Goal: Task Accomplishment & Management: Manage account settings

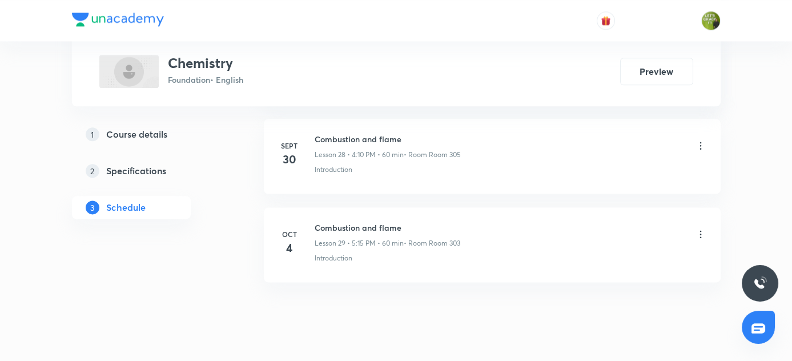
scroll to position [3111, 0]
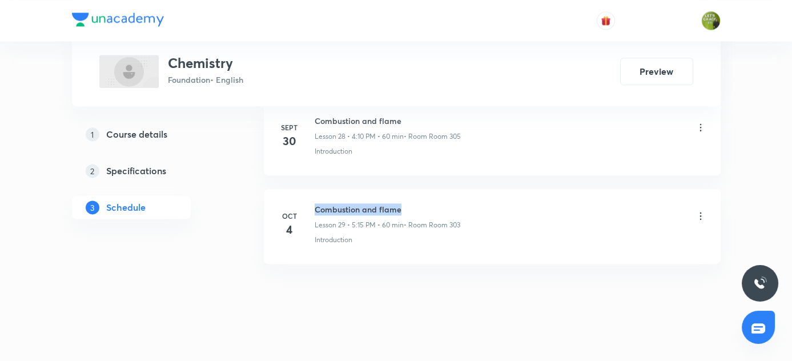
drag, startPoint x: 316, startPoint y: 199, endPoint x: 404, endPoint y: 202, distance: 87.4
click at [404, 203] on h6 "Combustion and flame" at bounding box center [388, 209] width 146 height 12
copy h6 "Combustion and flame"
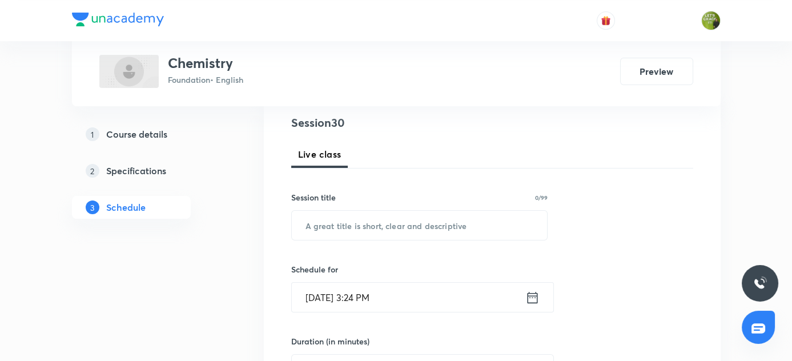
scroll to position [132, 0]
click at [328, 231] on input "text" at bounding box center [420, 225] width 256 height 29
paste input "Combustion and flame"
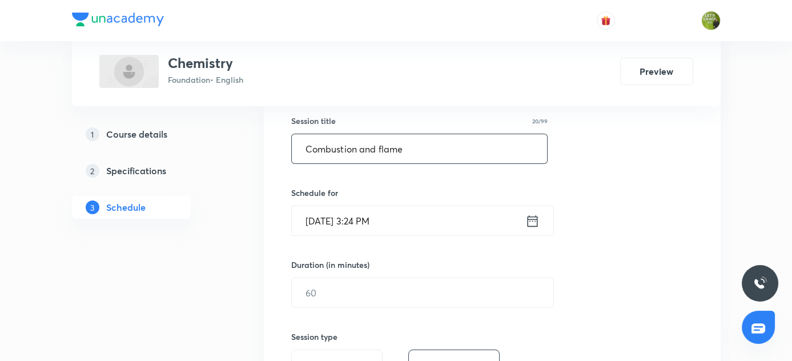
scroll to position [210, 0]
type input "Combustion and flame"
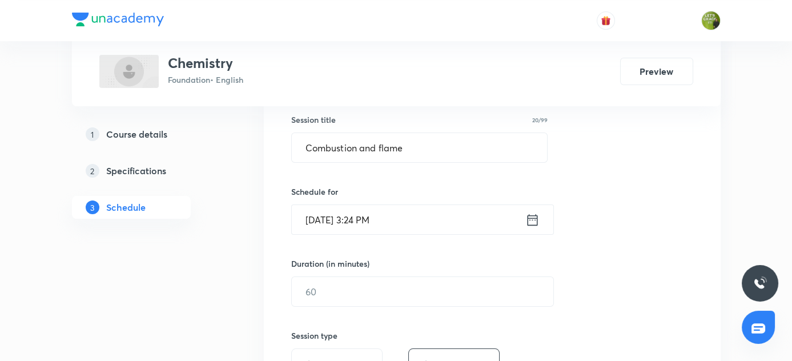
click at [535, 215] on icon at bounding box center [532, 220] width 14 height 16
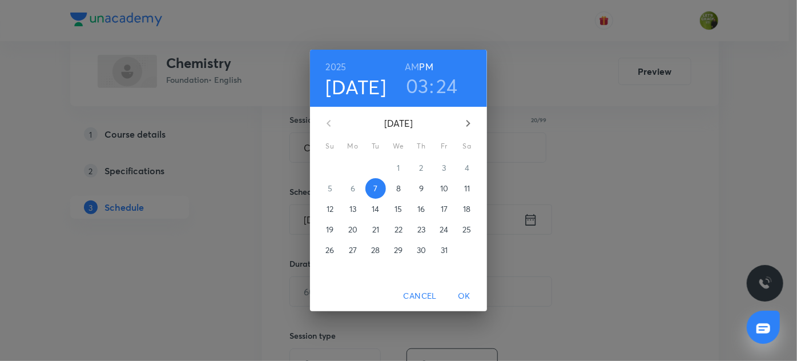
click at [447, 89] on h3 "24" at bounding box center [447, 86] width 21 height 24
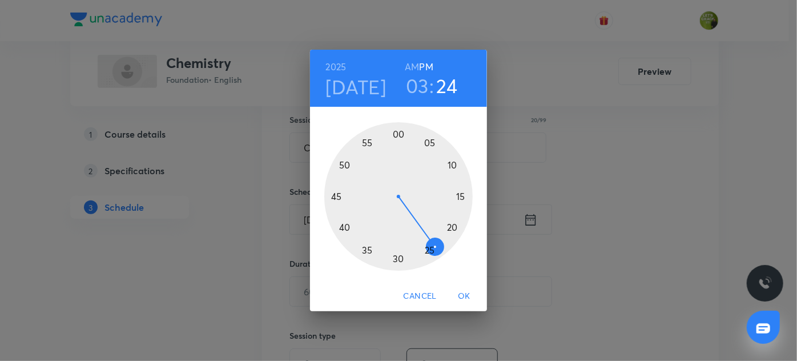
click at [345, 227] on div at bounding box center [398, 196] width 148 height 148
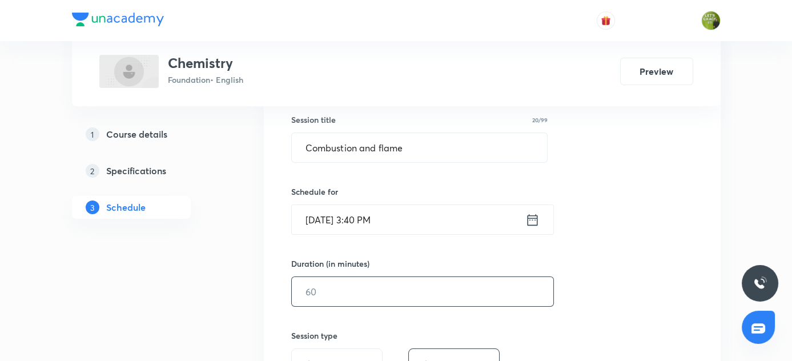
click at [320, 283] on input "text" at bounding box center [423, 291] width 262 height 29
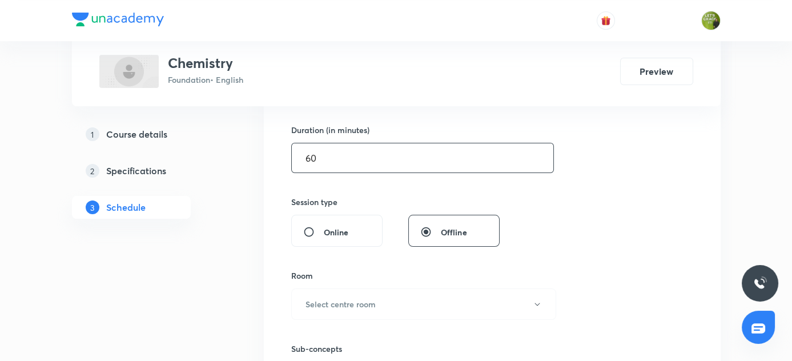
scroll to position [344, 0]
type input "60"
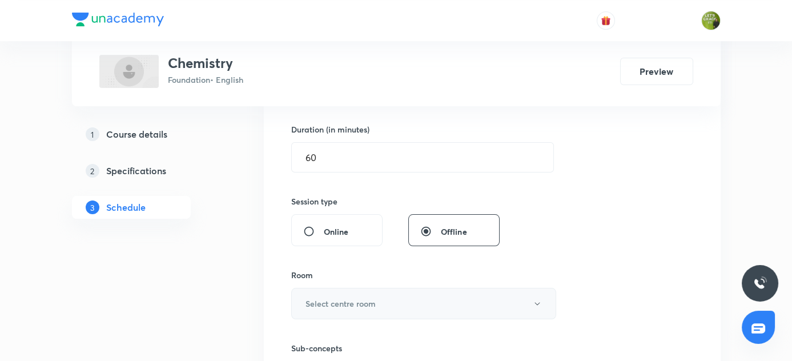
click at [335, 303] on h6 "Select centre room" at bounding box center [341, 304] width 70 height 12
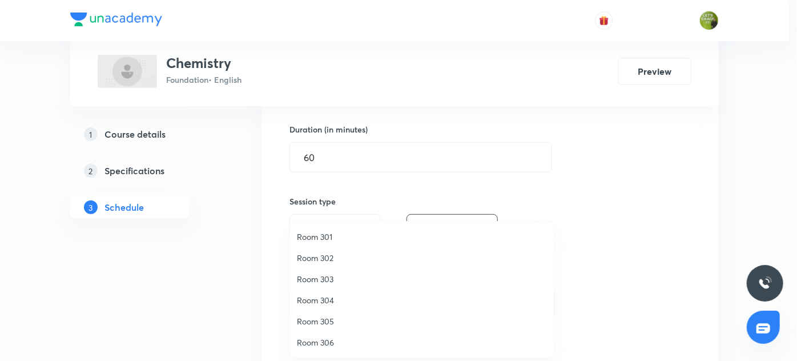
click at [322, 236] on span "Room 301" at bounding box center [422, 237] width 250 height 12
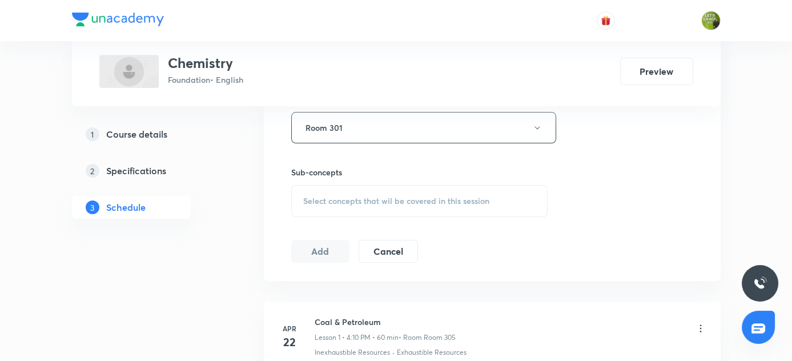
scroll to position [521, 0]
click at [412, 196] on span "Select concepts that wil be covered in this session" at bounding box center [396, 200] width 186 height 9
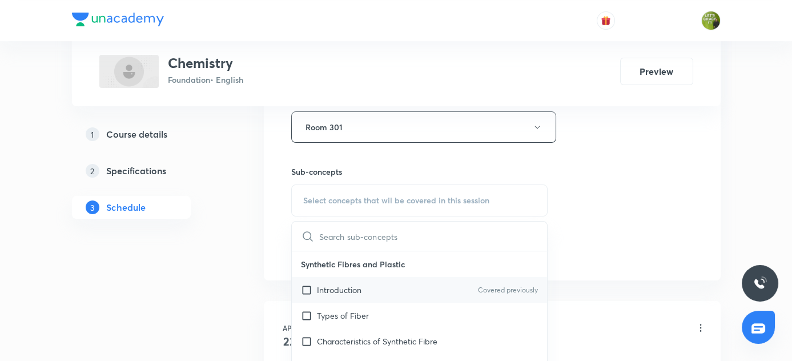
click at [352, 291] on p "Introduction" at bounding box center [339, 290] width 45 height 12
checkbox input "true"
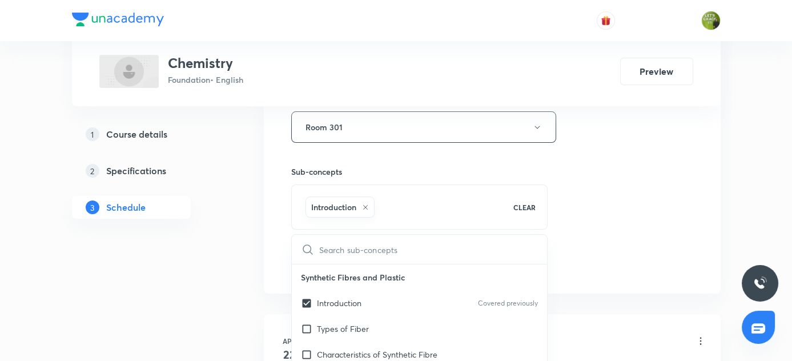
click at [606, 220] on div "Session 30 Live class Session title 20/99 Combustion and flame ​ Schedule for O…" at bounding box center [492, 0] width 402 height 549
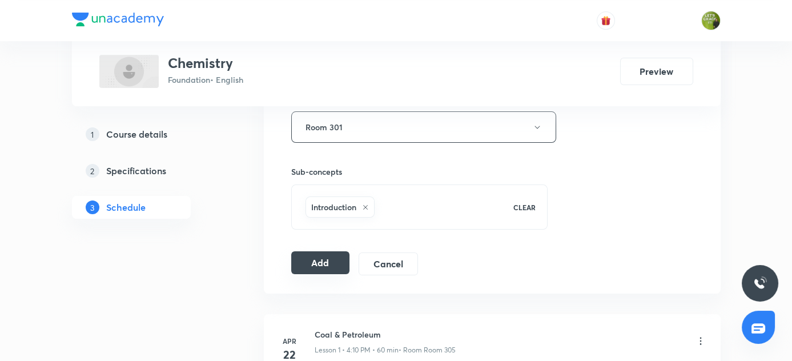
click at [322, 262] on button "Add" at bounding box center [320, 262] width 59 height 23
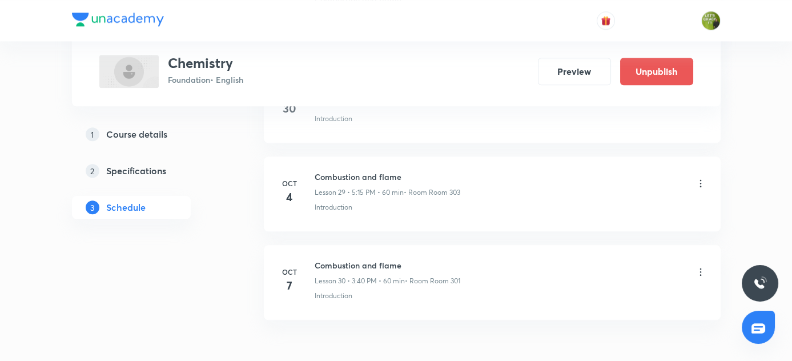
scroll to position [2675, 0]
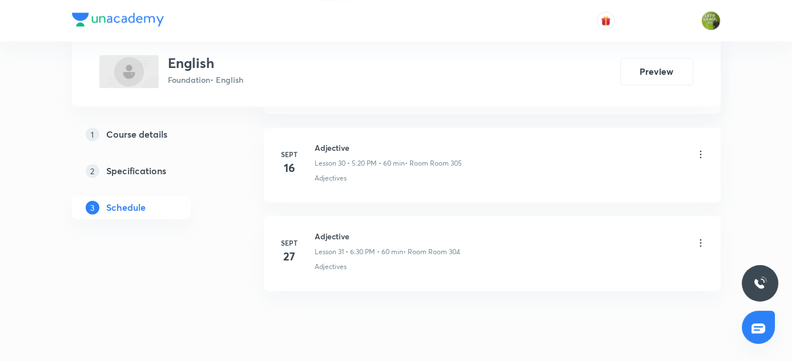
scroll to position [3287, 0]
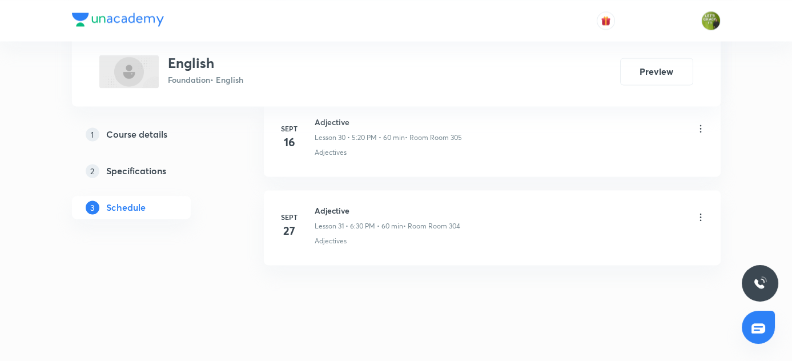
click at [320, 204] on h6 "Adjective" at bounding box center [388, 210] width 146 height 12
copy h6 "Adjective"
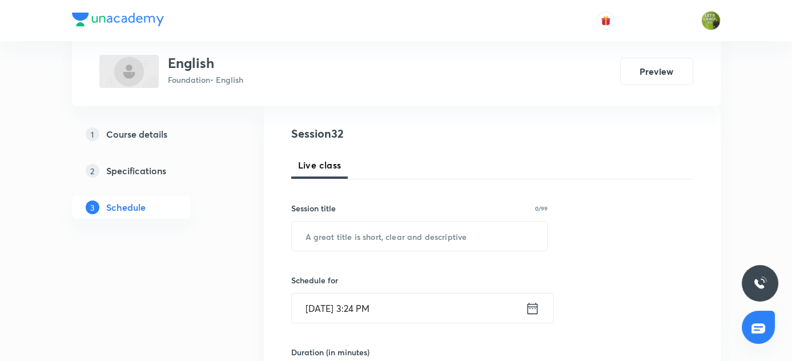
scroll to position [120, 0]
click at [359, 244] on input "text" at bounding box center [420, 237] width 256 height 29
paste input "Adjective"
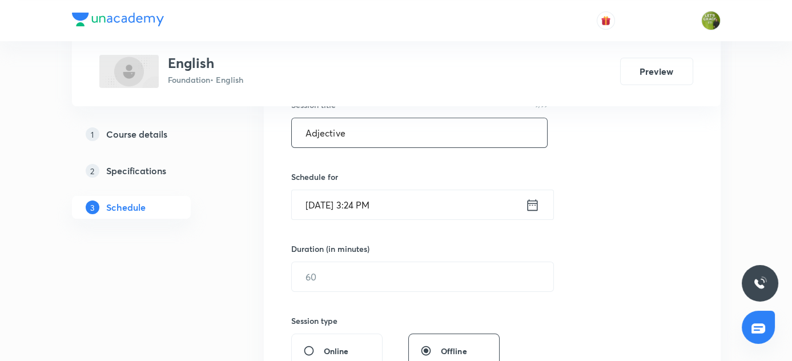
scroll to position [226, 0]
type input "Adjective"
click at [533, 206] on icon at bounding box center [532, 204] width 14 height 16
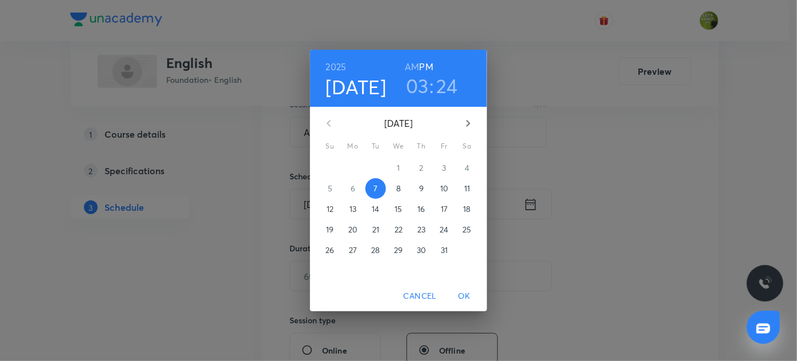
click at [444, 82] on h3 "24" at bounding box center [447, 86] width 21 height 24
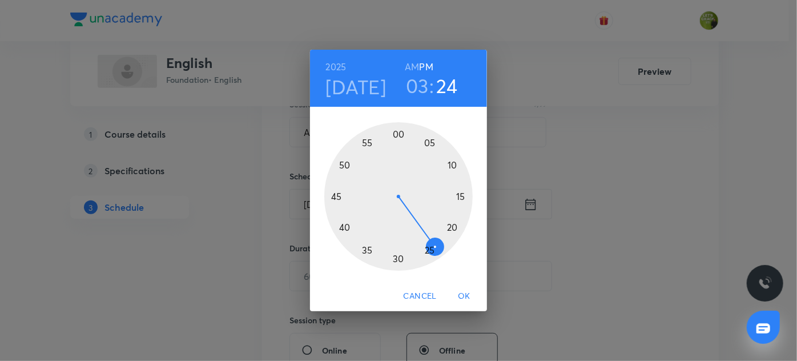
click at [347, 226] on div at bounding box center [398, 196] width 148 height 148
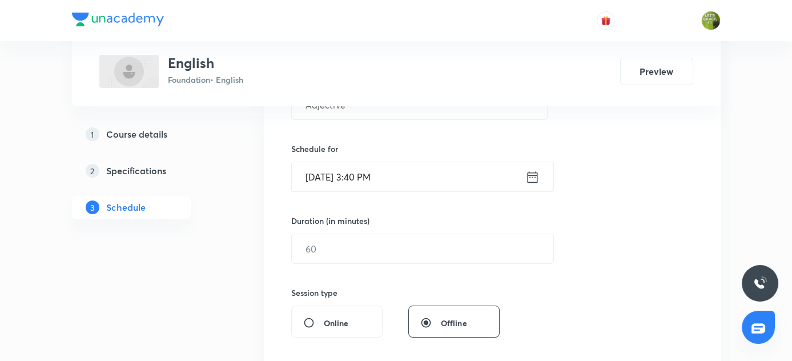
scroll to position [257, 0]
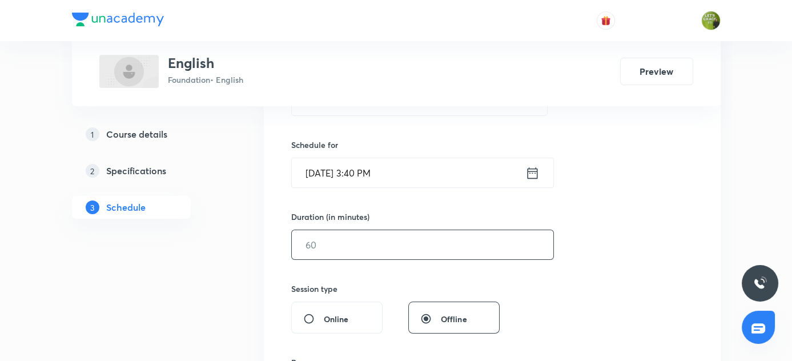
click at [332, 235] on input "text" at bounding box center [423, 244] width 262 height 29
click at [531, 174] on icon at bounding box center [532, 173] width 14 height 16
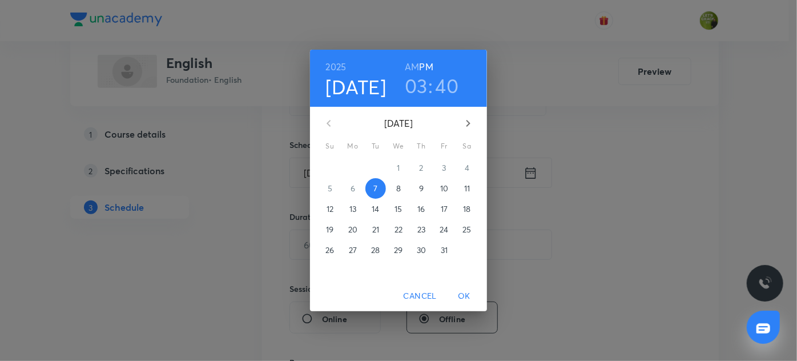
click at [422, 78] on h3 "03" at bounding box center [416, 86] width 23 height 24
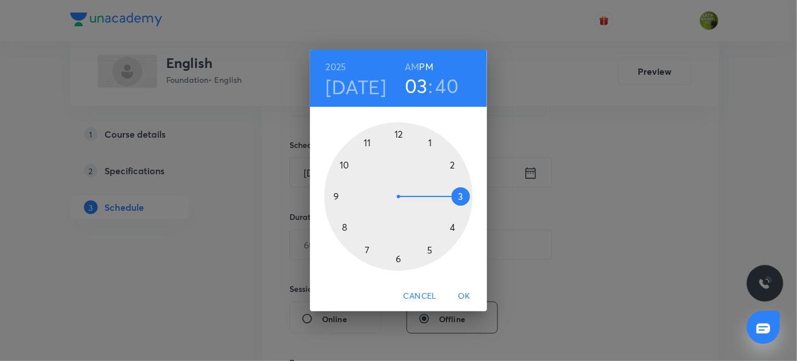
click at [399, 262] on div at bounding box center [398, 196] width 148 height 148
click at [399, 260] on div at bounding box center [398, 196] width 148 height 148
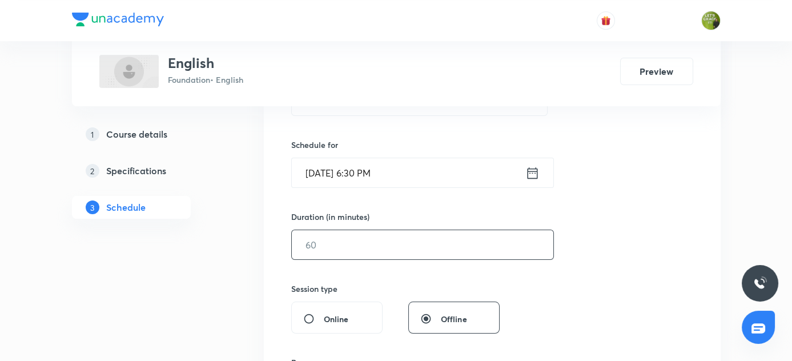
click at [331, 243] on input "text" at bounding box center [423, 244] width 262 height 29
type input "60"
click at [533, 168] on icon at bounding box center [532, 173] width 14 height 16
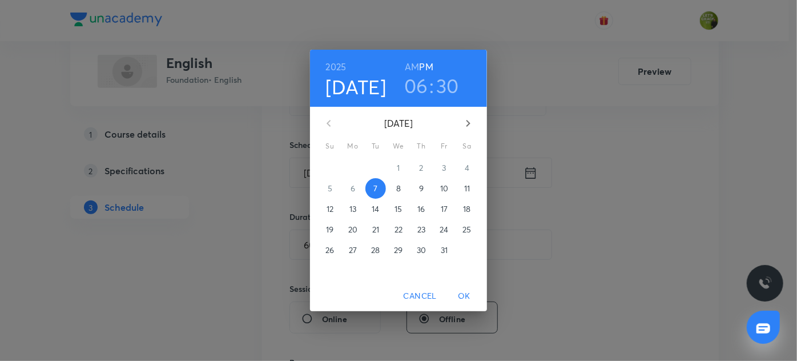
click at [444, 88] on h3 "30" at bounding box center [447, 86] width 23 height 24
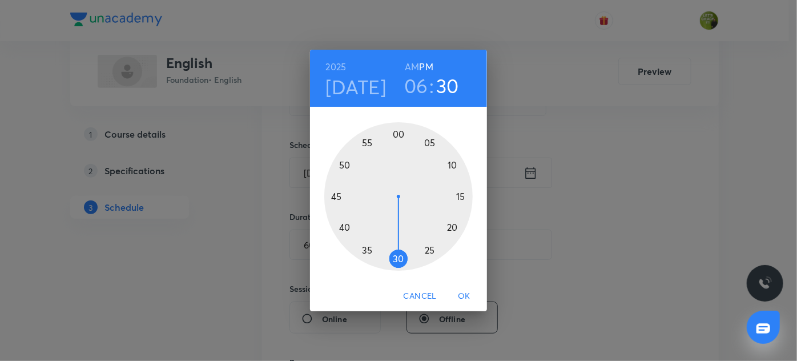
click at [453, 225] on div at bounding box center [398, 196] width 148 height 148
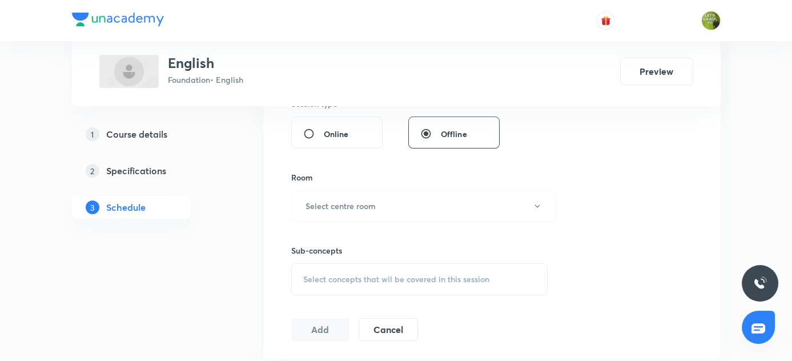
scroll to position [479, 0]
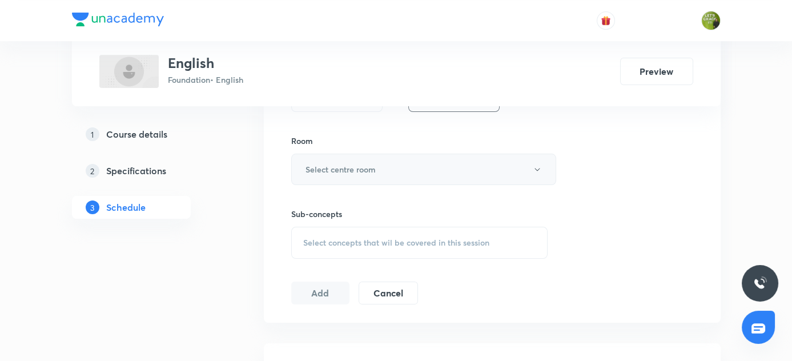
click at [383, 167] on button "Select centre room" at bounding box center [423, 169] width 265 height 31
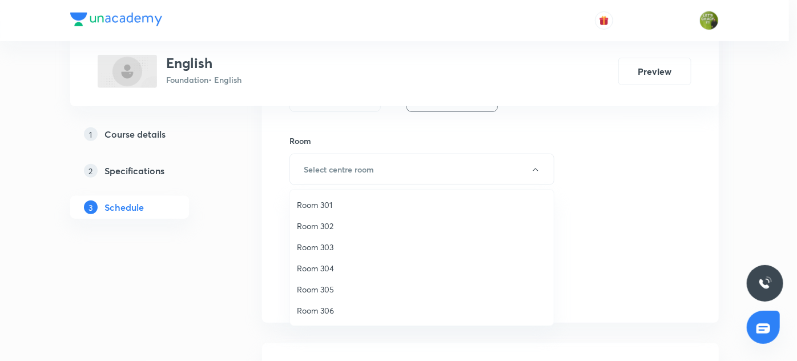
click at [324, 203] on span "Room 301" at bounding box center [422, 205] width 250 height 12
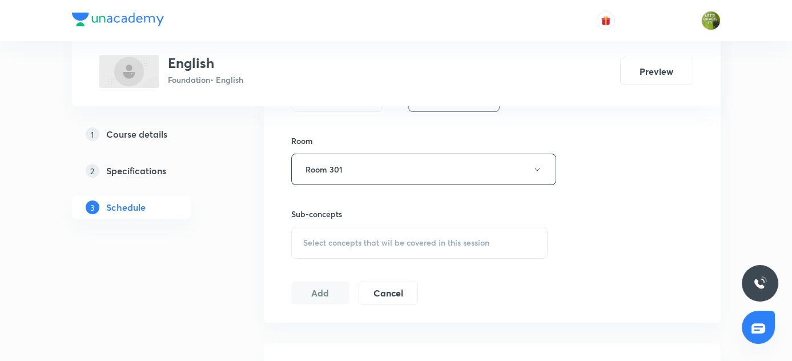
click at [316, 244] on span "Select concepts that wil be covered in this session" at bounding box center [396, 242] width 186 height 9
click at [560, 124] on div "Session 32 Live class Session title 9/99 Adjective ​ Schedule for Oct 7, 2025, …" at bounding box center [492, 36] width 402 height 536
click at [344, 234] on span "Select concepts that wil be covered in this session" at bounding box center [396, 238] width 186 height 9
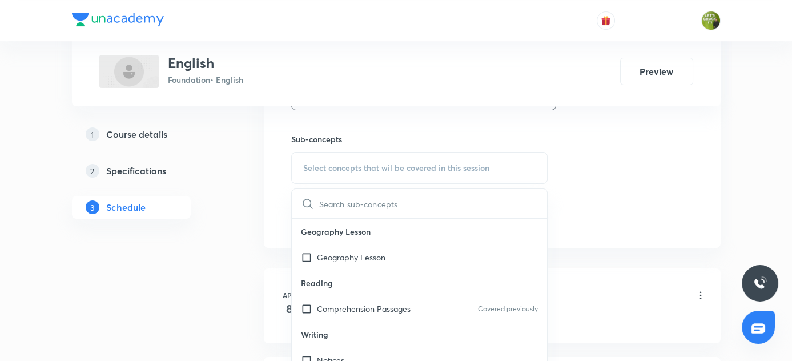
scroll to position [566, 0]
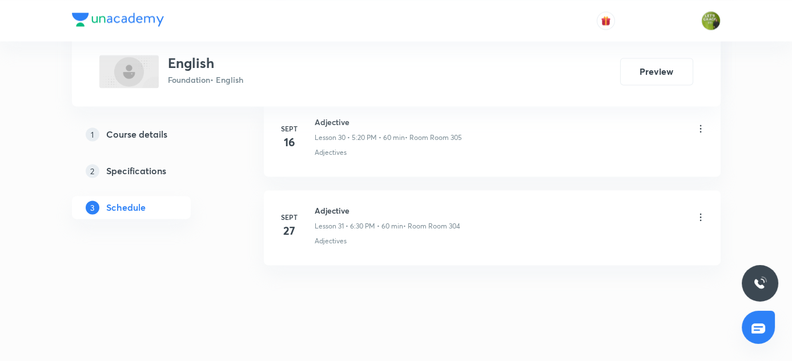
click at [315, 204] on h6 "Adjective" at bounding box center [388, 210] width 146 height 12
copy h6 "Adjective"
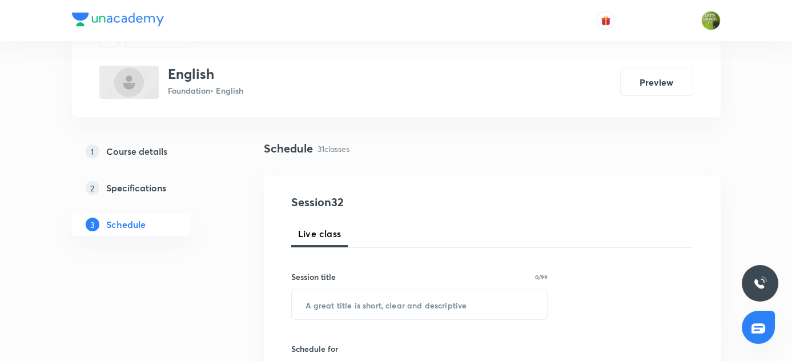
scroll to position [60, 0]
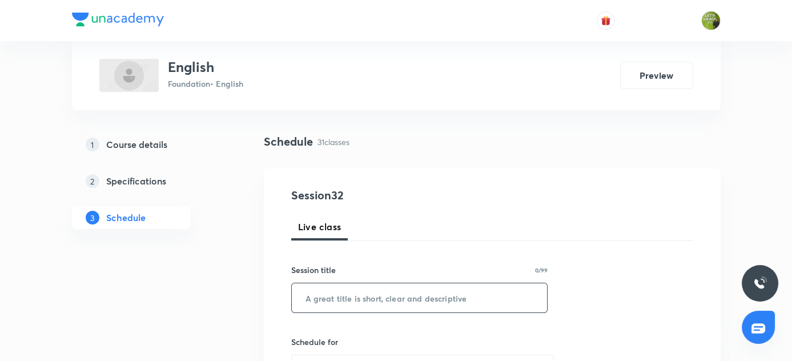
click at [341, 292] on input "text" at bounding box center [420, 297] width 256 height 29
paste input "Adjective"
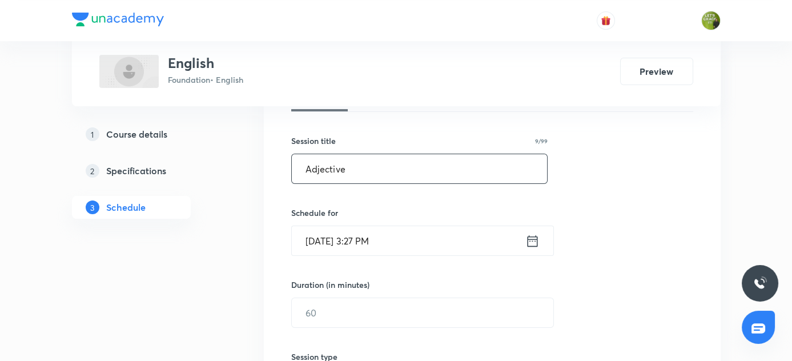
scroll to position [190, 0]
type input "Adjective"
click at [535, 240] on icon at bounding box center [532, 240] width 14 height 16
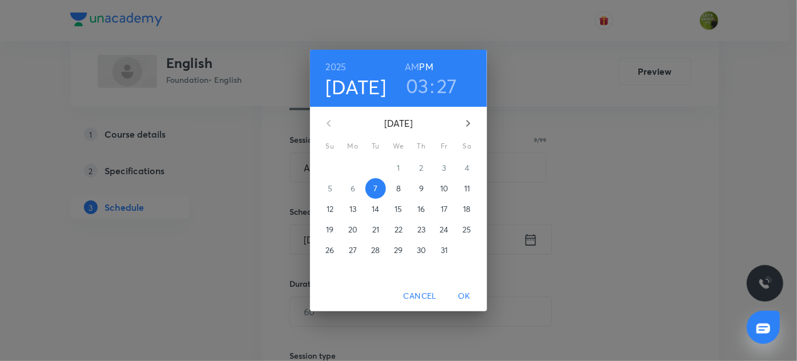
click at [427, 83] on h3 "03" at bounding box center [417, 86] width 23 height 24
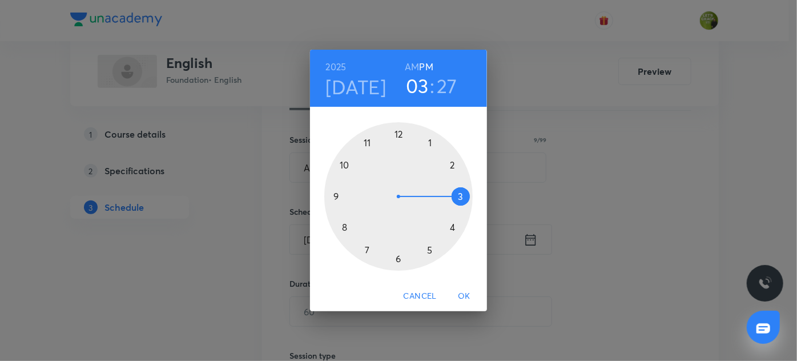
click at [398, 258] on div at bounding box center [398, 196] width 148 height 148
click at [452, 224] on div at bounding box center [398, 196] width 148 height 148
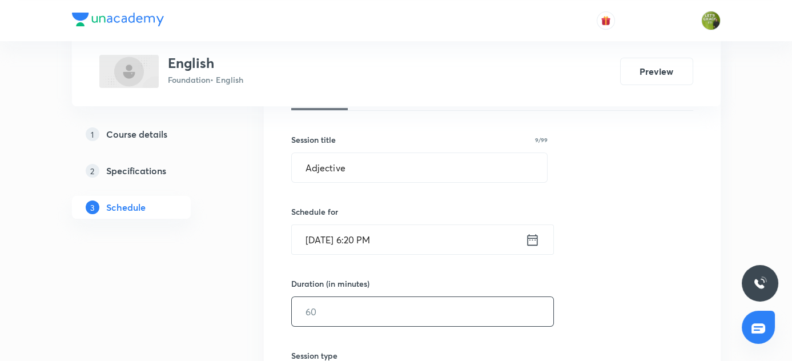
click at [332, 301] on input "text" at bounding box center [423, 311] width 262 height 29
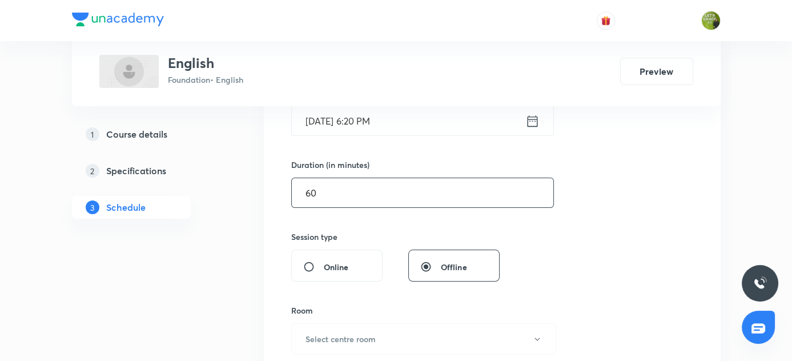
scroll to position [324, 0]
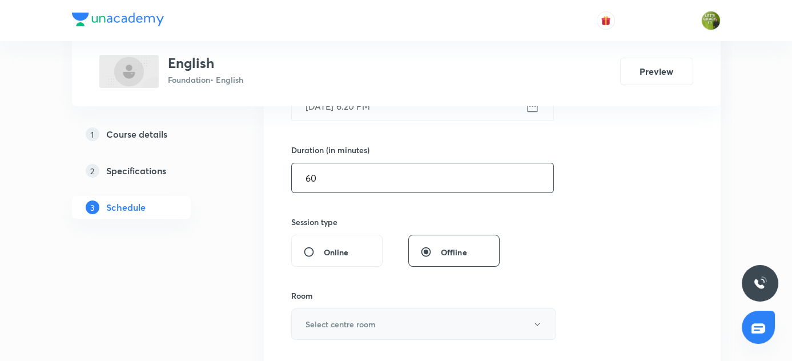
type input "60"
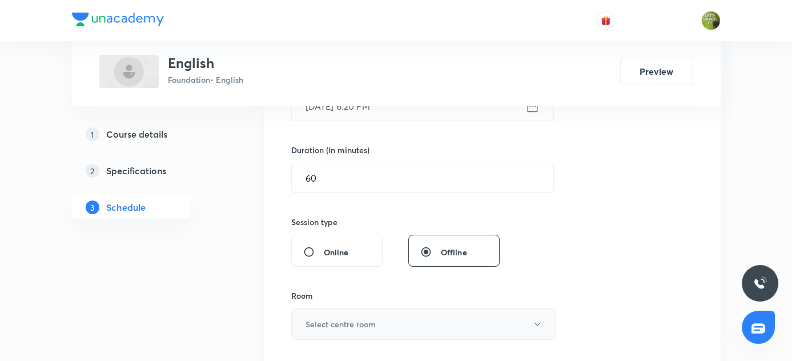
click at [314, 318] on h6 "Select centre room" at bounding box center [341, 324] width 70 height 12
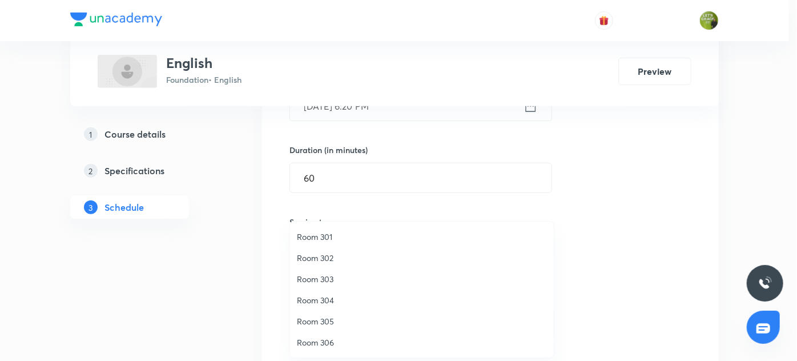
click at [332, 234] on span "Room 301" at bounding box center [422, 237] width 250 height 12
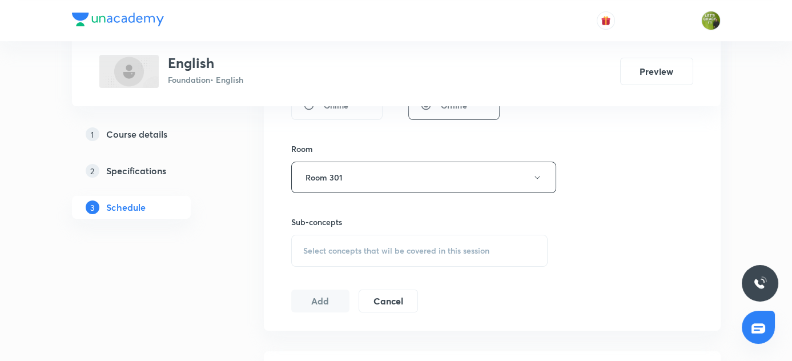
scroll to position [471, 0]
click at [405, 249] on span "Select concepts that wil be covered in this session" at bounding box center [396, 250] width 186 height 9
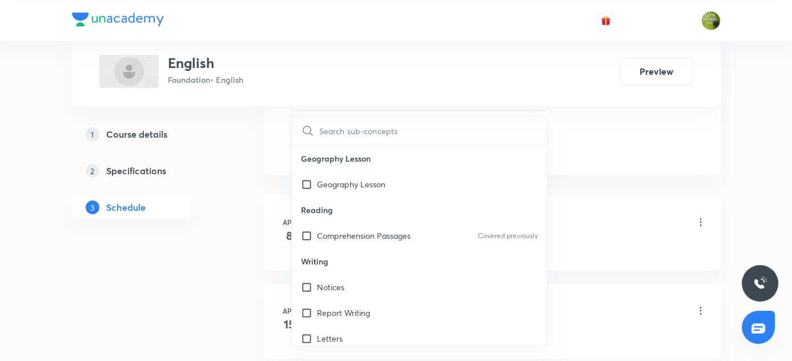
scroll to position [628, 0]
click at [411, 228] on div "Comprehension Passages Covered previously" at bounding box center [420, 234] width 256 height 26
checkbox input "true"
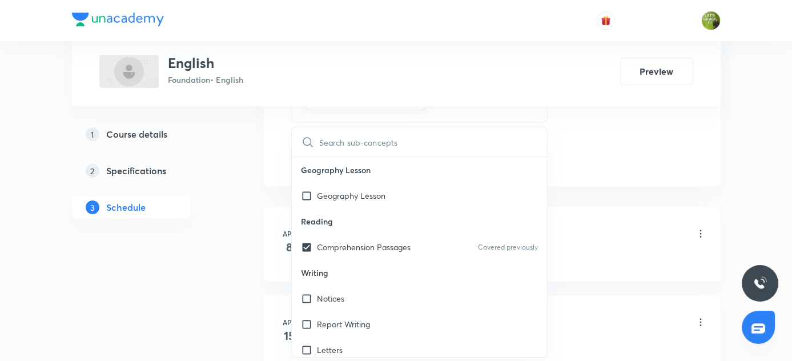
click at [612, 216] on li "Apr 8 Reading Comprehension Lesson 1 • 5:10 PM • 60 min • Room Room 304 Compreh…" at bounding box center [492, 244] width 457 height 75
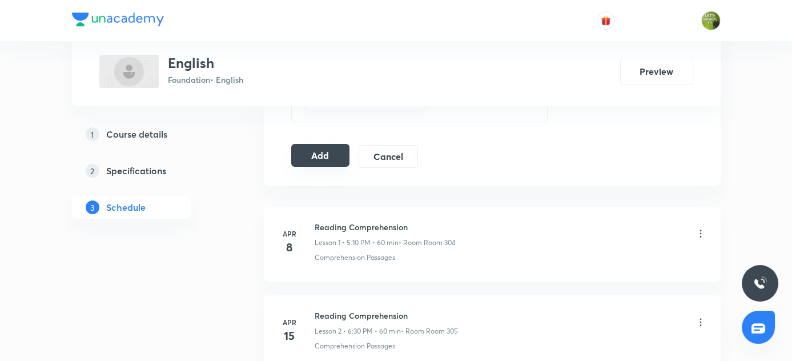
click at [302, 159] on button "Add" at bounding box center [320, 155] width 59 height 23
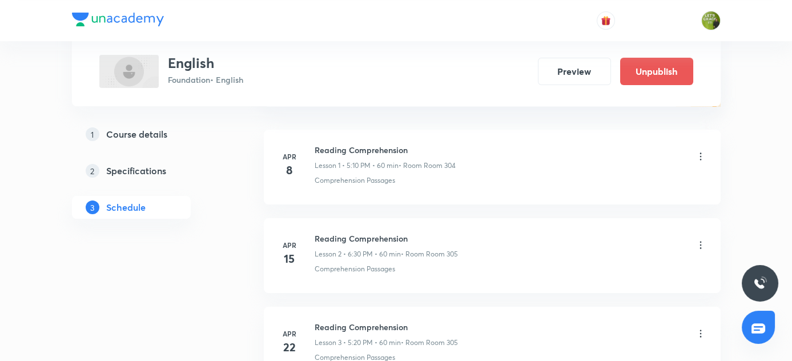
scroll to position [0, 0]
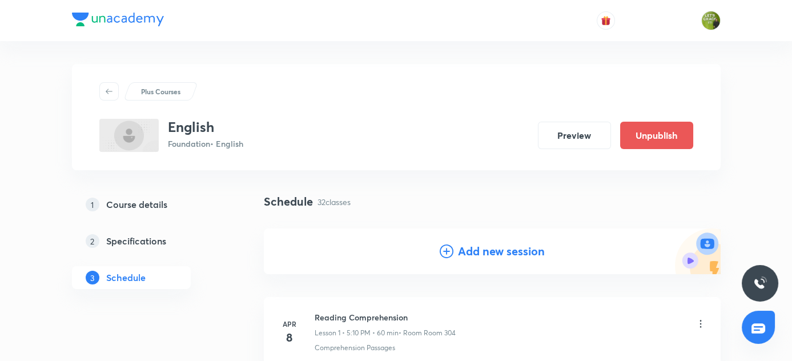
drag, startPoint x: 464, startPoint y: 197, endPoint x: 502, endPoint y: 103, distance: 101.7
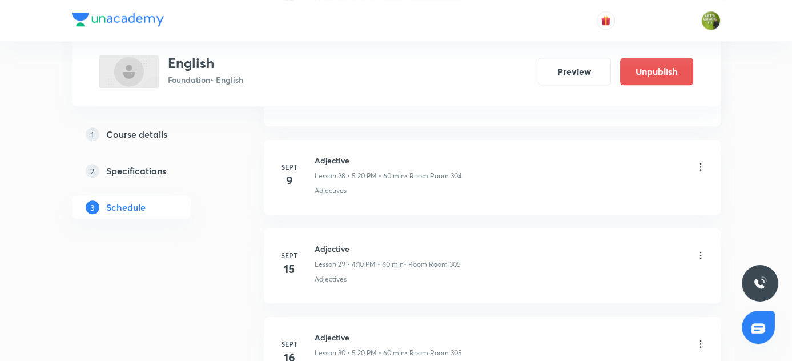
scroll to position [2852, 0]
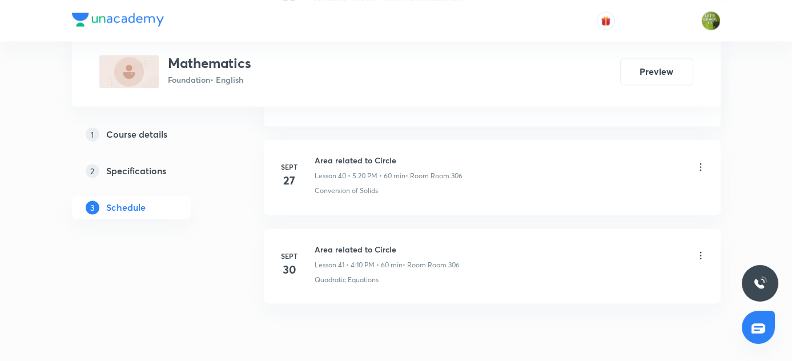
scroll to position [4169, 0]
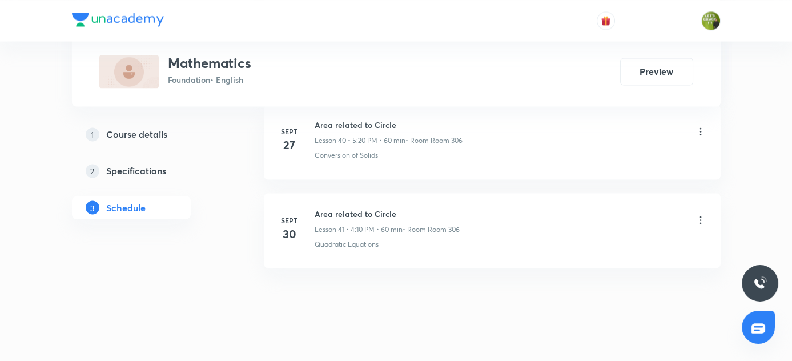
click at [315, 207] on h6 "Area related to Circle" at bounding box center [387, 213] width 145 height 12
copy h6 "Area related to Circle"
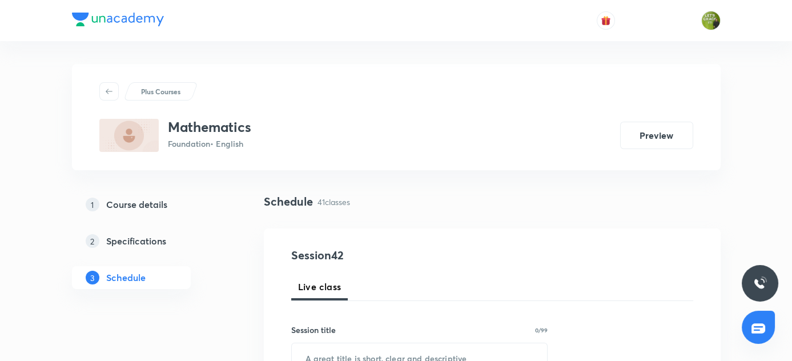
scroll to position [134, 0]
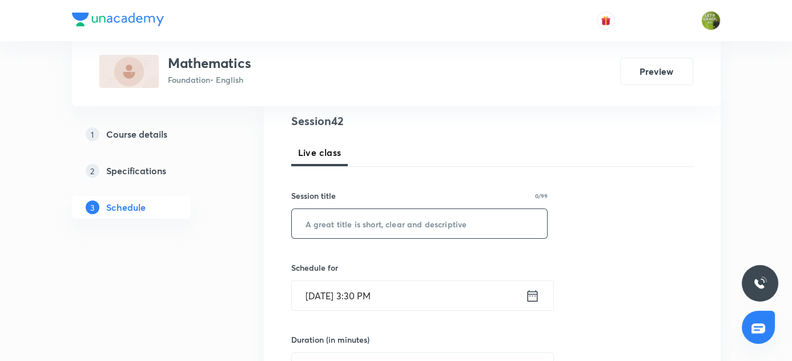
click at [362, 217] on input "text" at bounding box center [420, 223] width 256 height 29
paste input "Area related to Circle"
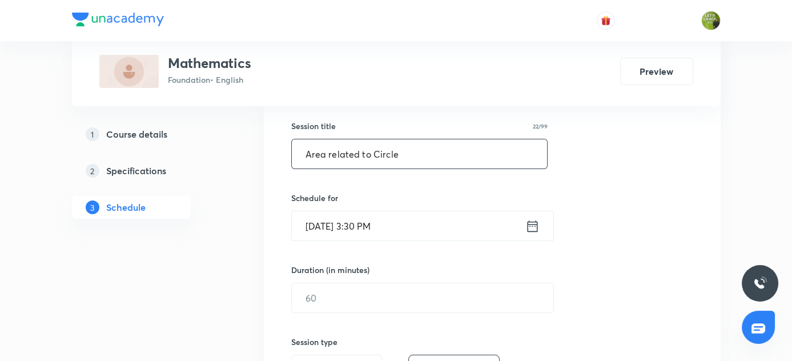
scroll to position [204, 0]
type input "Area related to Circle"
click at [535, 228] on icon at bounding box center [532, 226] width 14 height 16
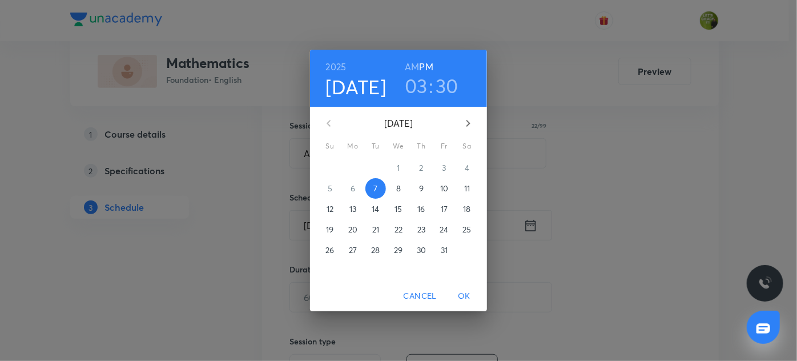
click at [451, 86] on h3 "30" at bounding box center [447, 86] width 23 height 24
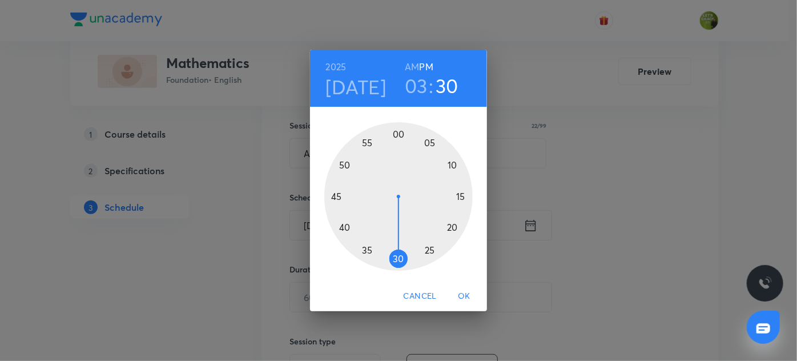
click at [347, 228] on div at bounding box center [398, 196] width 148 height 148
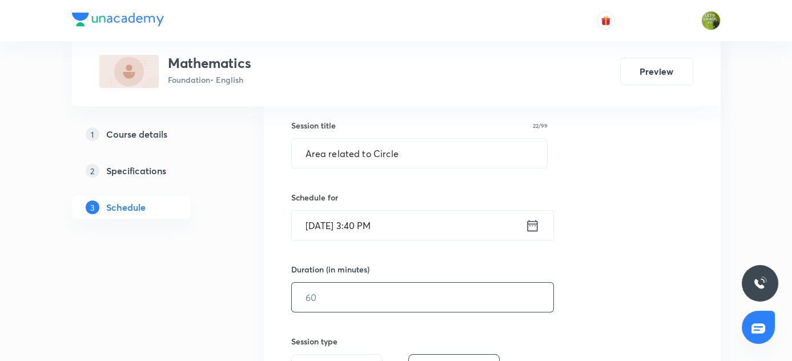
click at [357, 286] on input "text" at bounding box center [423, 297] width 262 height 29
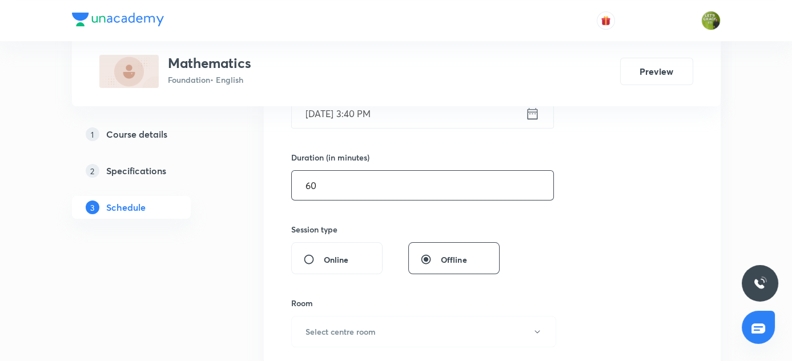
scroll to position [338, 0]
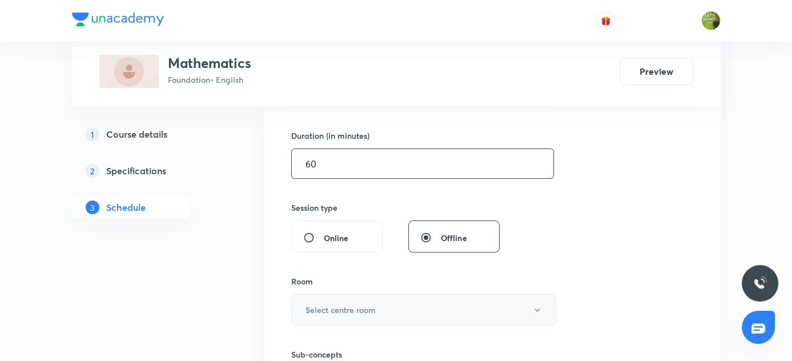
type input "60"
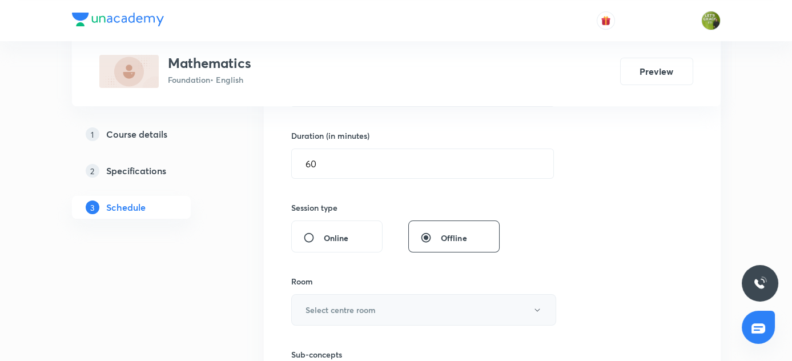
click at [383, 303] on button "Select centre room" at bounding box center [423, 309] width 265 height 31
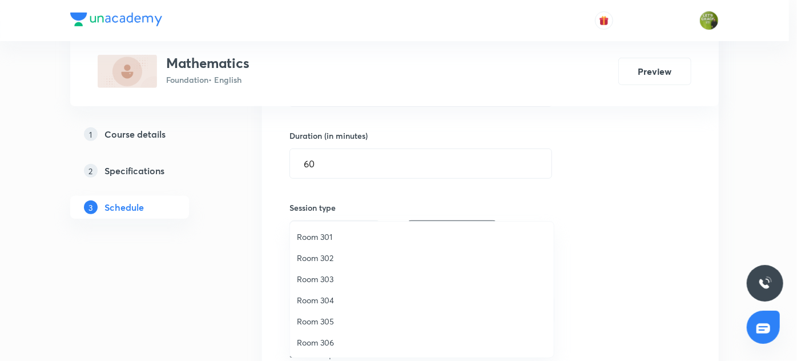
click at [328, 256] on span "Room 302" at bounding box center [422, 258] width 250 height 12
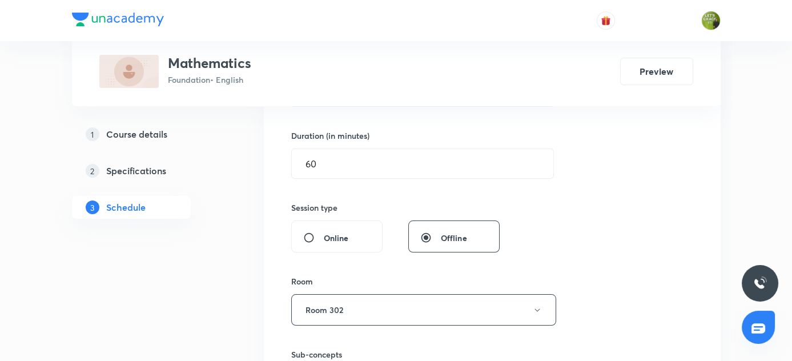
scroll to position [453, 0]
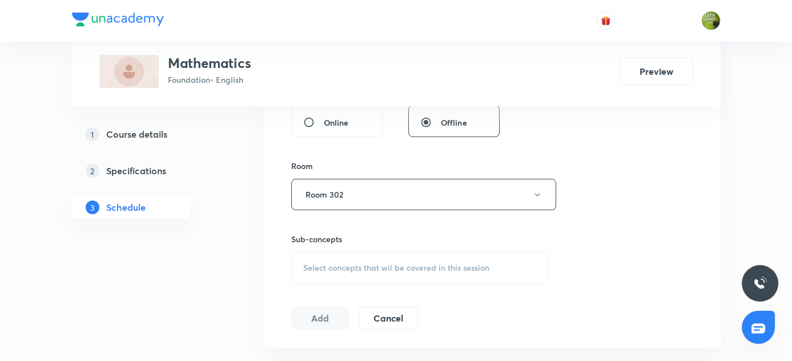
click at [381, 263] on span "Select concepts that wil be covered in this session" at bounding box center [396, 267] width 186 height 9
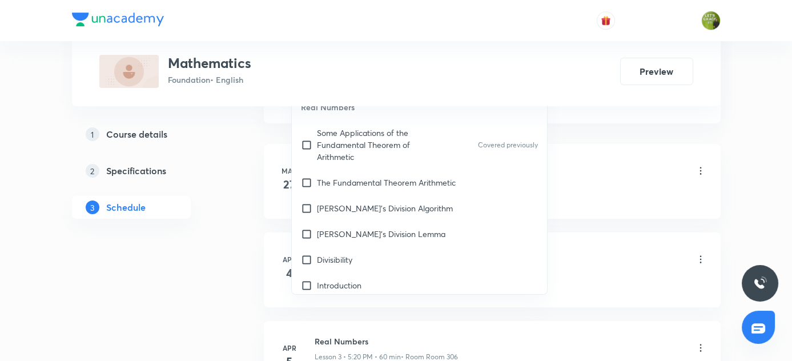
scroll to position [688, 0]
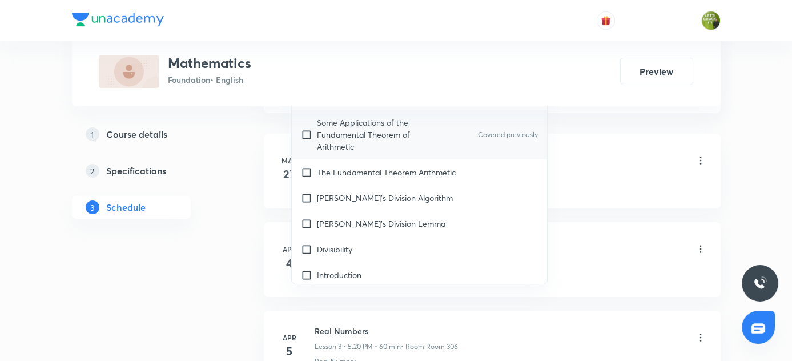
click at [443, 129] on div "Some Applications of the Fundamental Theorem of Arithmetic Covered previously" at bounding box center [420, 135] width 256 height 50
checkbox input "true"
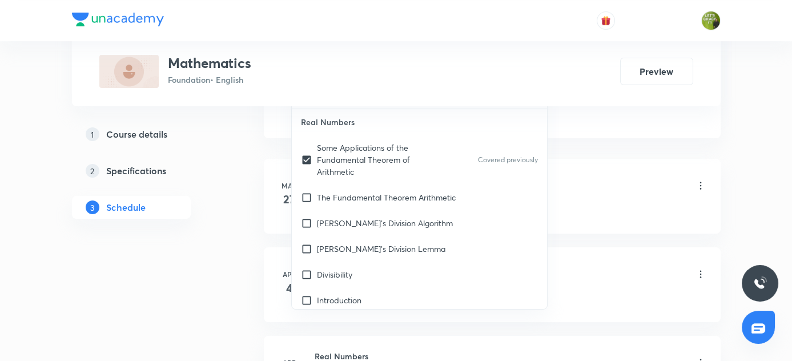
click at [613, 178] on div "Real Numbers Lesson 1 • 6:30 PM • 60 min • Room Room 306" at bounding box center [511, 186] width 392 height 27
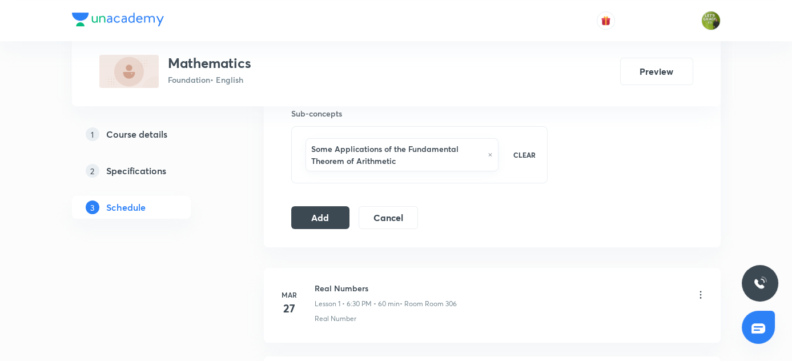
scroll to position [576, 0]
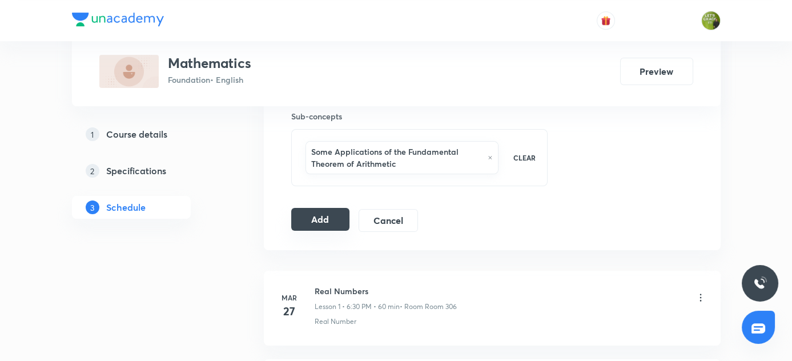
click at [320, 212] on button "Add" at bounding box center [320, 219] width 59 height 23
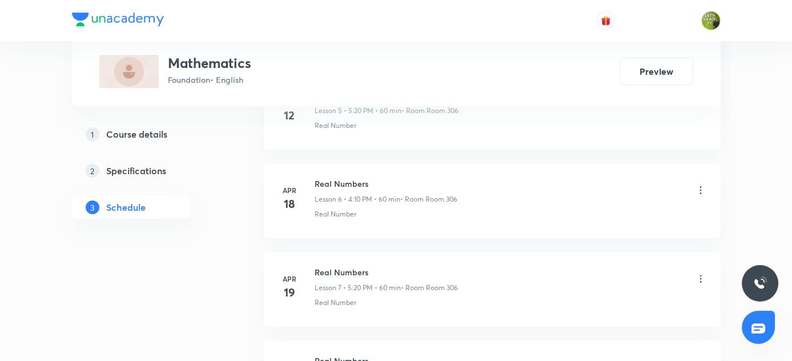
click at [139, 167] on h5 "Specifications" at bounding box center [136, 171] width 60 height 14
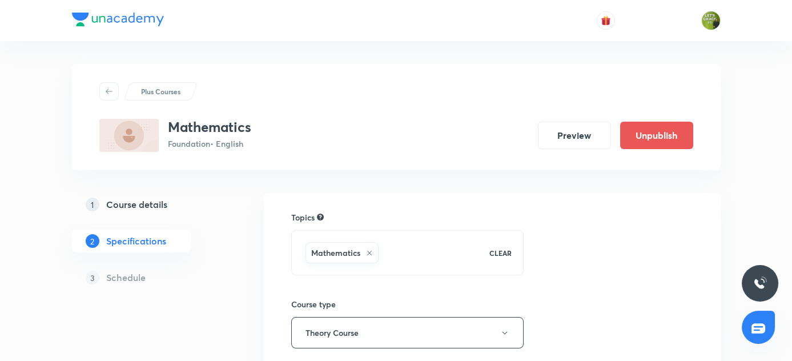
click at [137, 202] on h5 "Course details" at bounding box center [136, 205] width 61 height 14
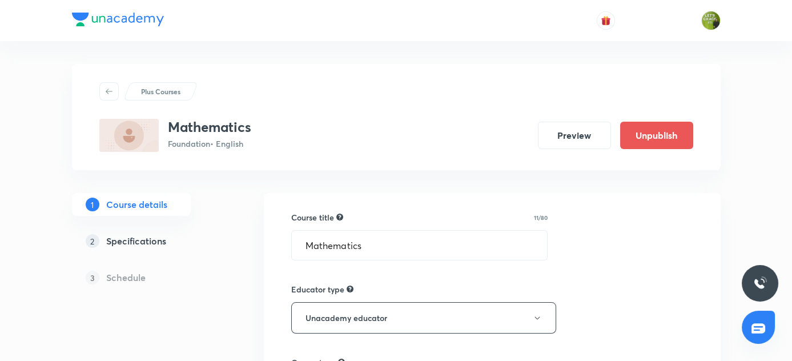
click at [122, 276] on h5 "Schedule" at bounding box center [125, 278] width 39 height 14
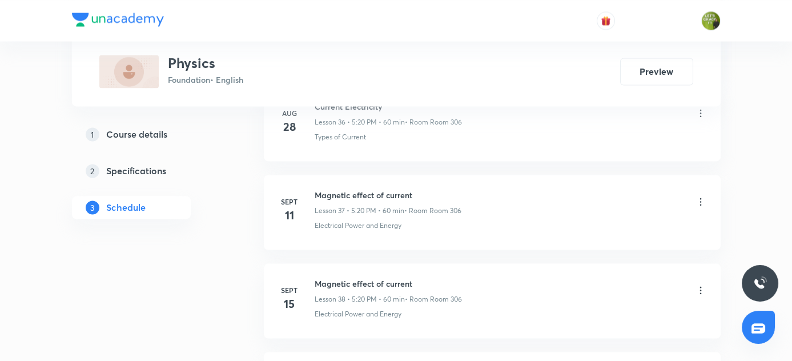
scroll to position [4169, 0]
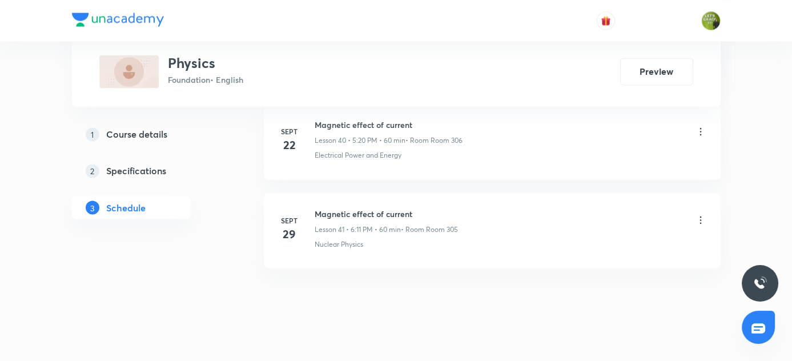
click at [315, 207] on h6 "Magnetic effect of current" at bounding box center [386, 213] width 143 height 12
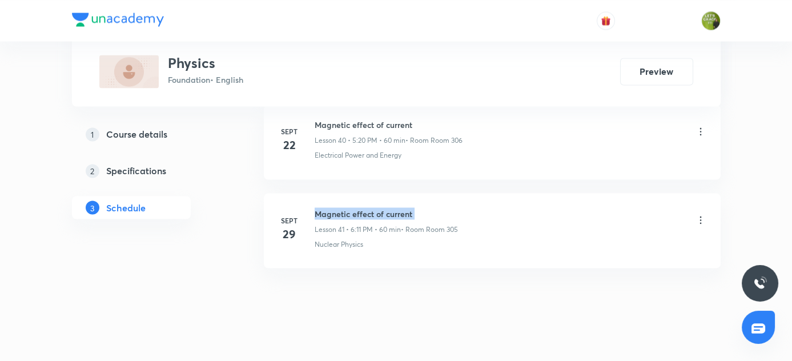
copy h6 "Magnetic effect of current"
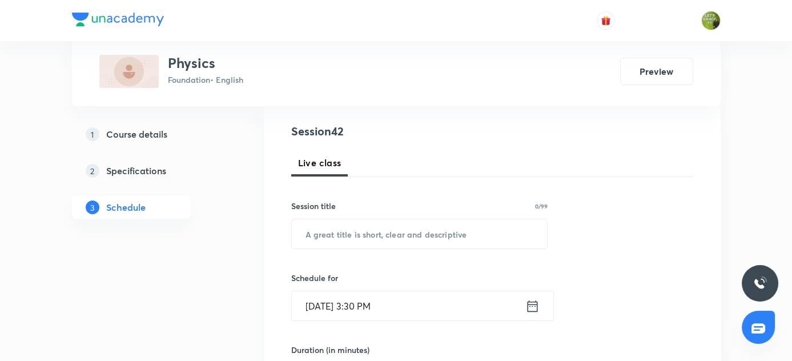
scroll to position [124, 0]
click at [366, 228] on input "text" at bounding box center [420, 233] width 256 height 29
paste input "Magnetic effect of current"
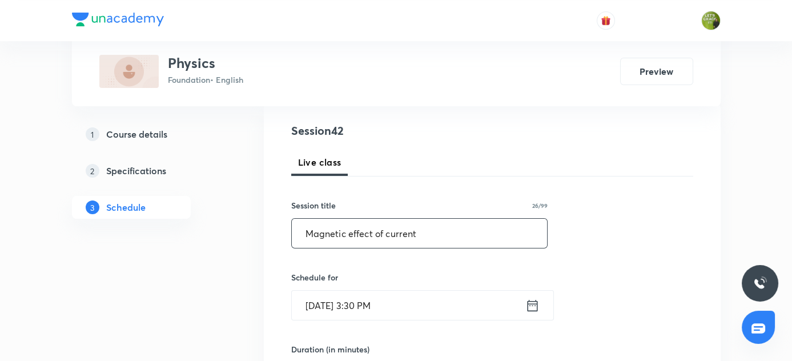
scroll to position [255, 0]
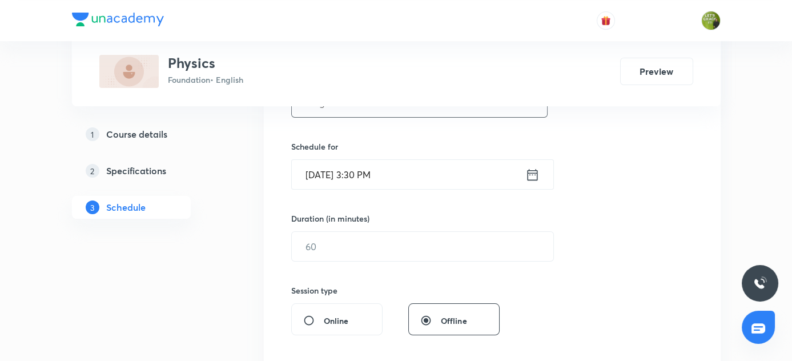
type input "Magnetic effect of current"
click at [532, 176] on icon at bounding box center [532, 175] width 14 height 16
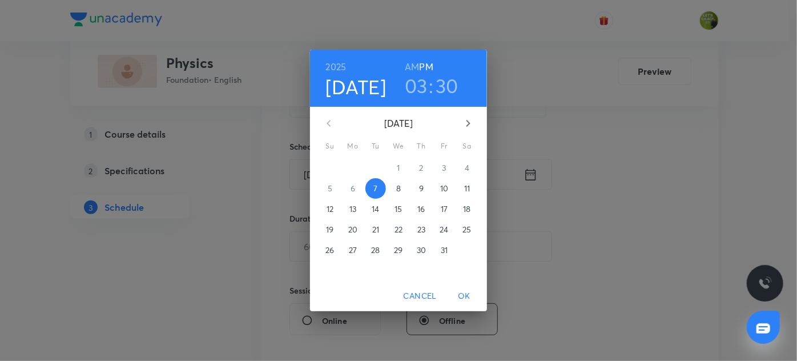
click at [414, 84] on h3 "03" at bounding box center [416, 86] width 23 height 24
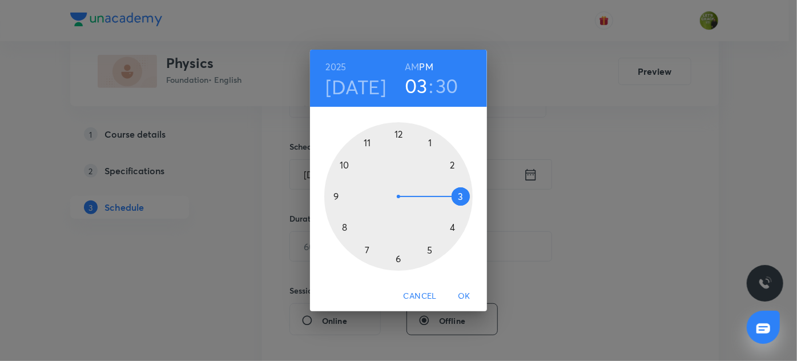
click at [431, 248] on div at bounding box center [398, 196] width 148 height 148
click at [460, 198] on div at bounding box center [398, 196] width 148 height 148
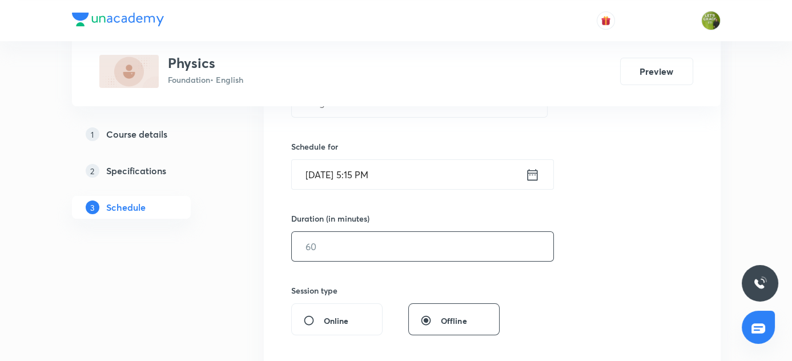
click at [328, 246] on input "text" at bounding box center [423, 246] width 262 height 29
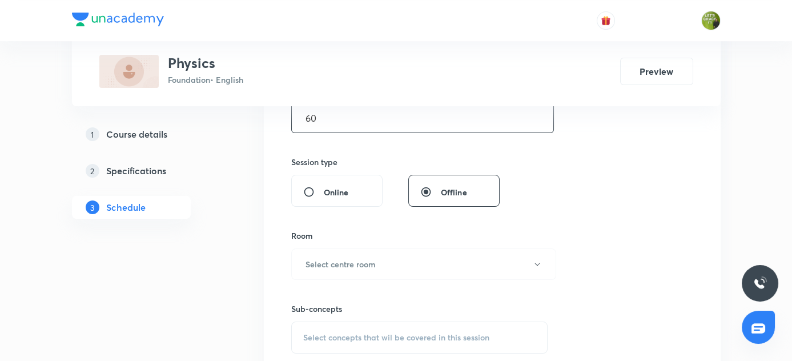
scroll to position [384, 0]
type input "60"
click at [351, 264] on h6 "Select centre room" at bounding box center [341, 264] width 70 height 12
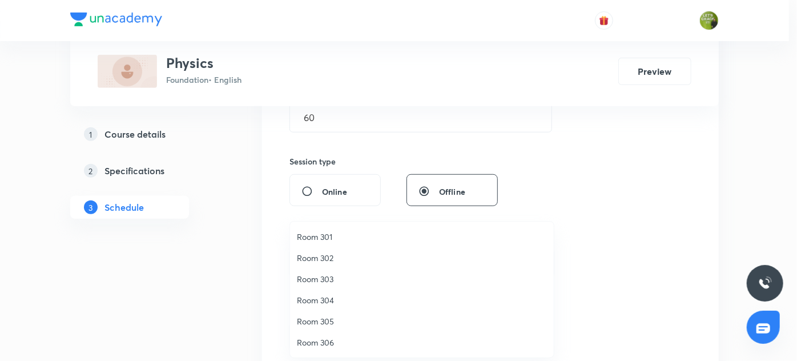
click at [322, 258] on span "Room 302" at bounding box center [422, 258] width 250 height 12
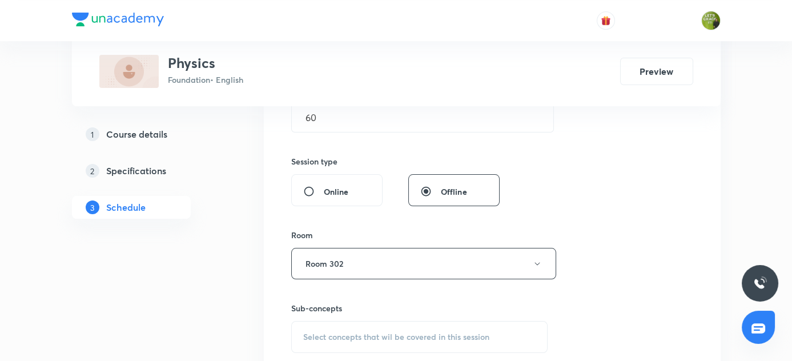
click at [554, 216] on div "Session 42 Live class Session title 26/99 Magnetic effect of current ​ Schedule…" at bounding box center [492, 130] width 402 height 536
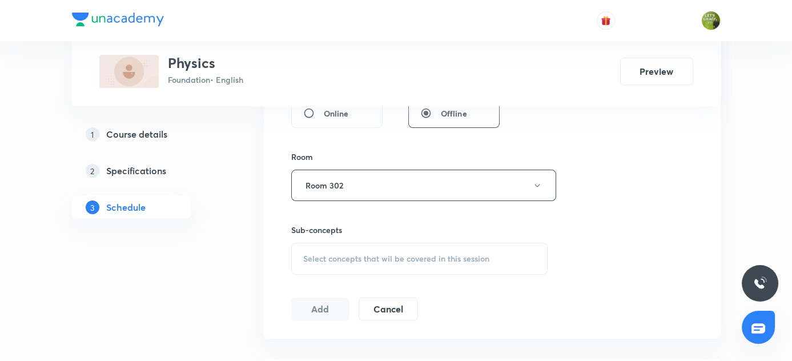
scroll to position [473, 0]
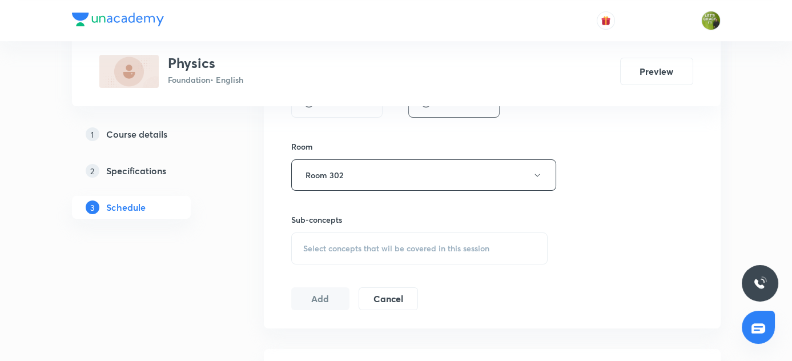
click at [439, 244] on span "Select concepts that wil be covered in this session" at bounding box center [396, 248] width 186 height 9
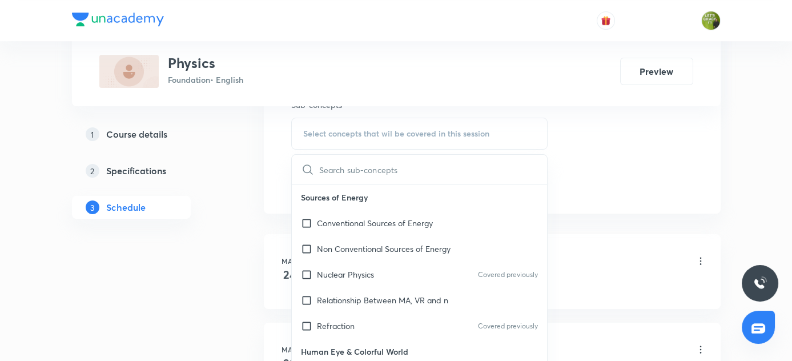
scroll to position [589, 0]
click at [416, 327] on div "Refraction Covered previously" at bounding box center [420, 325] width 256 height 26
checkbox input "true"
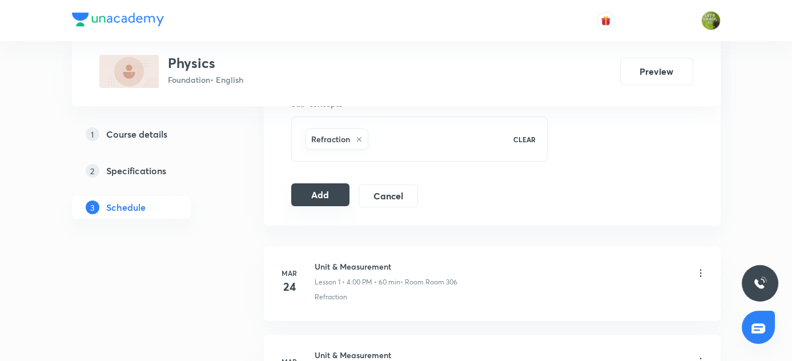
click at [343, 196] on button "Add" at bounding box center [320, 194] width 59 height 23
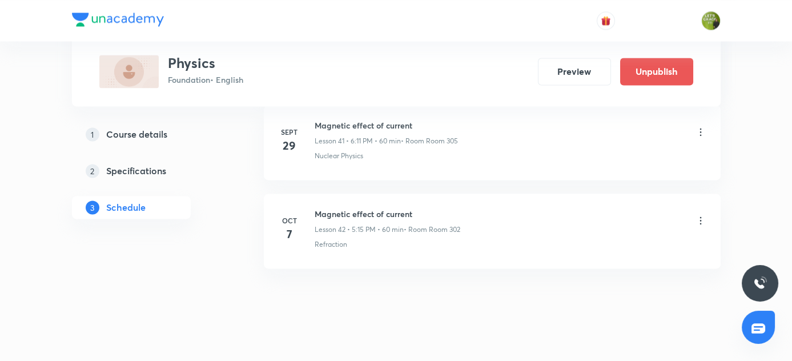
scroll to position [3734, 0]
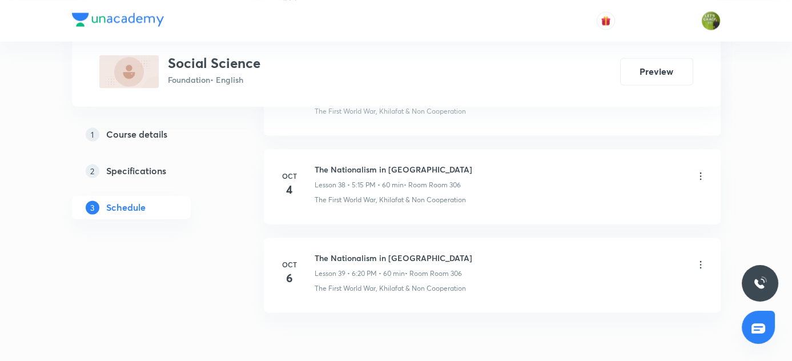
scroll to position [3993, 0]
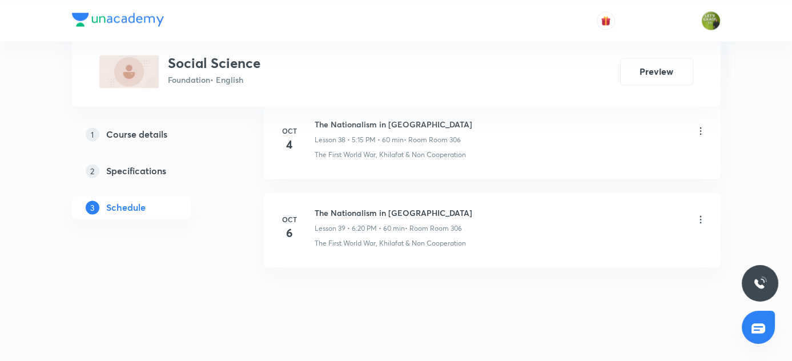
click at [316, 207] on h6 "The Nationalism in [GEOGRAPHIC_DATA]" at bounding box center [394, 213] width 158 height 12
click at [316, 207] on h6 "The Nationalism in India" at bounding box center [394, 213] width 158 height 12
copy h6 "The Nationalism in India"
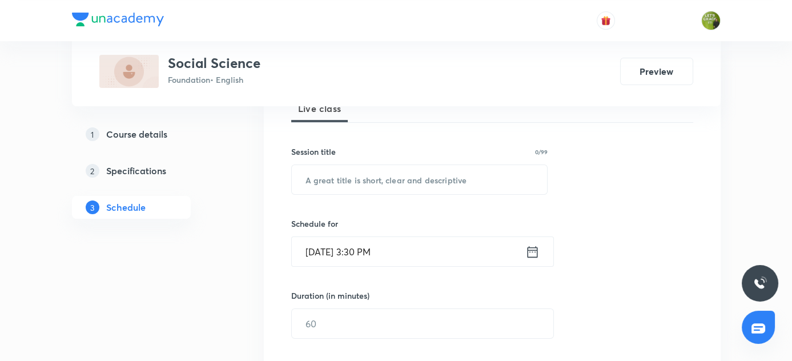
scroll to position [197, 0]
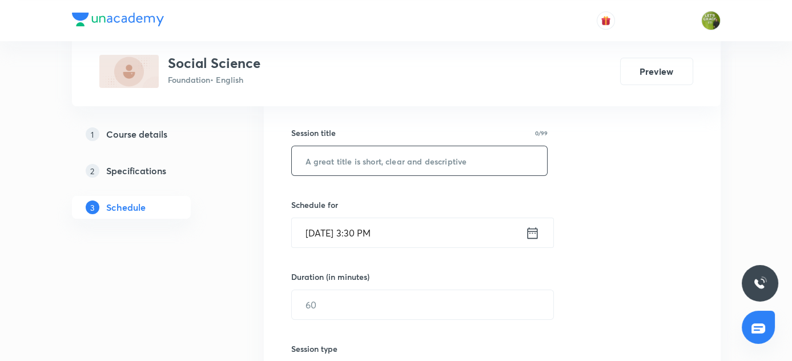
click at [352, 155] on input "text" at bounding box center [420, 160] width 256 height 29
paste input "The Nationalism in India"
type input "The Nationalism in India"
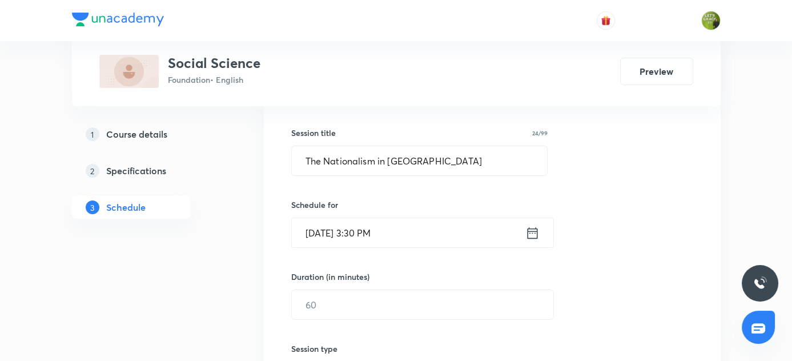
click at [534, 232] on icon at bounding box center [532, 233] width 14 height 16
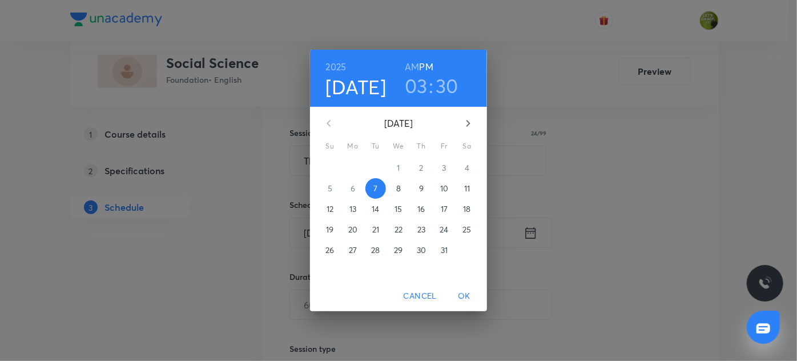
click at [422, 83] on h3 "03" at bounding box center [416, 86] width 23 height 24
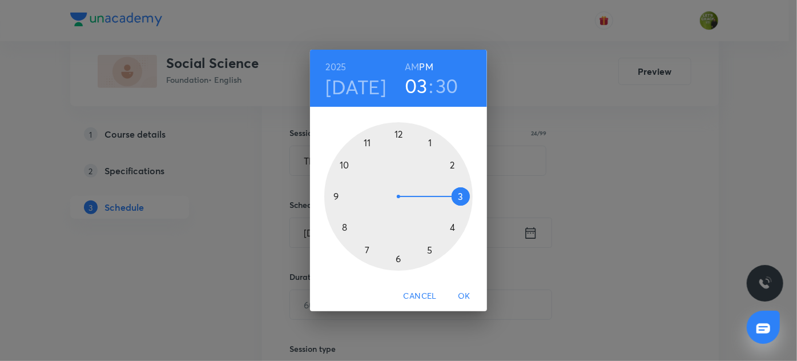
click at [399, 260] on div at bounding box center [398, 196] width 148 height 148
click at [456, 226] on div at bounding box center [398, 196] width 148 height 148
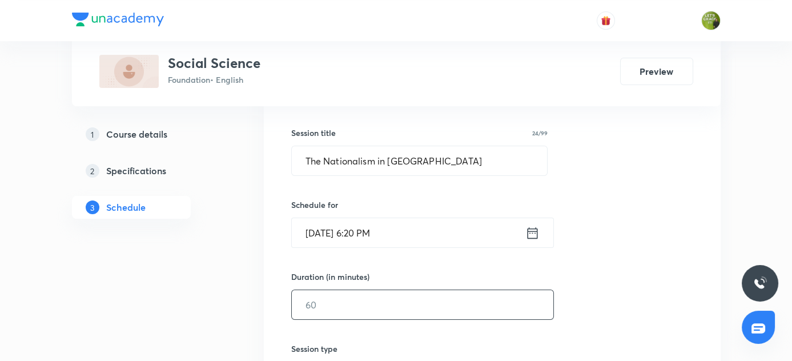
click at [314, 300] on input "text" at bounding box center [423, 304] width 262 height 29
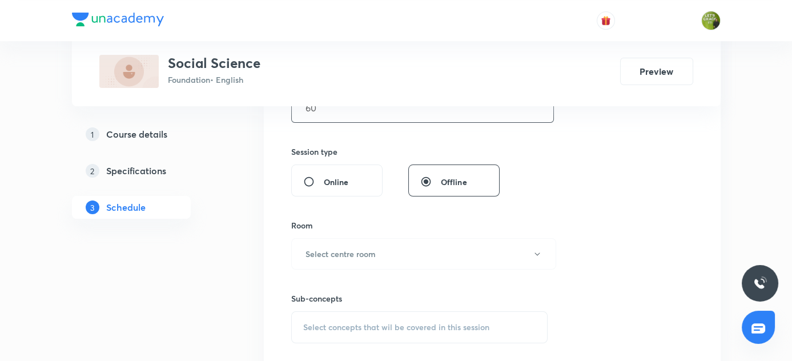
scroll to position [395, 0]
type input "60"
click at [335, 255] on h6 "Select centre room" at bounding box center [341, 253] width 70 height 12
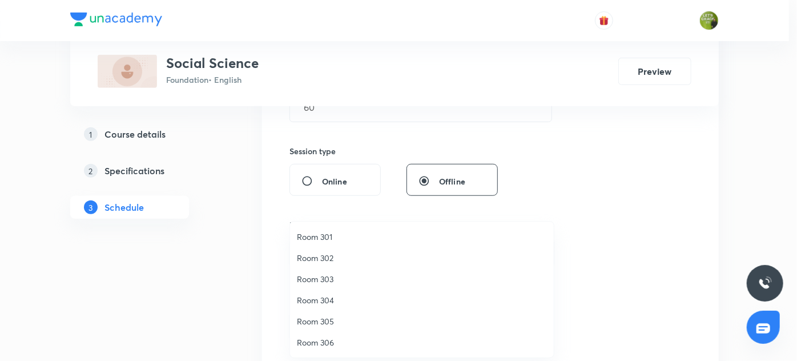
click at [326, 259] on span "Room 302" at bounding box center [422, 258] width 250 height 12
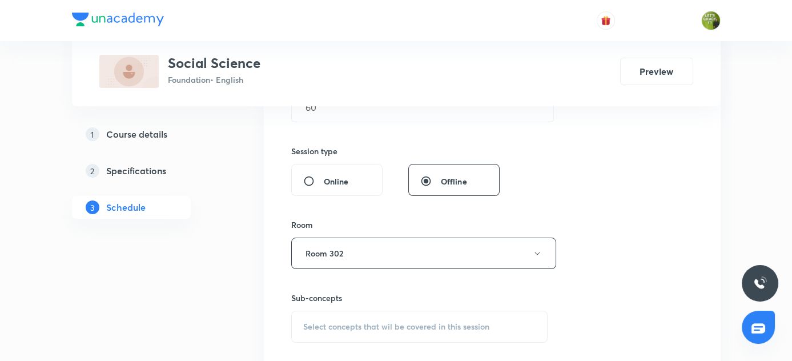
click at [385, 324] on span "Select concepts that wil be covered in this session" at bounding box center [396, 326] width 186 height 9
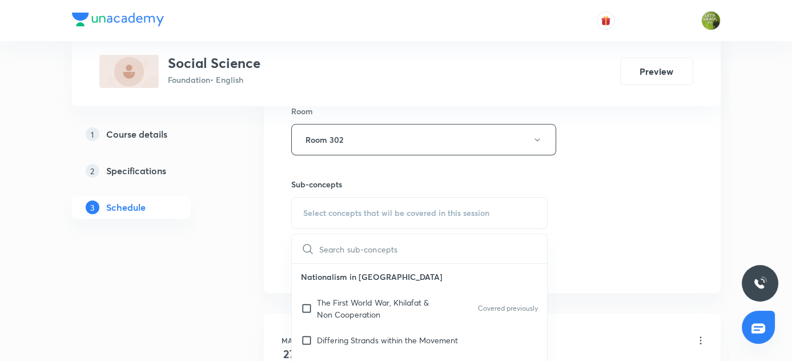
scroll to position [509, 0]
click at [467, 308] on div "The First World War, Khilafat & Non Cooperation Covered previously" at bounding box center [420, 307] width 256 height 38
checkbox input "true"
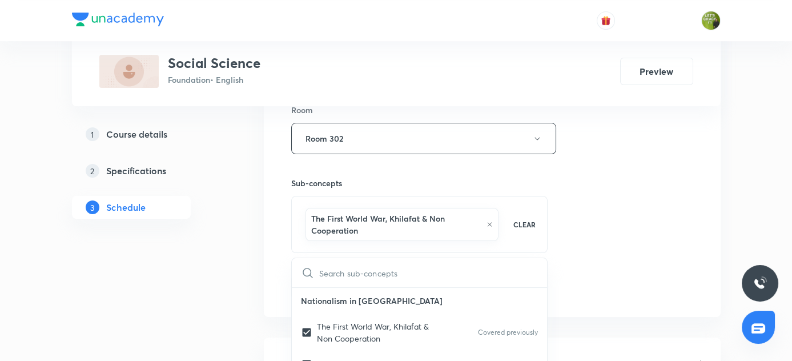
click at [624, 210] on div "Session 40 Live class Session title 24/99 The Nationalism in India ​ Schedule f…" at bounding box center [492, 17] width 402 height 561
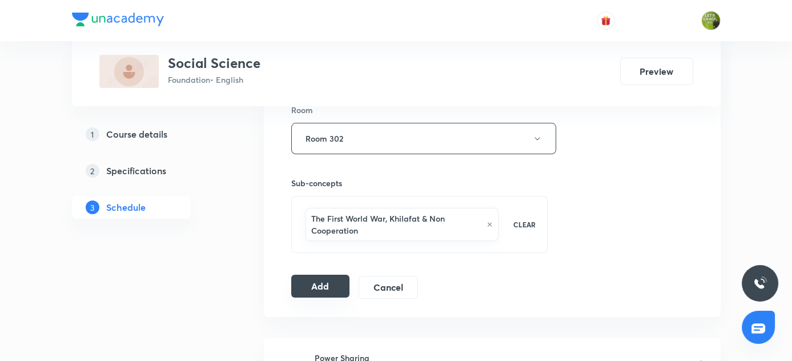
click at [334, 289] on button "Add" at bounding box center [320, 286] width 59 height 23
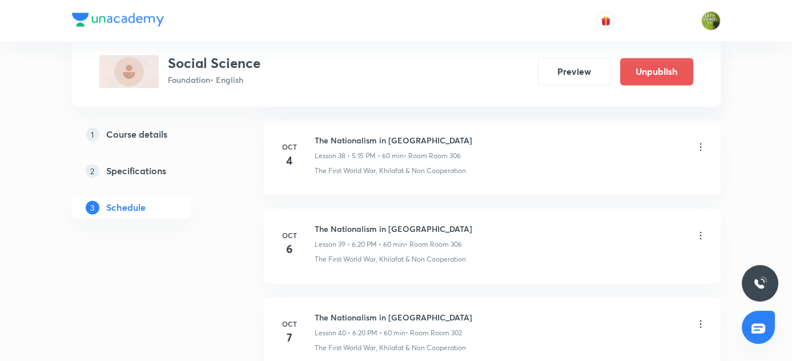
scroll to position [3558, 0]
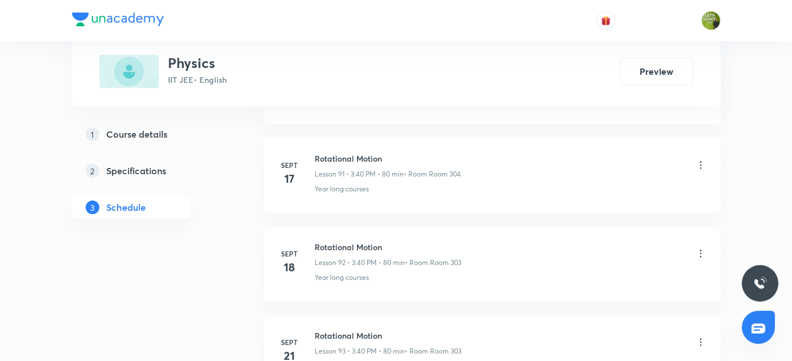
scroll to position [9373, 0]
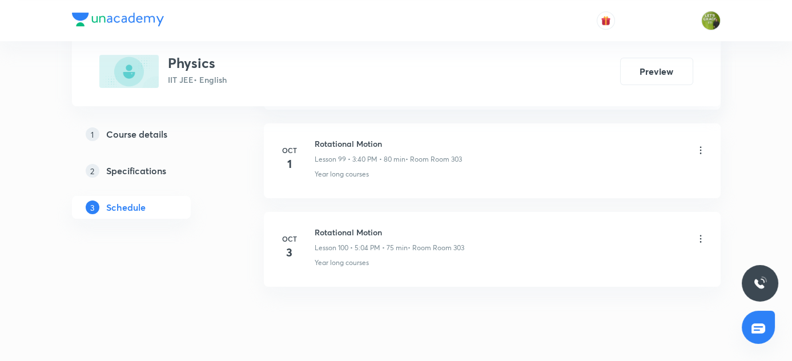
click at [315, 226] on h6 "Rotational Motion" at bounding box center [390, 232] width 150 height 12
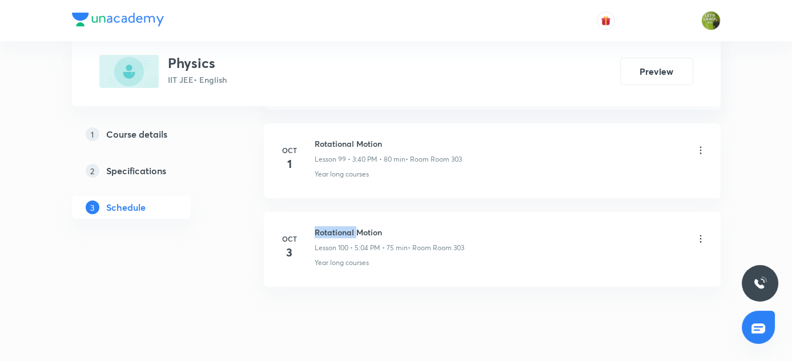
click at [315, 226] on h6 "Rotational Motion" at bounding box center [390, 232] width 150 height 12
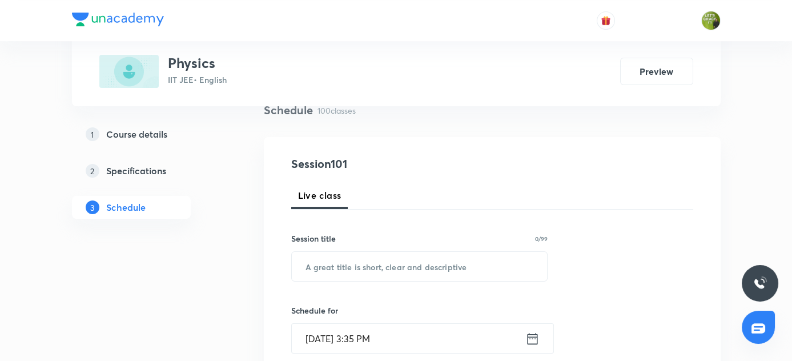
scroll to position [93, 0]
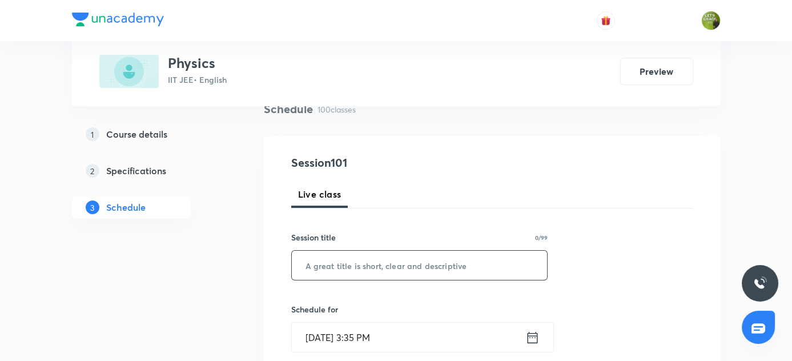
click at [343, 265] on input "text" at bounding box center [420, 265] width 256 height 29
paste input "Rotational Motion"
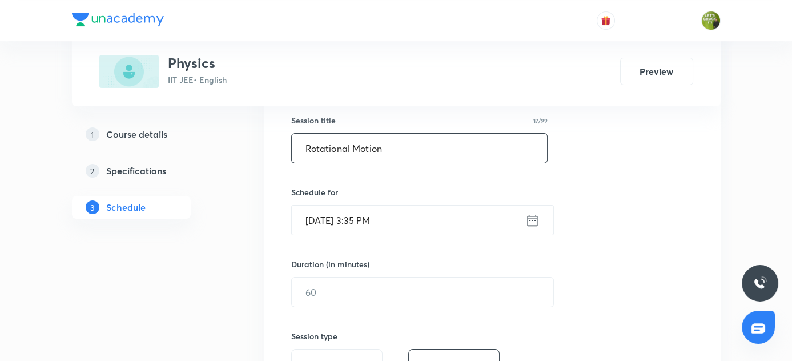
type input "Rotational Motion"
click at [531, 224] on icon at bounding box center [532, 219] width 10 height 11
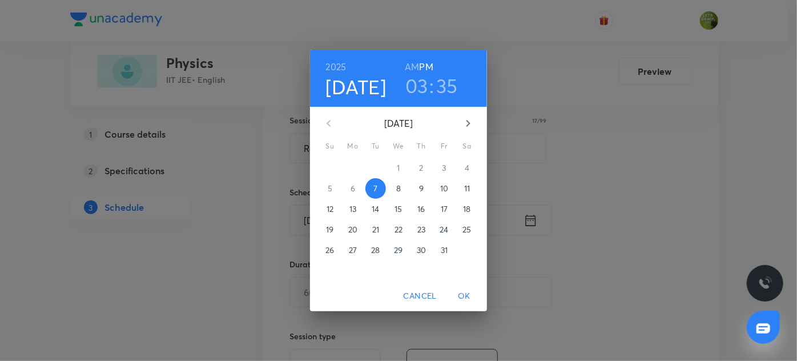
click at [448, 87] on h3 "35" at bounding box center [447, 86] width 22 height 24
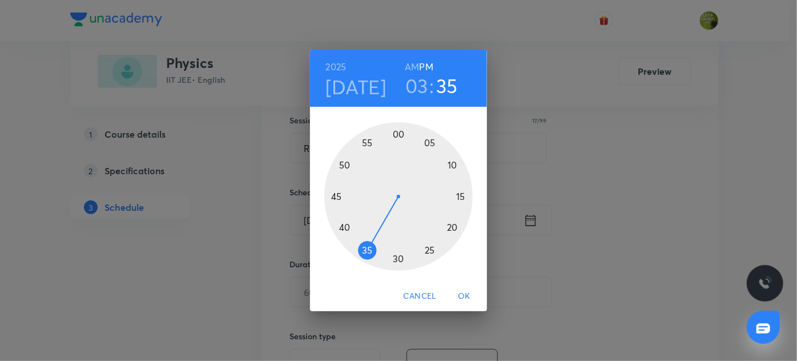
click at [345, 227] on div at bounding box center [398, 196] width 148 height 148
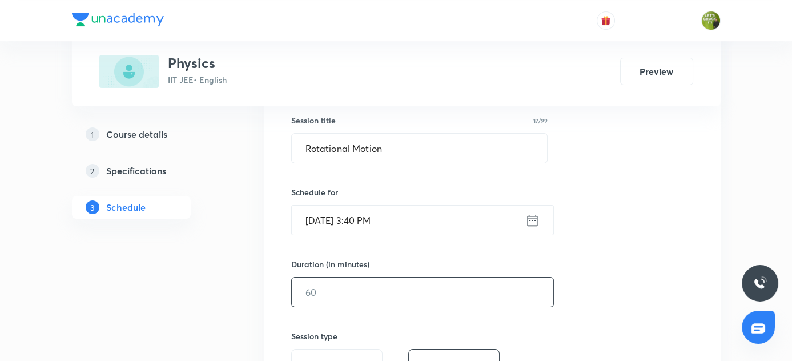
click at [344, 284] on input "text" at bounding box center [423, 292] width 262 height 29
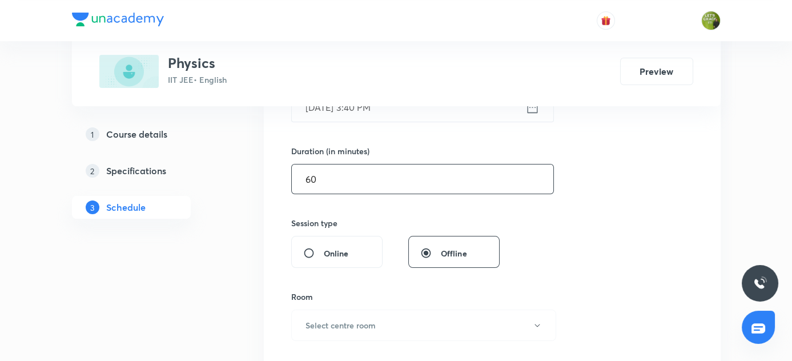
scroll to position [323, 0]
type input "60"
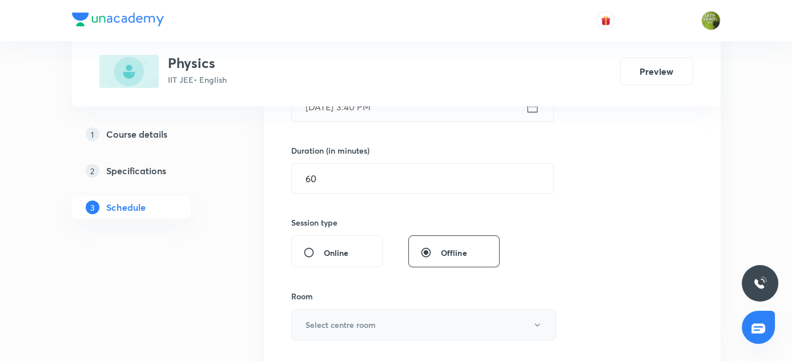
click at [345, 319] on h6 "Select centre room" at bounding box center [341, 325] width 70 height 12
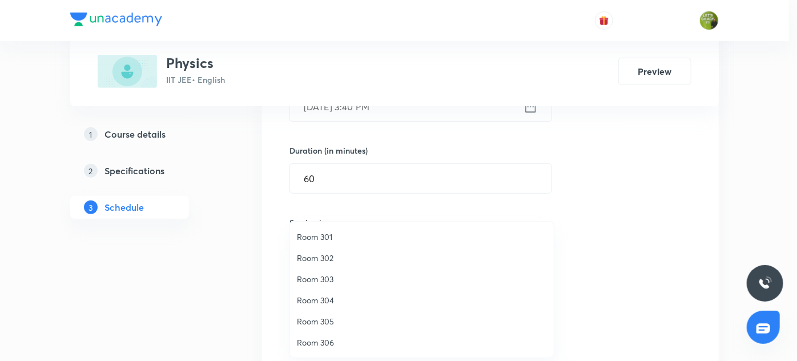
click at [320, 275] on span "Room 303" at bounding box center [422, 279] width 250 height 12
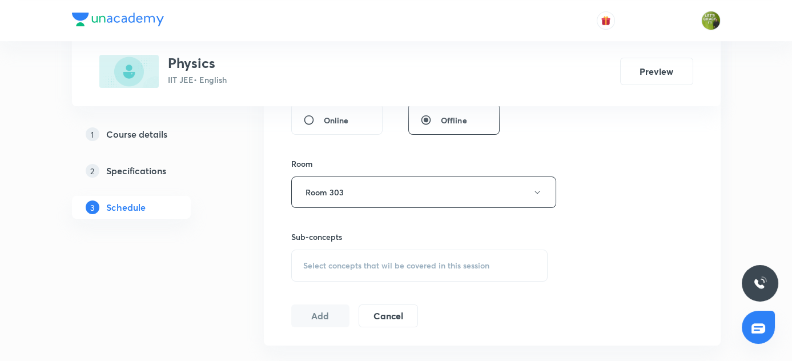
scroll to position [456, 0]
click at [377, 253] on div "Select concepts that wil be covered in this session" at bounding box center [419, 265] width 257 height 32
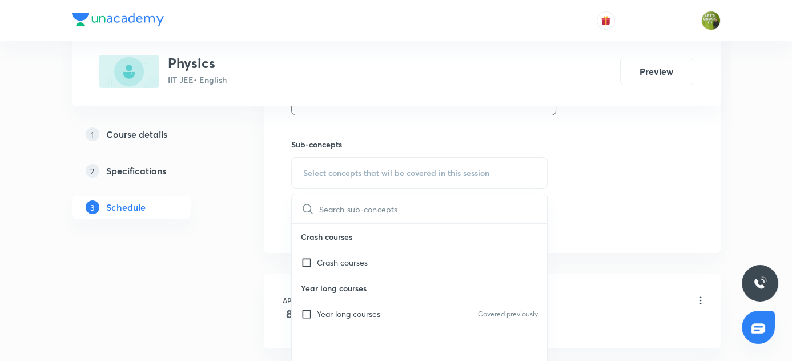
scroll to position [554, 0]
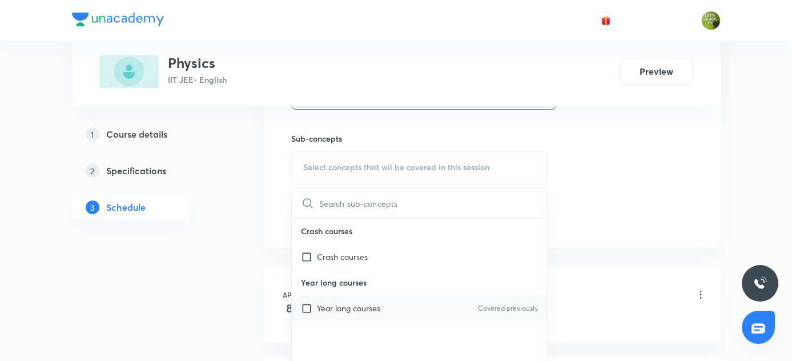
click at [355, 306] on p "Year long courses" at bounding box center [348, 308] width 63 height 12
checkbox input "true"
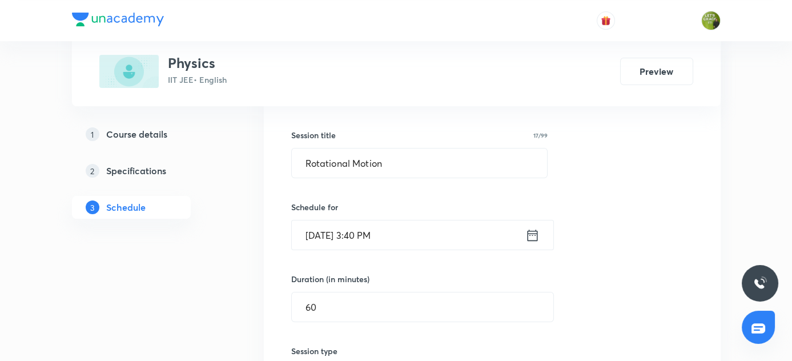
scroll to position [195, 0]
click at [319, 312] on input "60" at bounding box center [423, 306] width 262 height 29
type input "6"
type input "0"
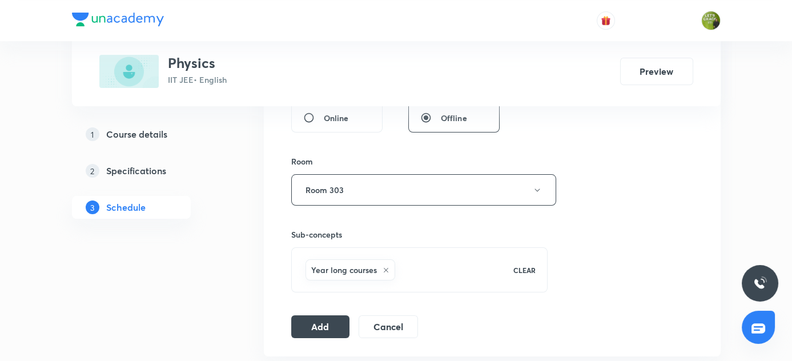
scroll to position [458, 0]
type input "80"
click at [329, 321] on button "Add" at bounding box center [320, 325] width 59 height 23
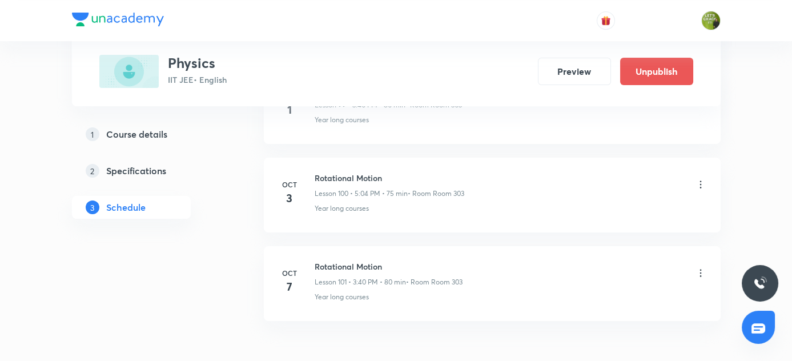
scroll to position [8938, 0]
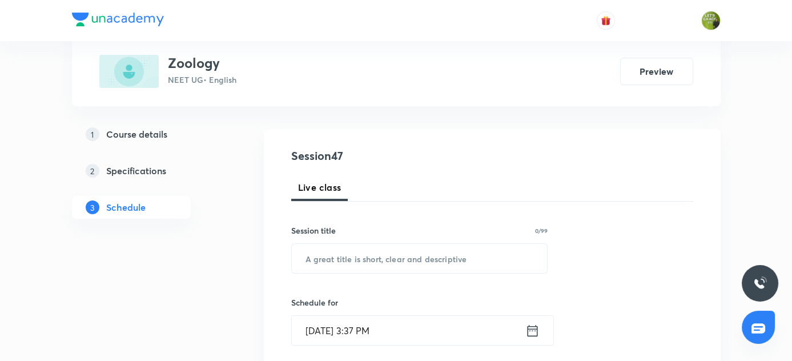
scroll to position [101, 0]
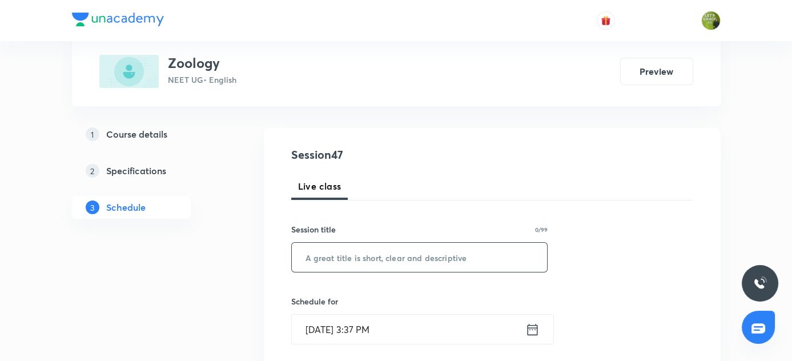
click at [333, 266] on input "text" at bounding box center [420, 257] width 256 height 29
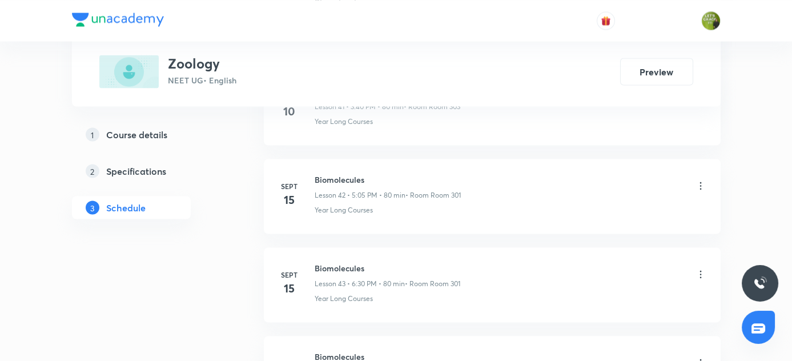
scroll to position [4610, 0]
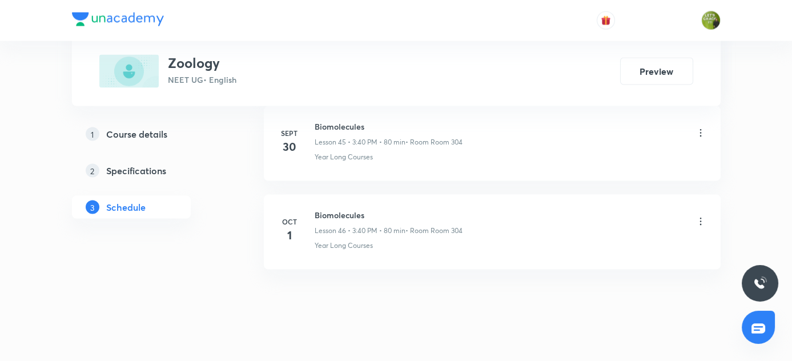
click at [315, 209] on h6 "Biomolecules" at bounding box center [389, 215] width 148 height 12
copy h6 "Biomolecules"
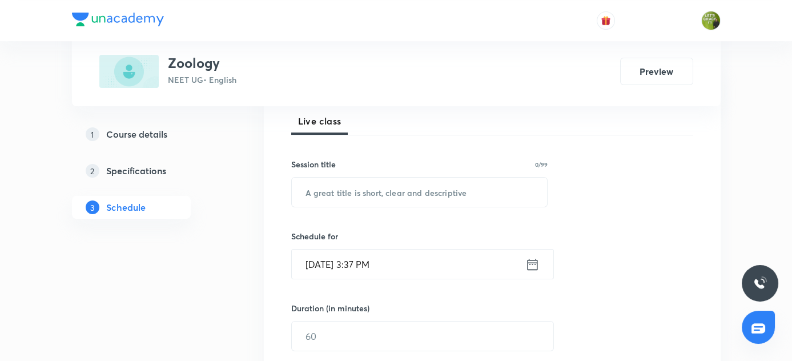
scroll to position [167, 0]
click at [379, 180] on input "text" at bounding box center [420, 190] width 256 height 29
paste input "Biomolecules"
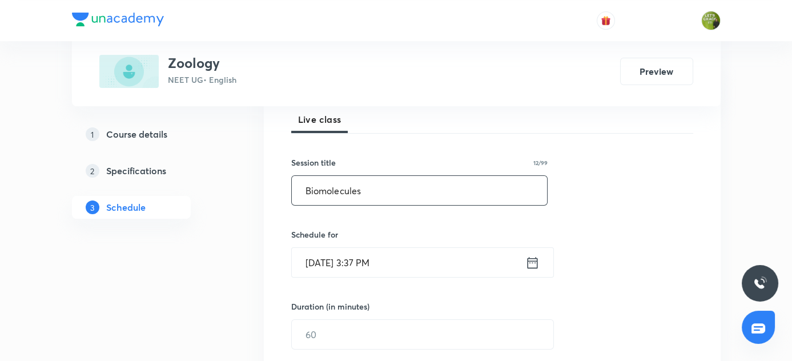
type input "Biomolecules"
click at [531, 262] on icon at bounding box center [532, 263] width 14 height 16
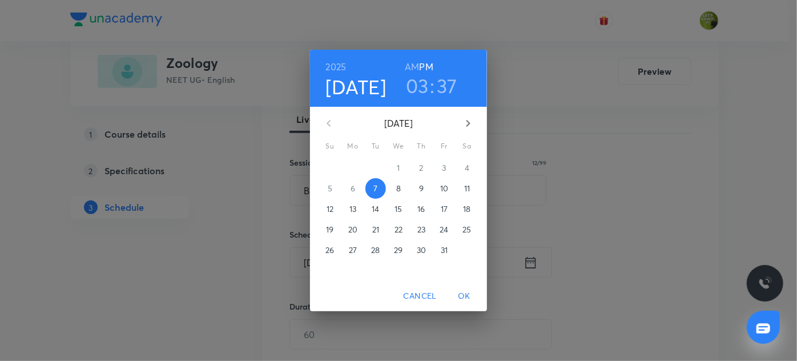
click at [445, 90] on h3 "37" at bounding box center [447, 86] width 21 height 24
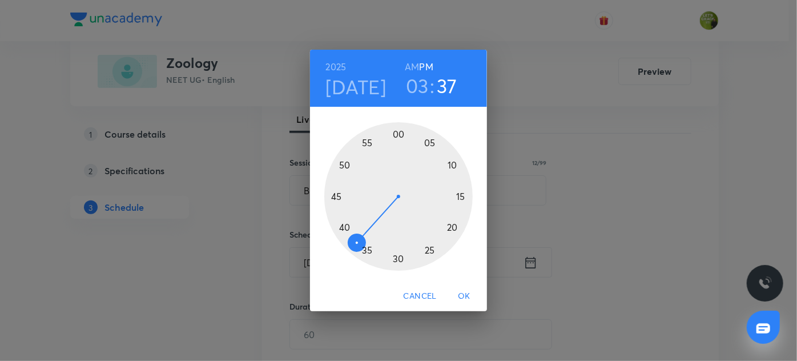
click at [345, 226] on div at bounding box center [398, 196] width 148 height 148
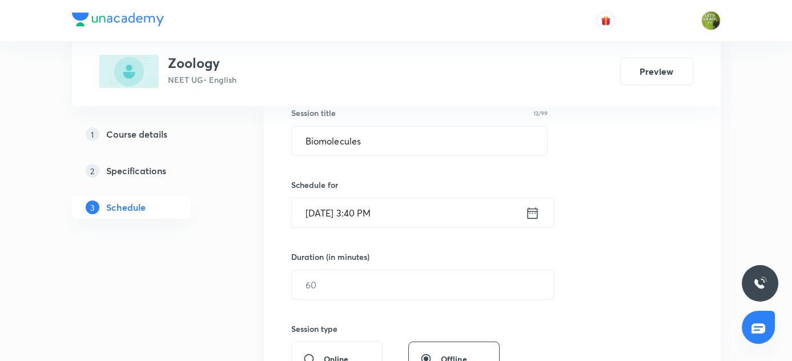
scroll to position [222, 0]
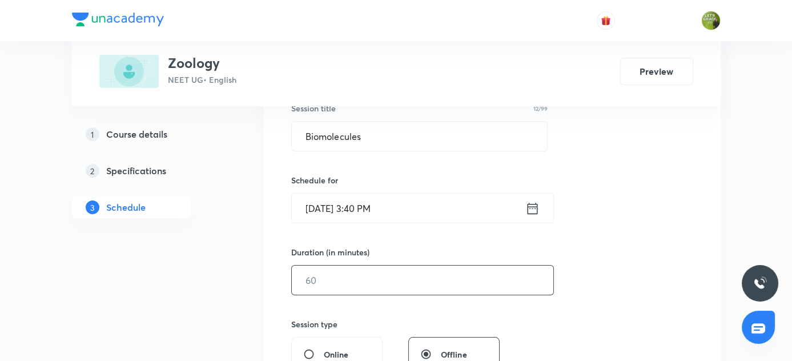
click at [314, 278] on input "text" at bounding box center [423, 280] width 262 height 29
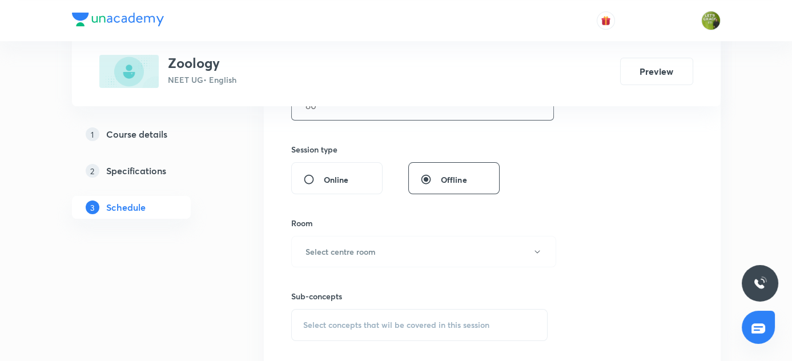
scroll to position [397, 0]
type input "80"
click at [370, 250] on h6 "Select centre room" at bounding box center [341, 251] width 70 height 12
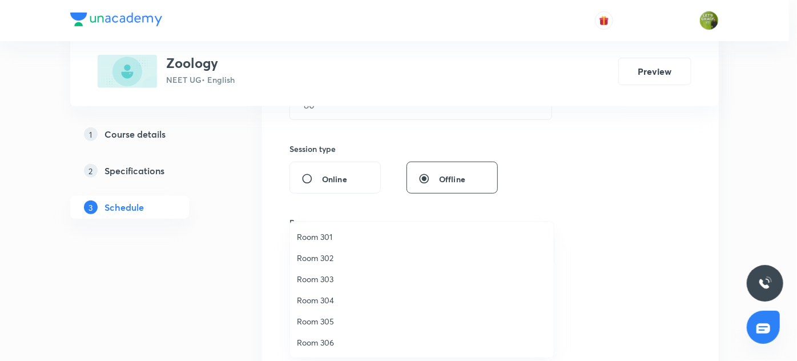
click at [330, 297] on span "Room 304" at bounding box center [422, 300] width 250 height 12
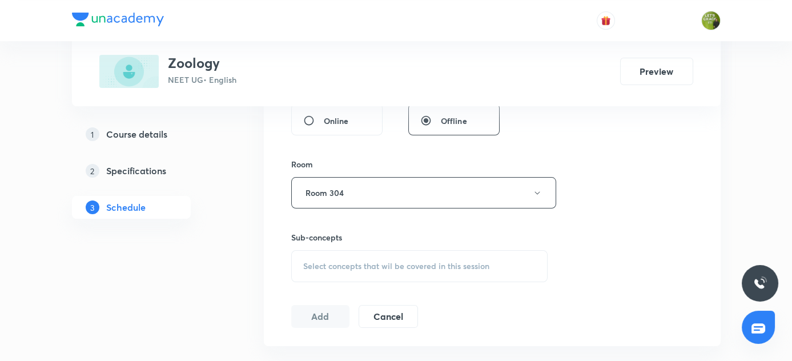
scroll to position [458, 0]
click at [335, 264] on span "Select concepts that wil be covered in this session" at bounding box center [396, 263] width 186 height 9
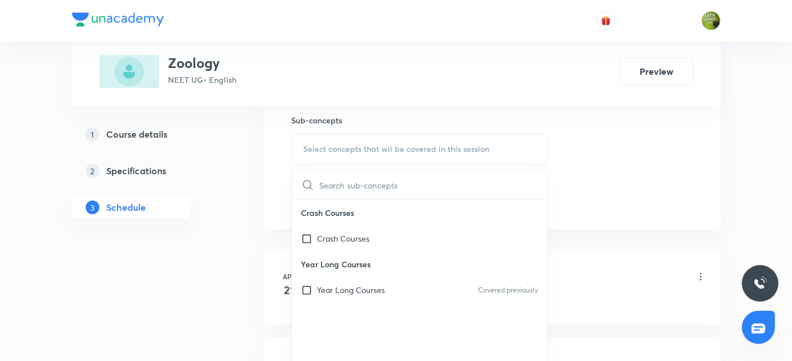
scroll to position [595, 0]
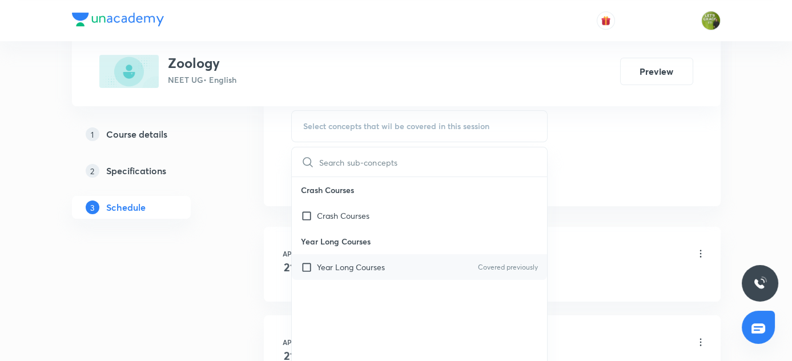
click at [347, 266] on p "Year Long Courses" at bounding box center [351, 267] width 68 height 12
checkbox input "true"
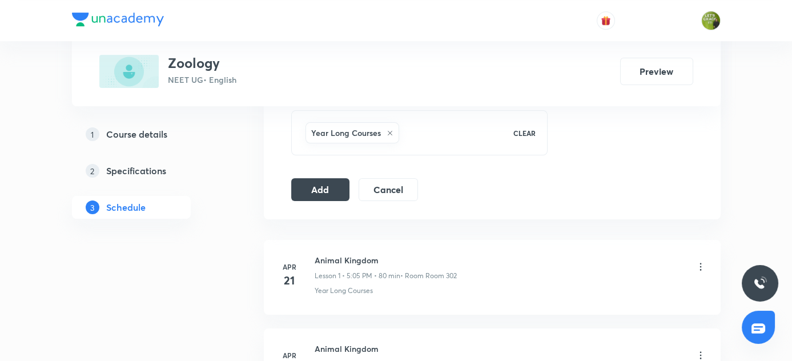
drag, startPoint x: 331, startPoint y: 185, endPoint x: 524, endPoint y: 173, distance: 193.4
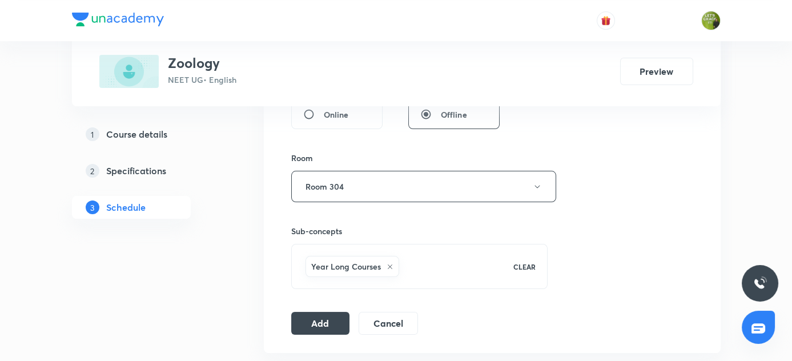
scroll to position [464, 0]
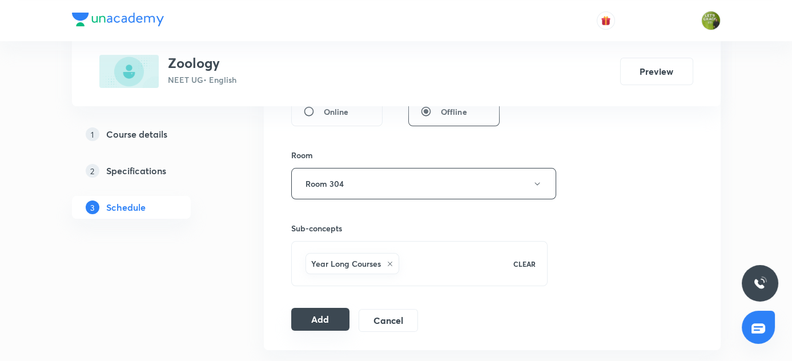
click at [327, 315] on button "Add" at bounding box center [320, 319] width 59 height 23
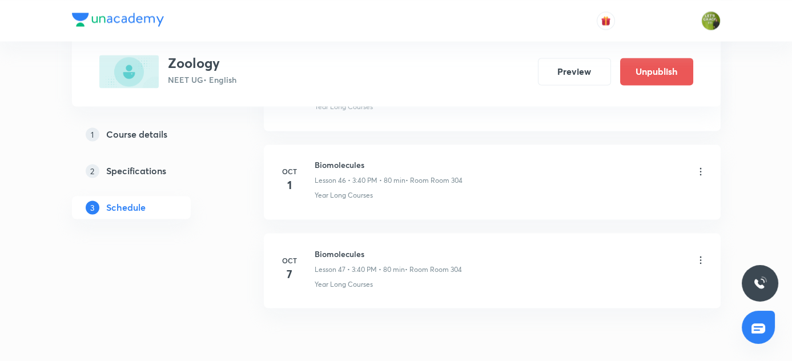
scroll to position [4175, 0]
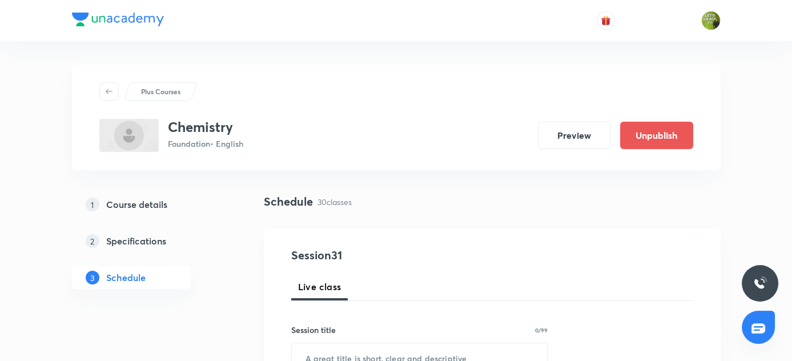
drag, startPoint x: 435, startPoint y: 244, endPoint x: 480, endPoint y: 150, distance: 104.7
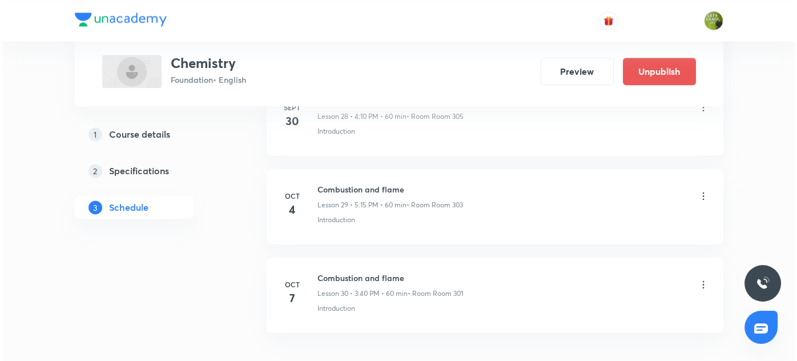
scroll to position [3199, 0]
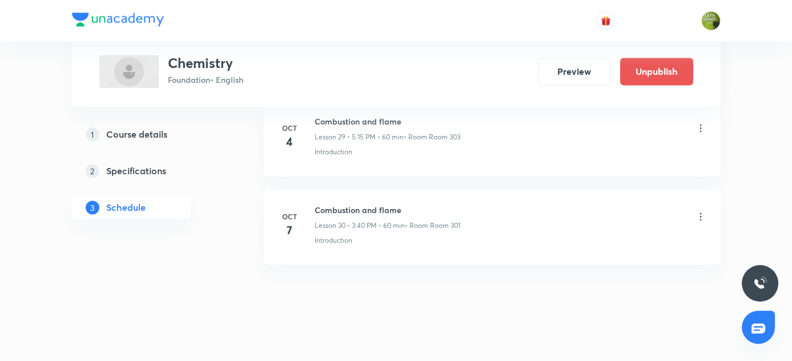
click at [699, 211] on icon at bounding box center [700, 216] width 11 height 11
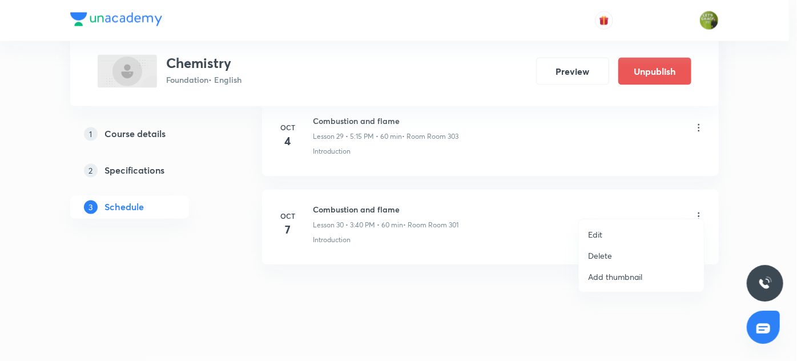
click at [603, 231] on li "Edit" at bounding box center [641, 234] width 125 height 21
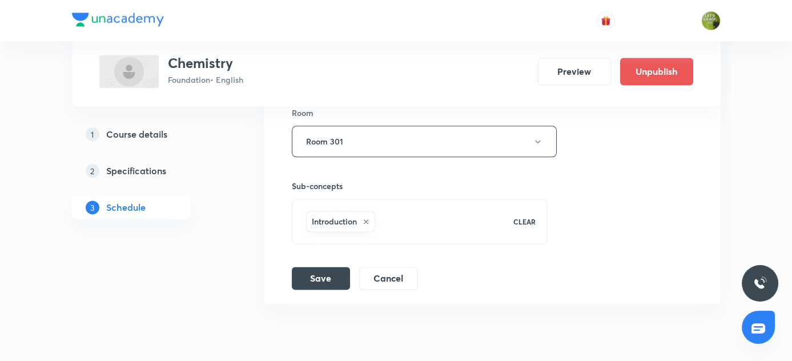
scroll to position [3075, 0]
click at [397, 269] on button "Cancel" at bounding box center [388, 276] width 59 height 23
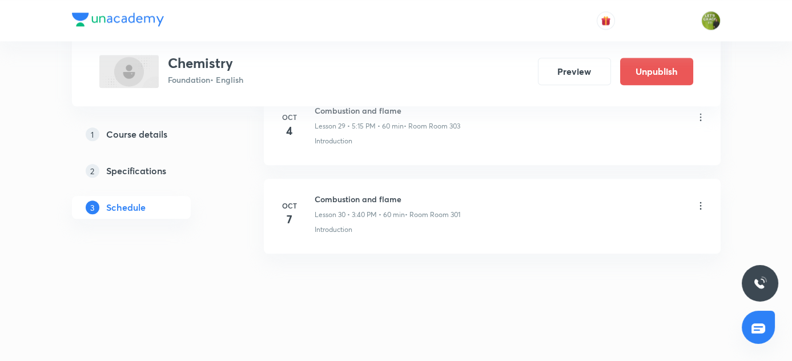
scroll to position [2675, 0]
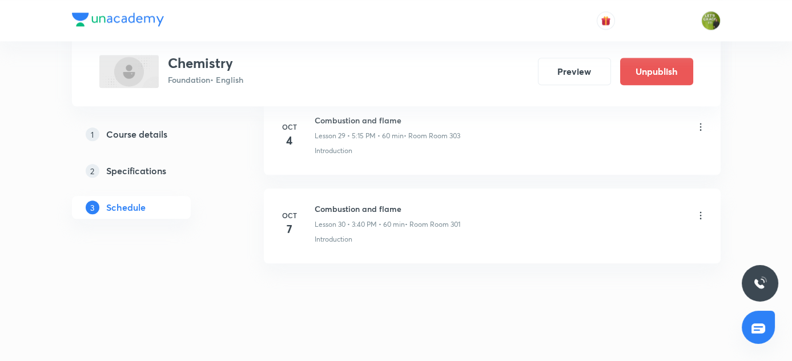
click at [701, 210] on icon at bounding box center [700, 215] width 11 height 11
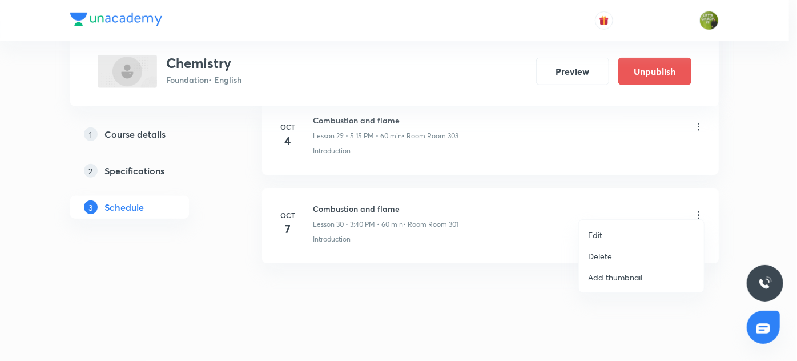
click at [601, 254] on p "Delete" at bounding box center [600, 256] width 24 height 12
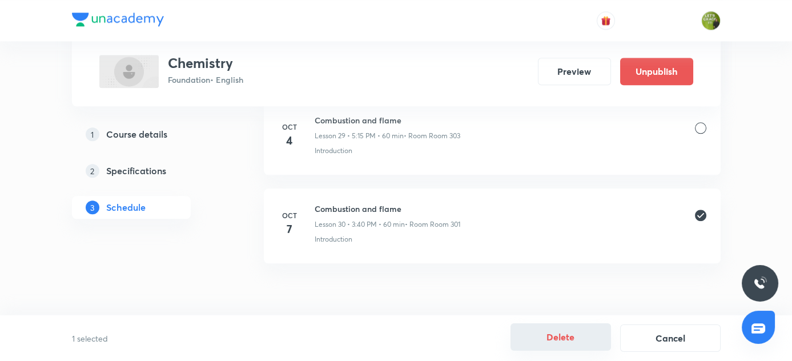
click at [573, 333] on button "Delete" at bounding box center [561, 336] width 101 height 27
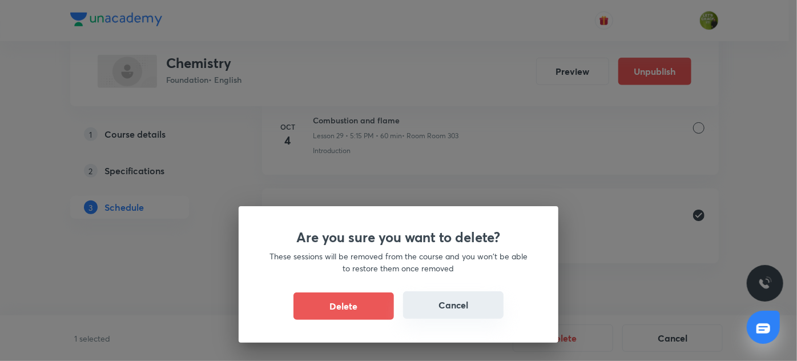
click at [466, 302] on button "Cancel" at bounding box center [453, 304] width 101 height 27
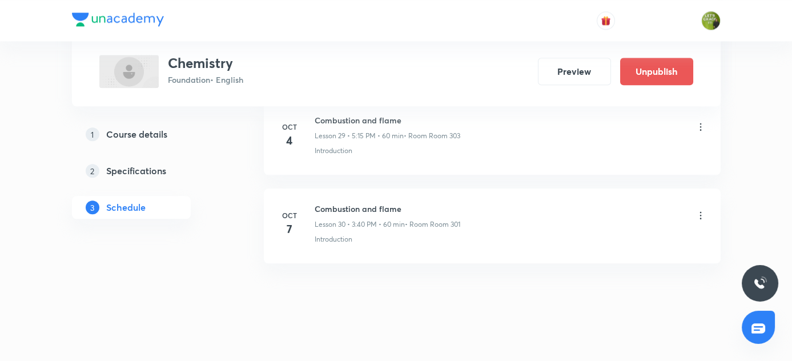
click at [700, 212] on icon at bounding box center [701, 215] width 2 height 7
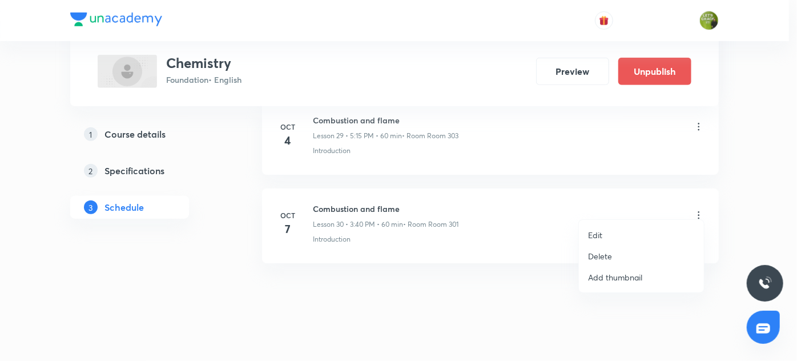
click at [590, 253] on p "Delete" at bounding box center [600, 256] width 24 height 12
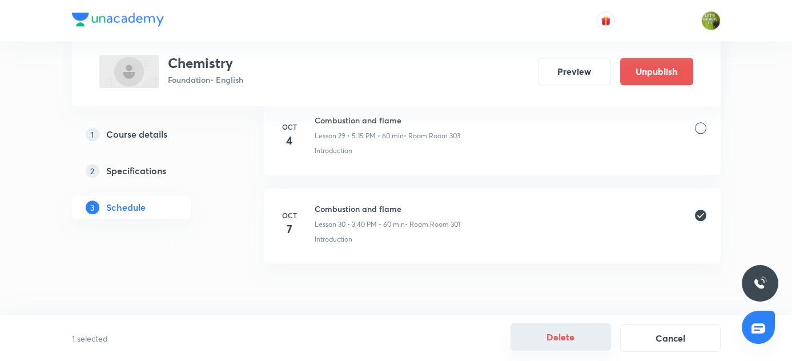
click at [556, 338] on button "Delete" at bounding box center [561, 336] width 101 height 27
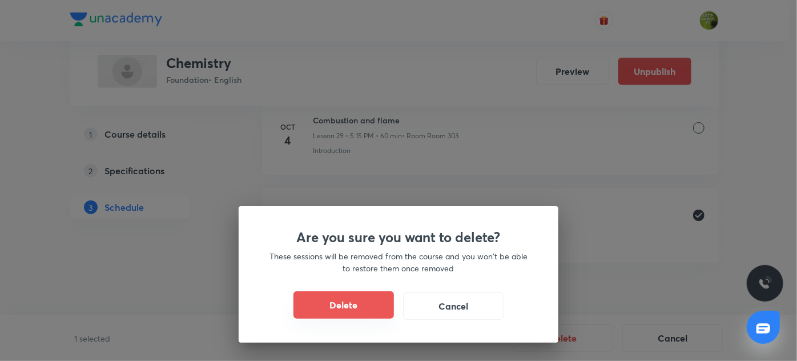
click at [364, 315] on button "Delete" at bounding box center [344, 304] width 101 height 27
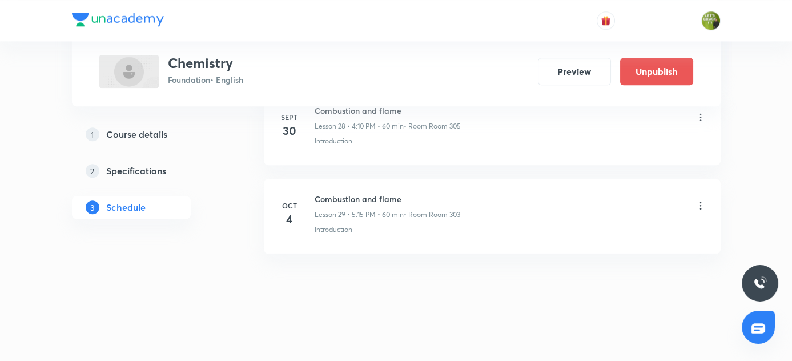
scroll to position [2587, 0]
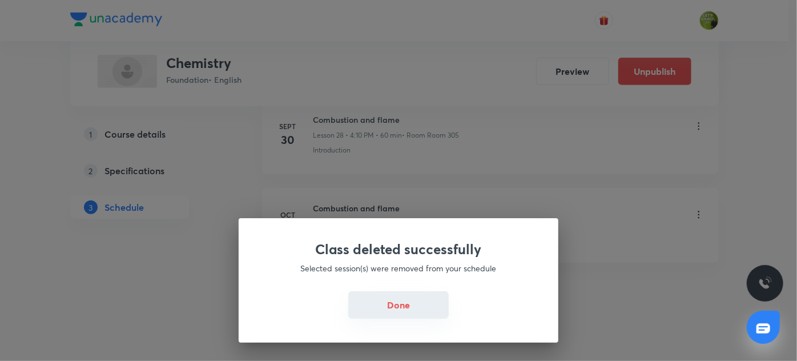
click at [391, 302] on button "Done" at bounding box center [398, 304] width 101 height 27
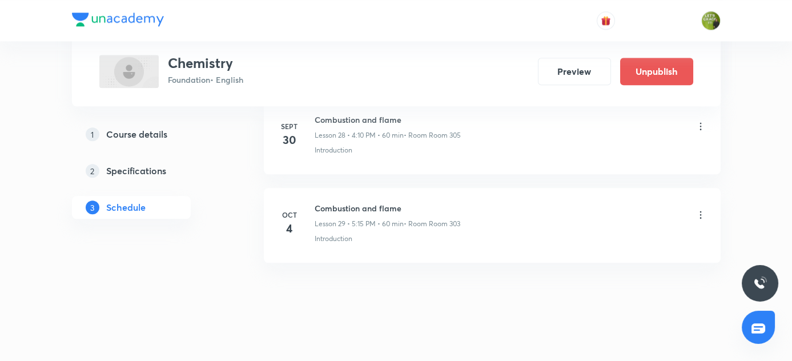
click at [316, 202] on h6 "Combustion and flame" at bounding box center [388, 208] width 146 height 12
copy h6 "Combustion and flame"
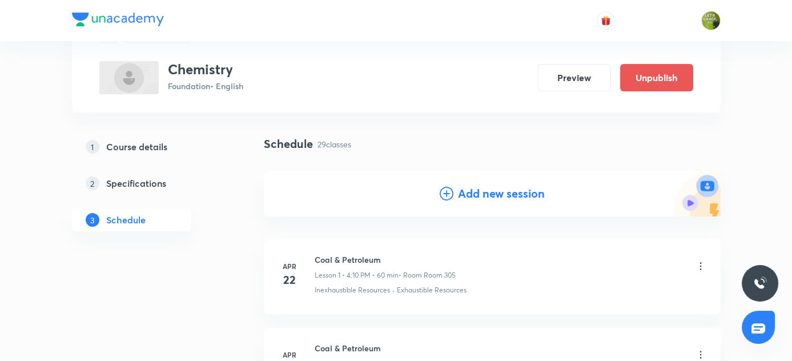
scroll to position [60, 0]
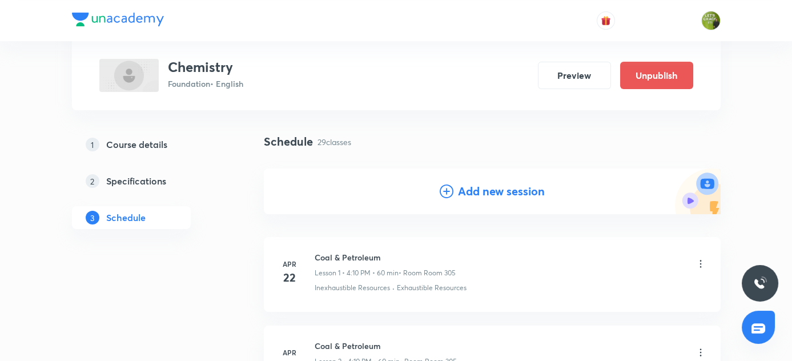
click at [449, 194] on icon at bounding box center [447, 191] width 14 height 14
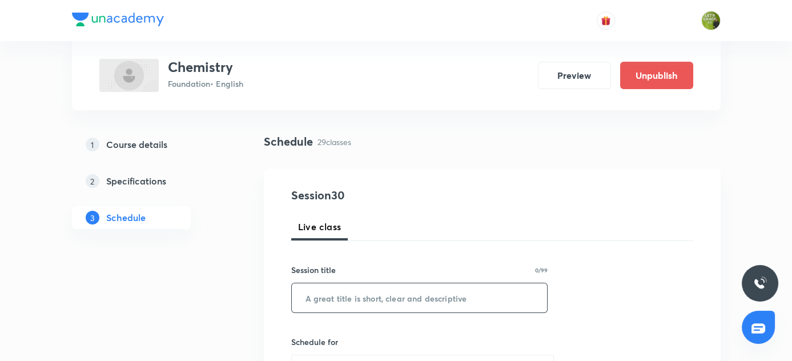
click at [339, 300] on input "text" at bounding box center [420, 297] width 256 height 29
paste input "Combustion and flame"
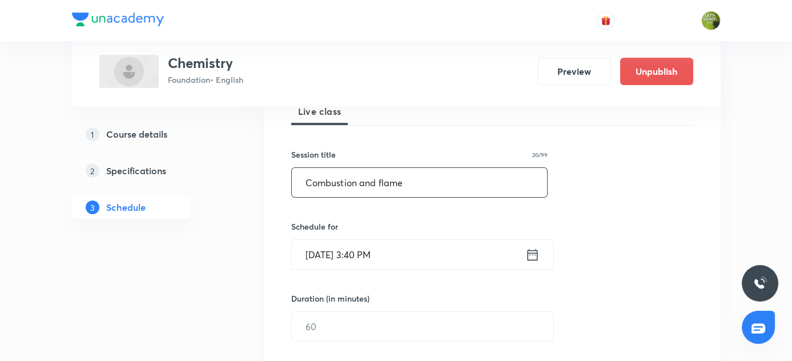
scroll to position [176, 0]
type input "Combustion and flame"
click at [531, 254] on icon at bounding box center [532, 254] width 14 height 16
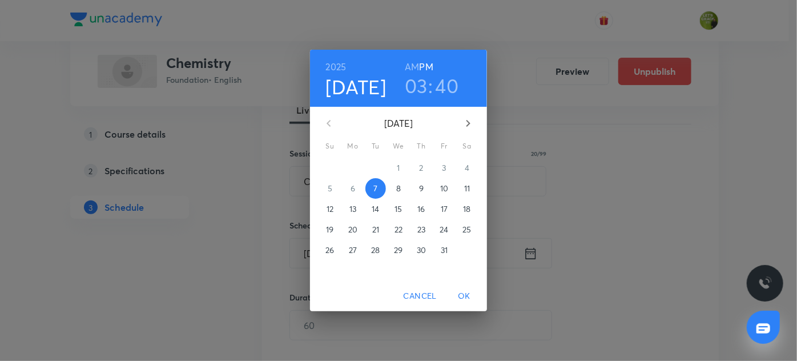
click at [420, 80] on h3 "03" at bounding box center [416, 86] width 23 height 24
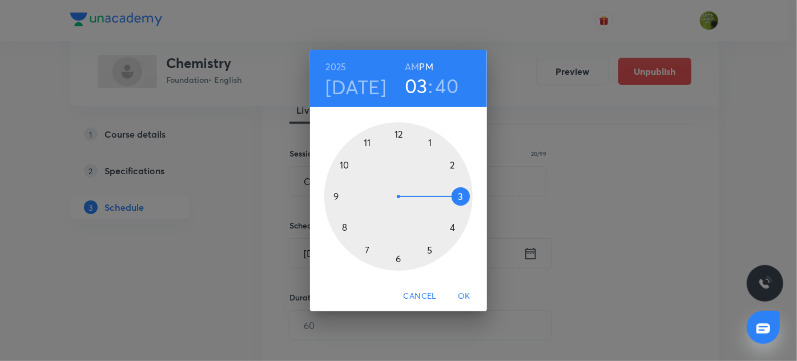
click at [452, 230] on div at bounding box center [398, 196] width 148 height 148
click at [452, 165] on div at bounding box center [398, 196] width 148 height 148
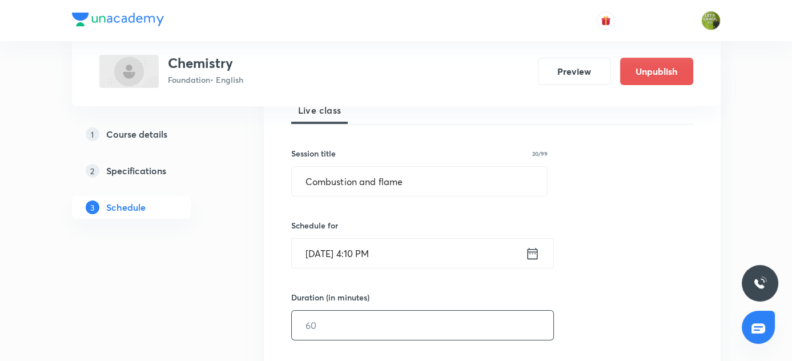
click at [374, 332] on input "text" at bounding box center [423, 325] width 262 height 29
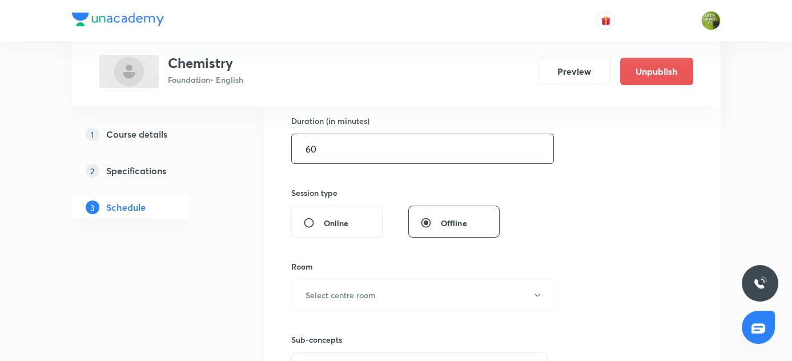
scroll to position [461, 0]
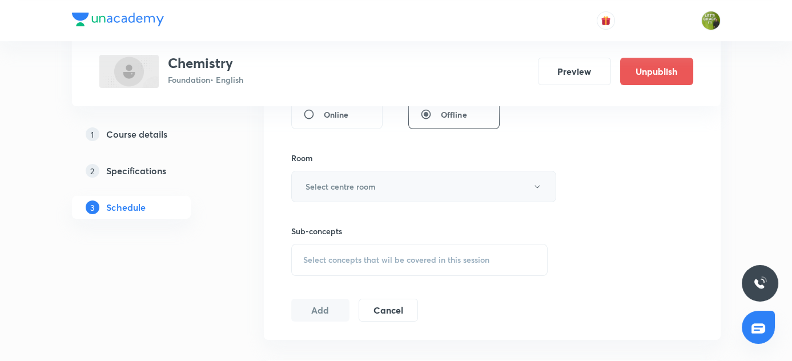
type input "60"
click at [515, 186] on button "Select centre room" at bounding box center [423, 186] width 265 height 31
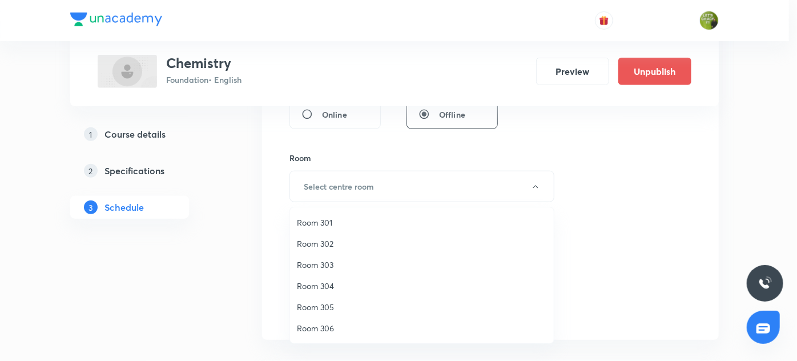
click at [336, 222] on span "Room 301" at bounding box center [422, 222] width 250 height 12
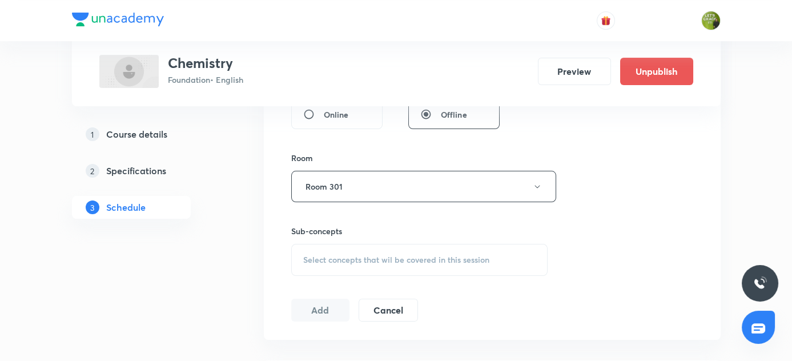
click at [455, 258] on span "Select concepts that wil be covered in this session" at bounding box center [396, 259] width 186 height 9
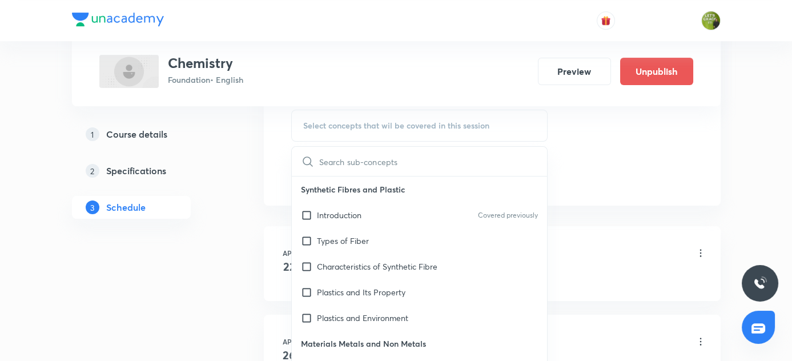
scroll to position [606, 0]
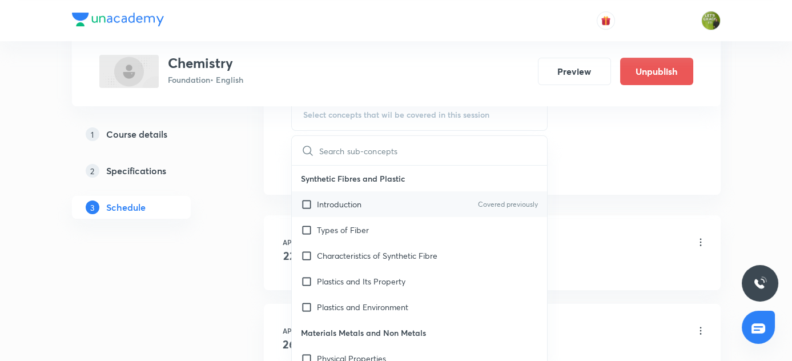
click at [408, 202] on div "Introduction Covered previously" at bounding box center [420, 204] width 256 height 26
checkbox input "true"
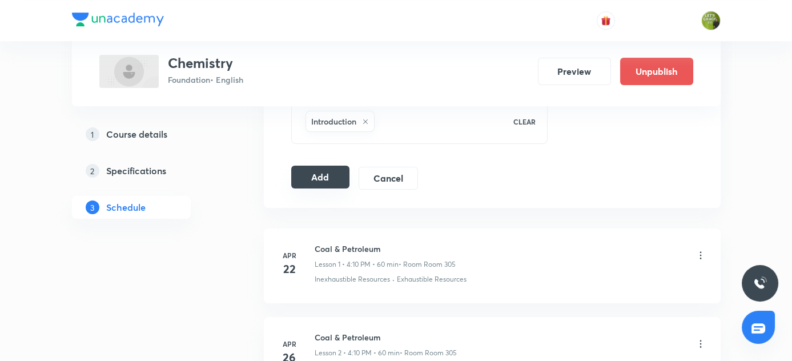
click at [312, 172] on button "Add" at bounding box center [320, 177] width 59 height 23
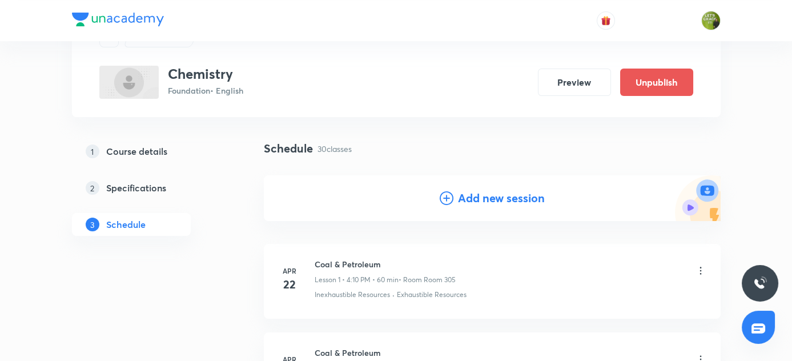
scroll to position [54, 0]
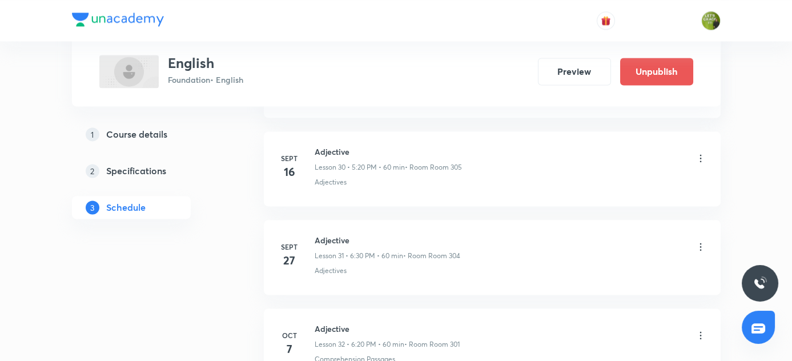
scroll to position [3376, 0]
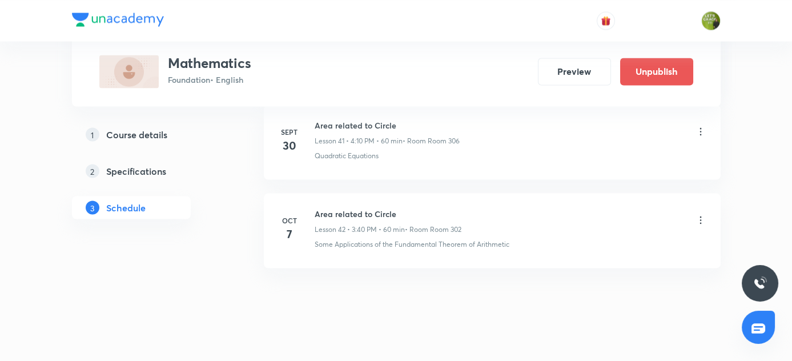
click at [697, 214] on icon at bounding box center [700, 219] width 11 height 11
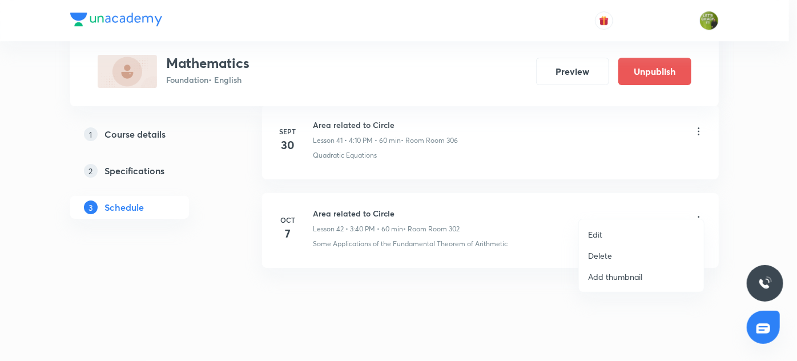
click at [614, 255] on li "Delete" at bounding box center [641, 255] width 125 height 21
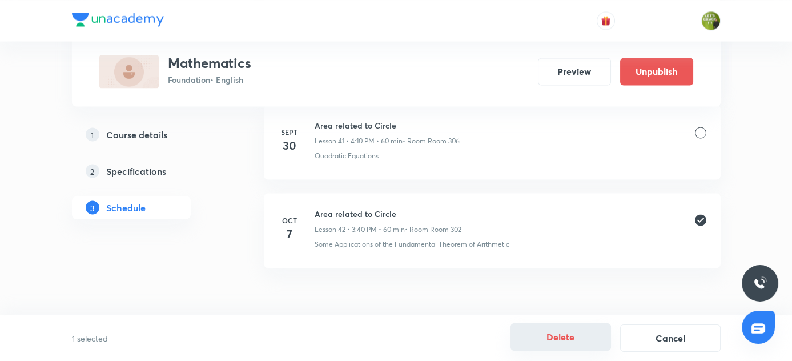
click at [559, 333] on button "Delete" at bounding box center [561, 336] width 101 height 27
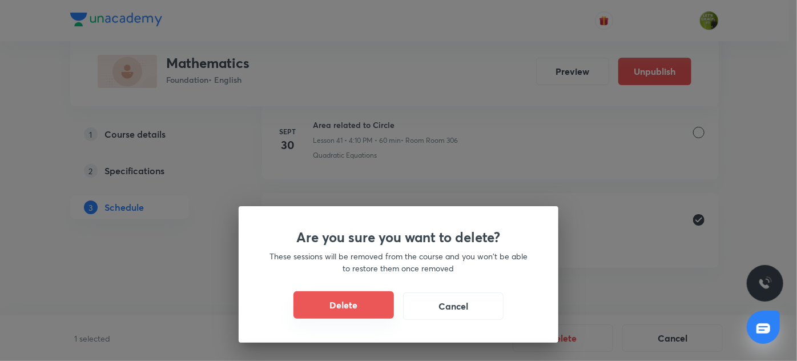
click at [370, 305] on button "Delete" at bounding box center [344, 304] width 101 height 27
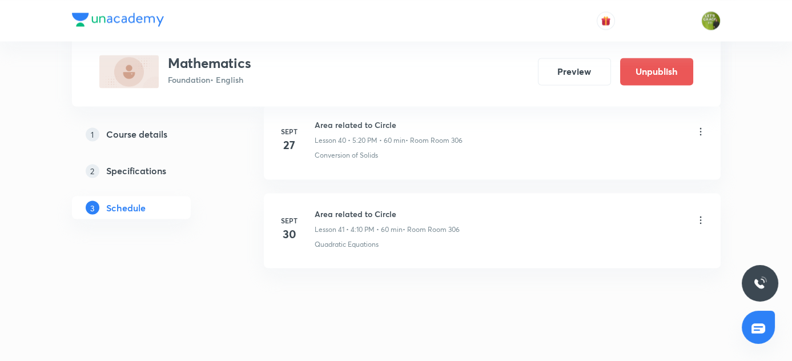
scroll to position [4117, 0]
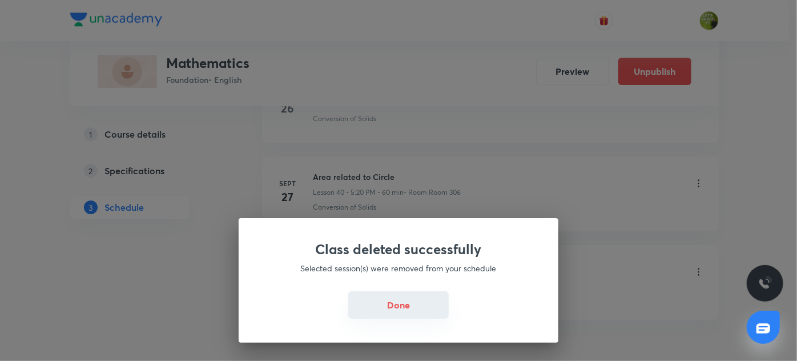
click at [384, 294] on button "Done" at bounding box center [398, 304] width 101 height 27
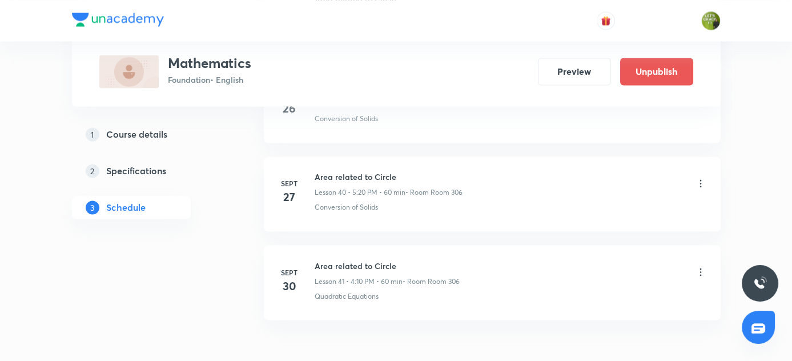
click at [315, 259] on h6 "Area related to Circle" at bounding box center [387, 265] width 145 height 12
copy h6 "Area related to Circle"
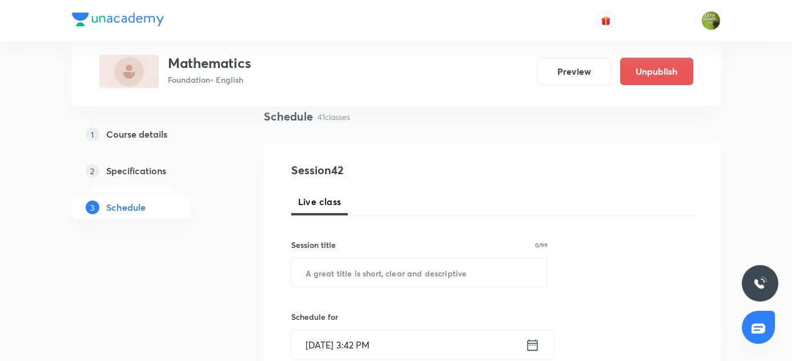
scroll to position [88, 0]
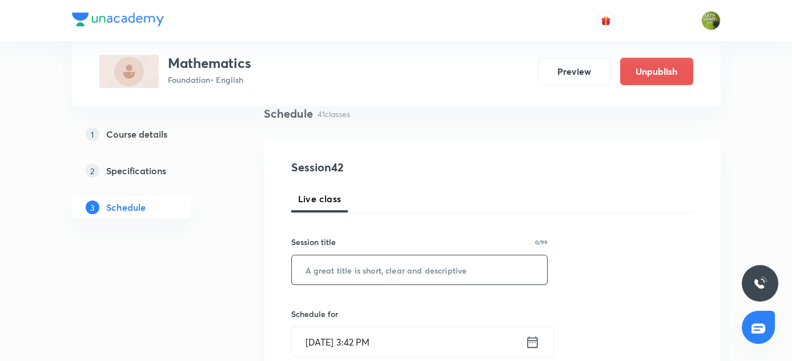
click at [337, 263] on input "text" at bounding box center [420, 269] width 256 height 29
paste input "Area related to Circle"
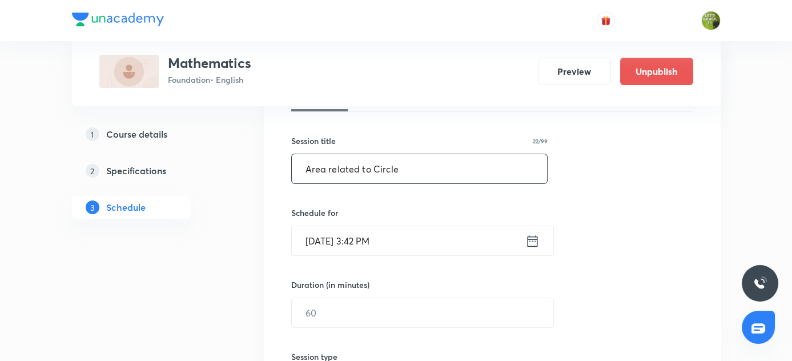
scroll to position [217, 0]
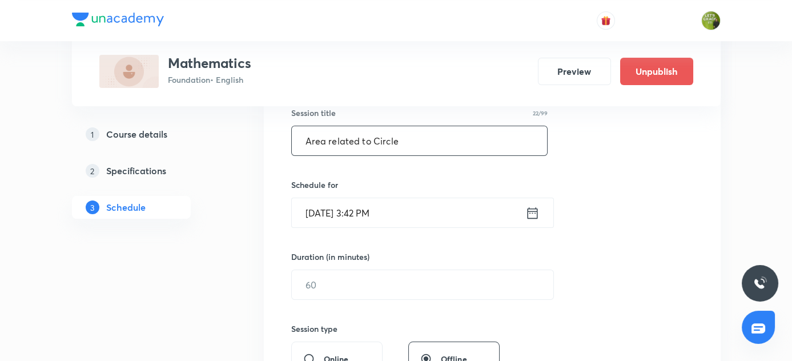
type input "Area related to Circle"
click at [532, 213] on icon at bounding box center [532, 213] width 14 height 16
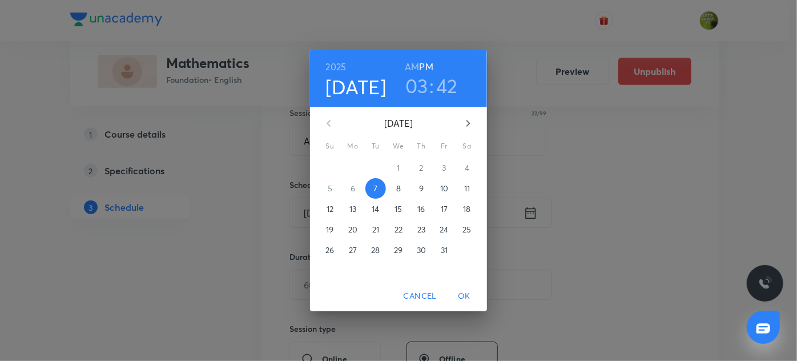
click at [420, 85] on h3 "03" at bounding box center [416, 86] width 23 height 24
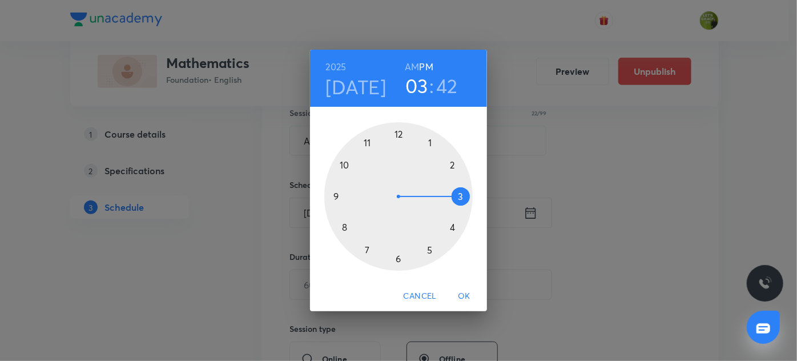
click at [454, 226] on div at bounding box center [398, 196] width 148 height 148
click at [455, 164] on div at bounding box center [398, 196] width 148 height 148
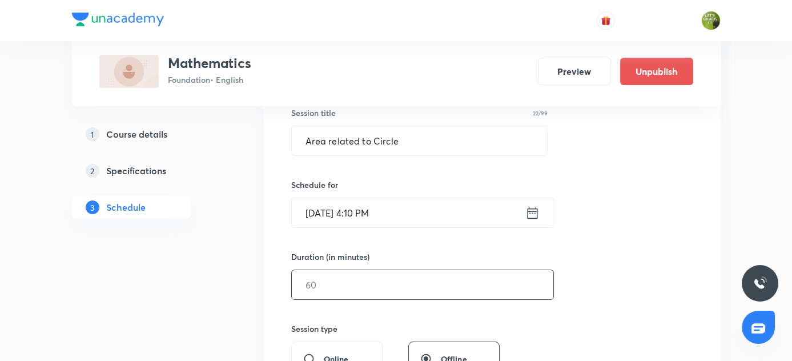
click at [320, 281] on input "text" at bounding box center [423, 284] width 262 height 29
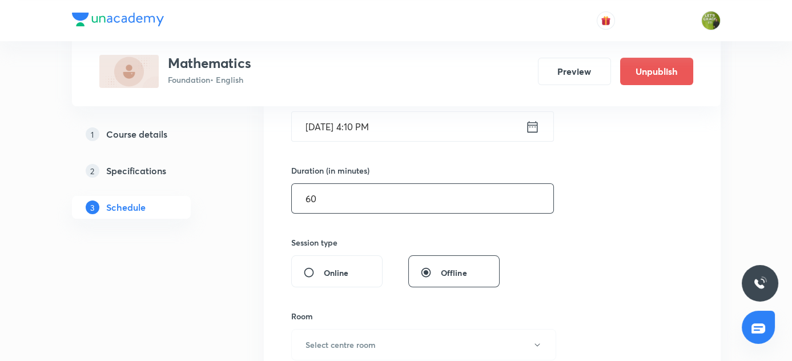
scroll to position [315, 0]
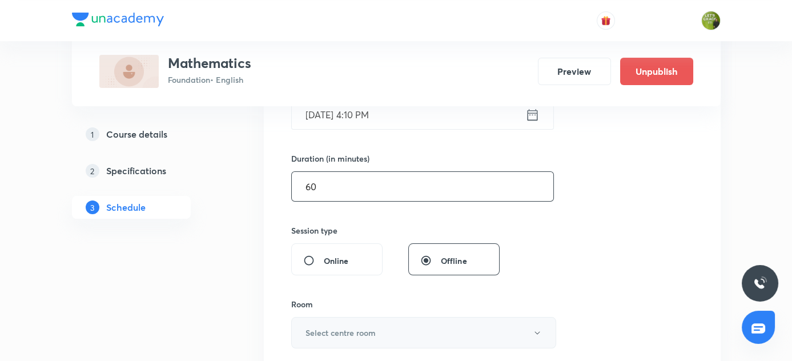
type input "60"
click at [332, 324] on button "Select centre room" at bounding box center [423, 332] width 265 height 31
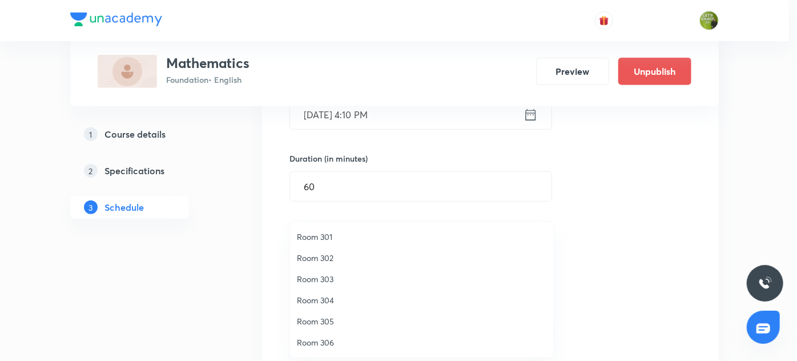
click at [329, 235] on span "Room 301" at bounding box center [422, 237] width 250 height 12
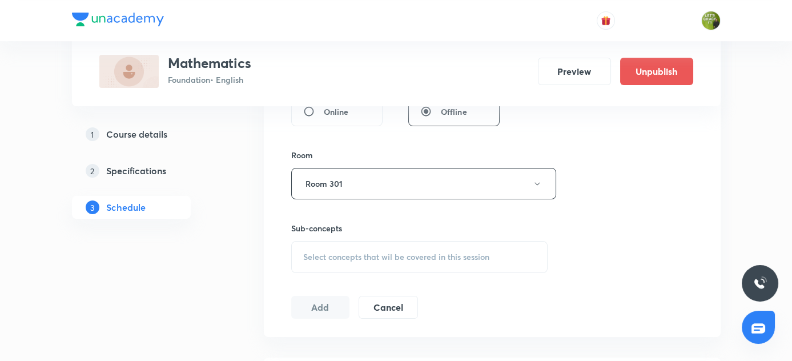
scroll to position [468, 0]
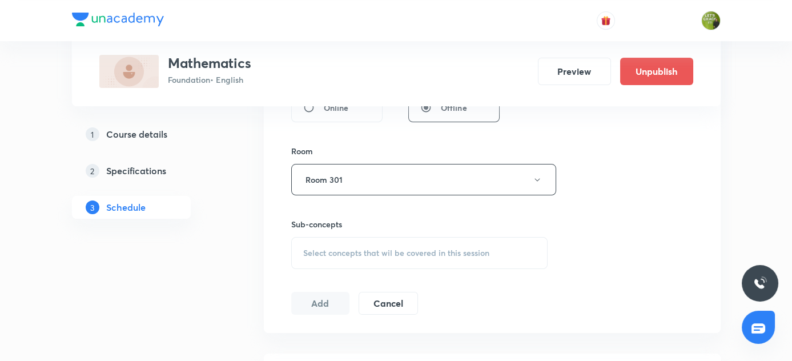
click at [384, 248] on span "Select concepts that wil be covered in this session" at bounding box center [396, 252] width 186 height 9
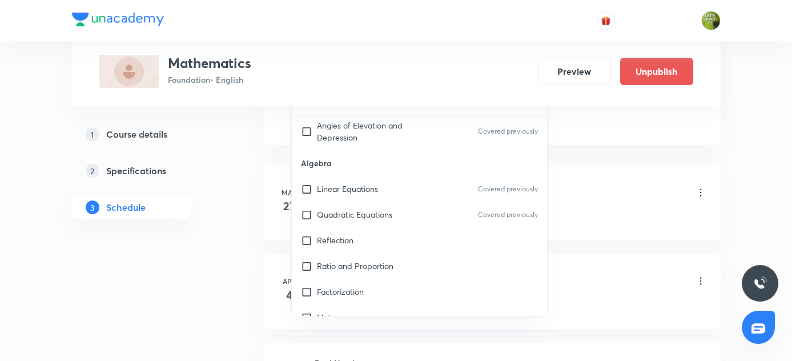
scroll to position [3706, 0]
click at [359, 208] on p "Quadratic Equations" at bounding box center [354, 214] width 75 height 12
checkbox input "true"
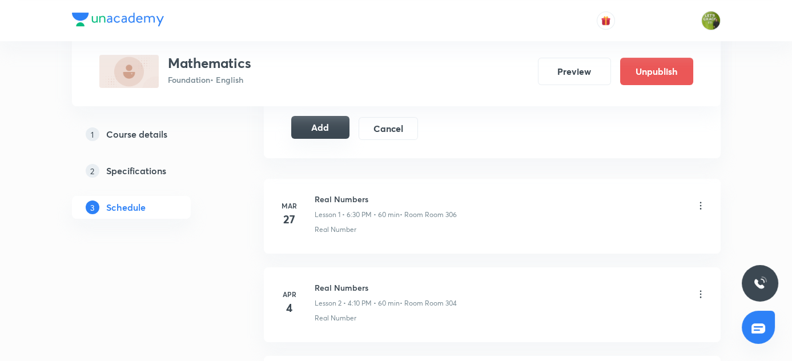
click at [323, 123] on button "Add" at bounding box center [320, 127] width 59 height 23
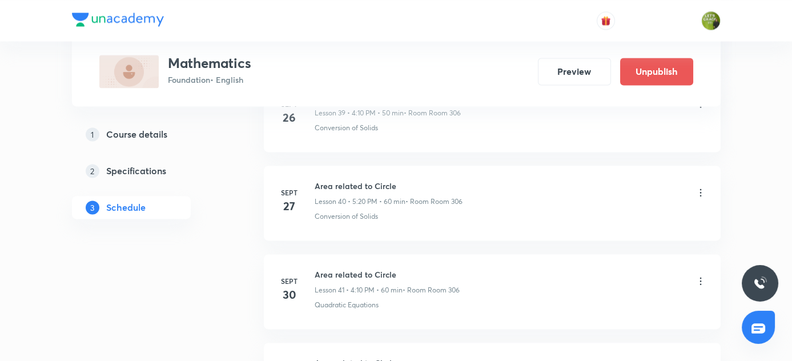
scroll to position [3734, 0]
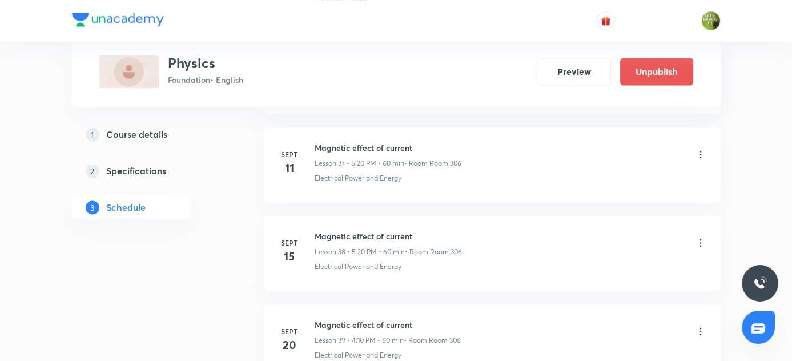
scroll to position [4258, 0]
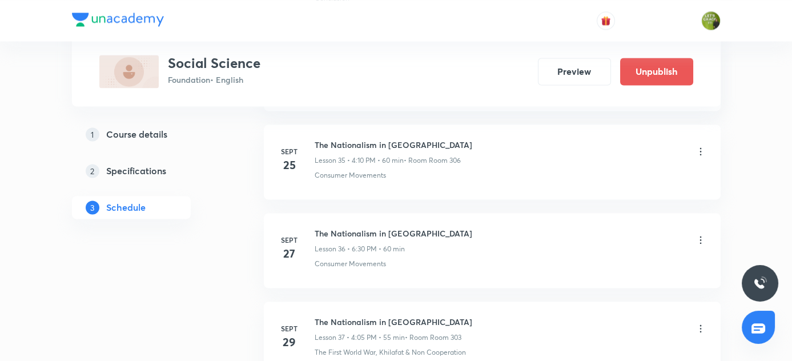
scroll to position [4081, 0]
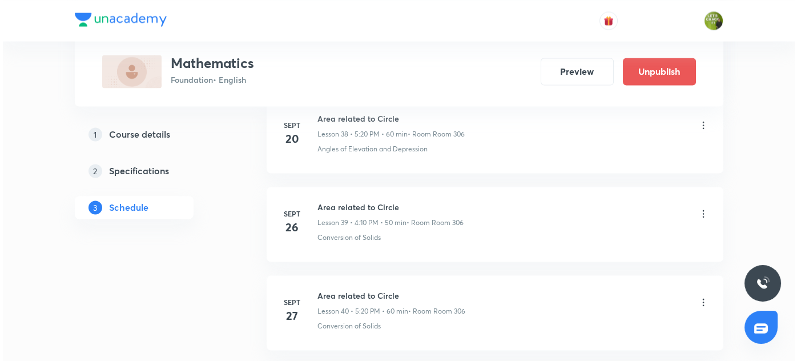
scroll to position [4258, 0]
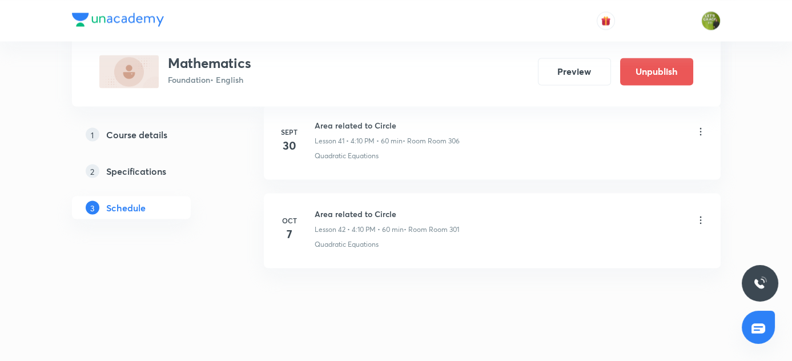
click at [702, 214] on icon at bounding box center [700, 219] width 11 height 11
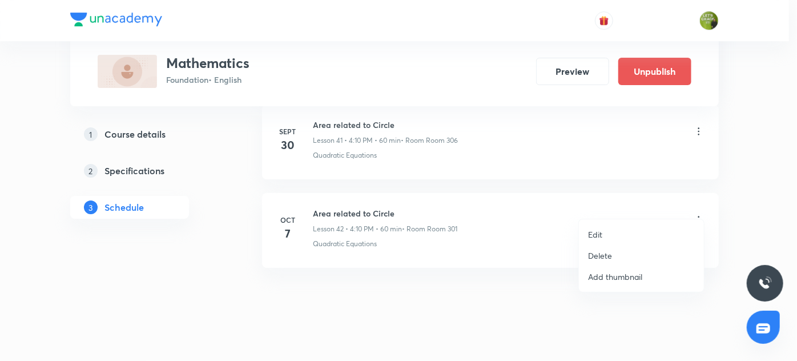
click at [602, 234] on li "Edit" at bounding box center [641, 234] width 125 height 21
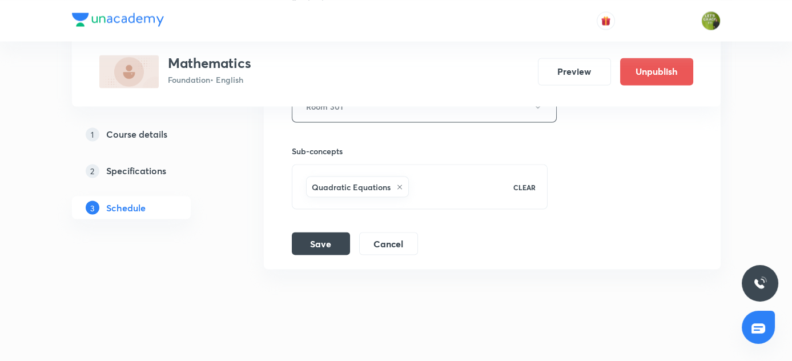
scroll to position [4039, 0]
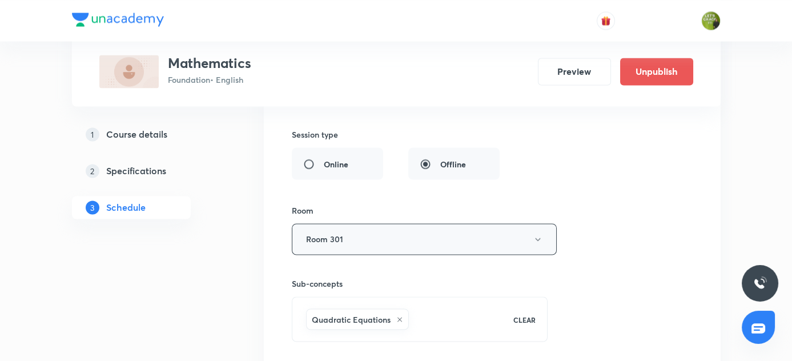
click at [413, 223] on button "Room 301" at bounding box center [424, 238] width 265 height 31
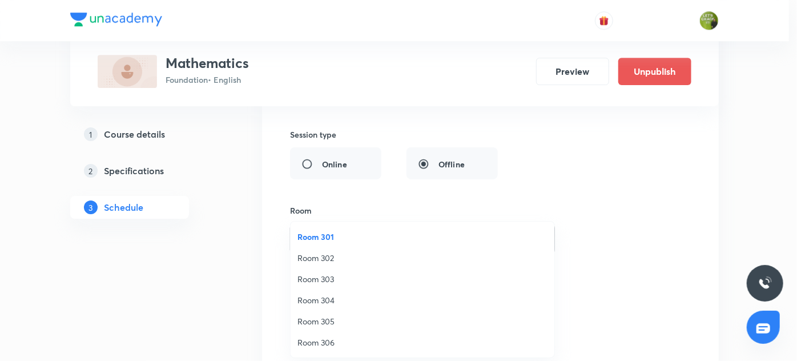
click at [329, 258] on span "Room 302" at bounding box center [423, 258] width 250 height 12
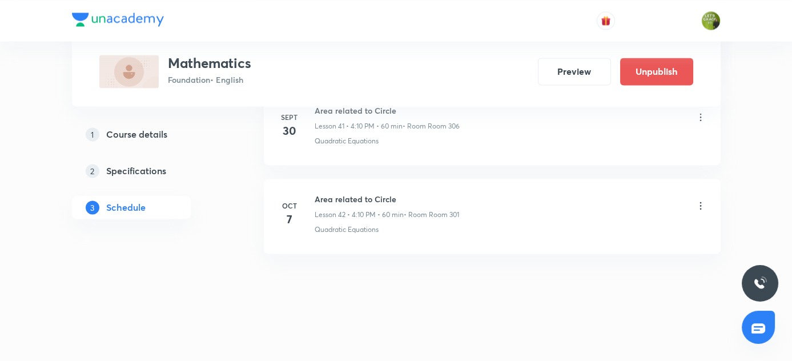
scroll to position [3734, 0]
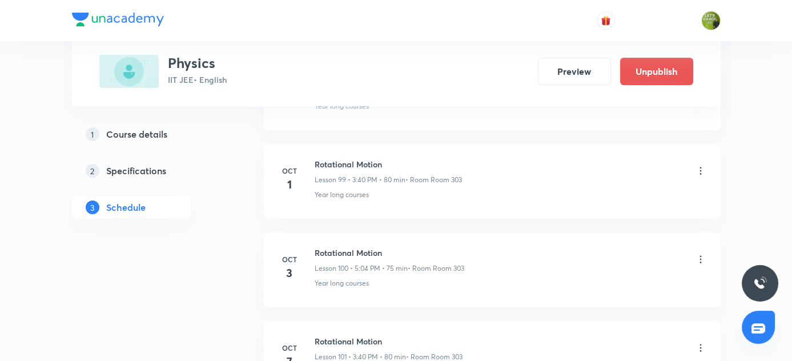
scroll to position [9461, 0]
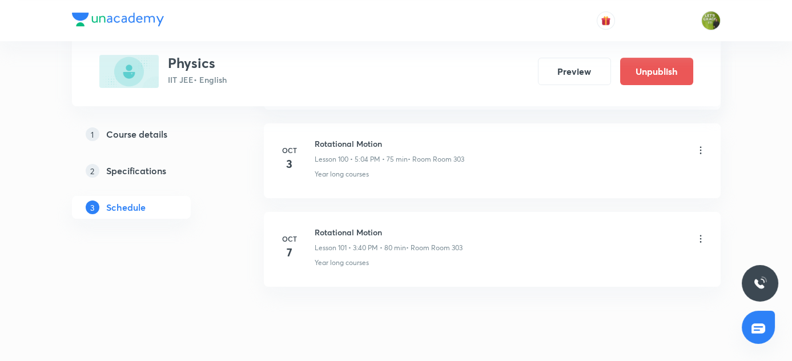
click at [697, 233] on icon at bounding box center [700, 238] width 11 height 11
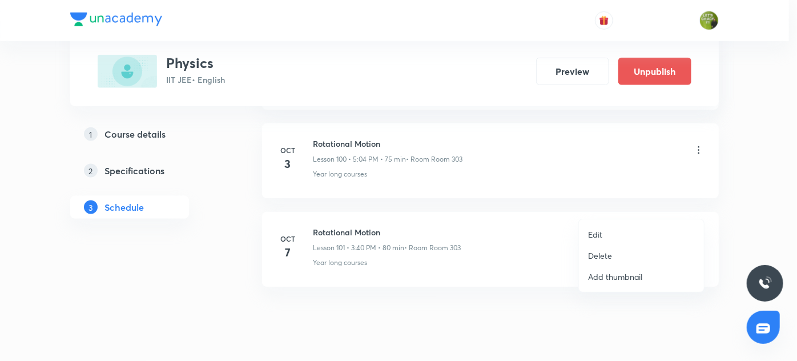
click at [612, 254] on li "Delete" at bounding box center [641, 255] width 125 height 21
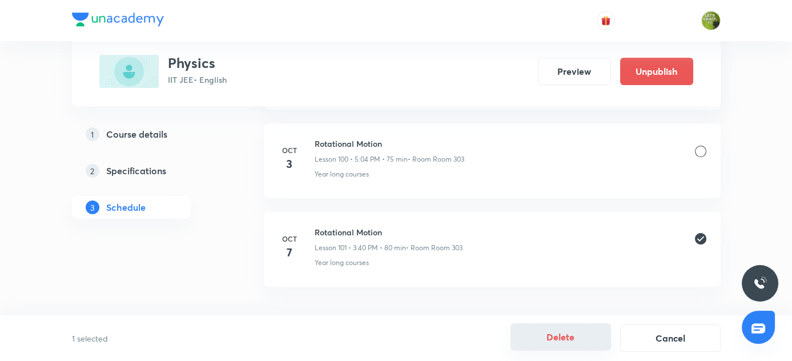
click at [584, 328] on button "Delete" at bounding box center [561, 336] width 101 height 27
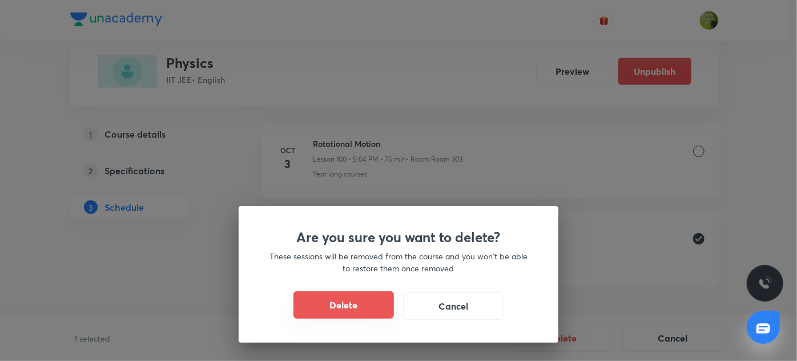
click at [336, 306] on button "Delete" at bounding box center [344, 304] width 101 height 27
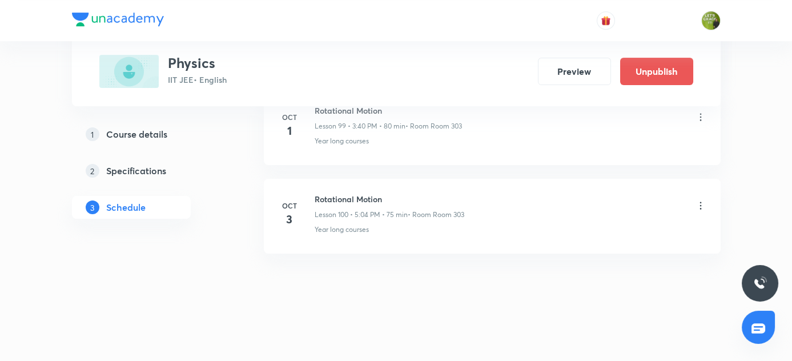
scroll to position [9373, 0]
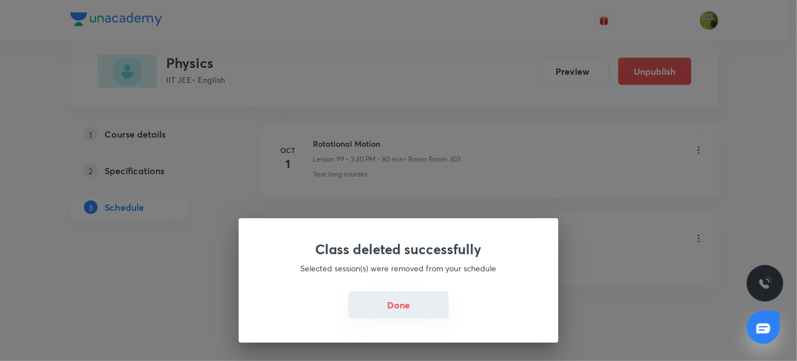
click at [384, 308] on button "Done" at bounding box center [398, 304] width 101 height 27
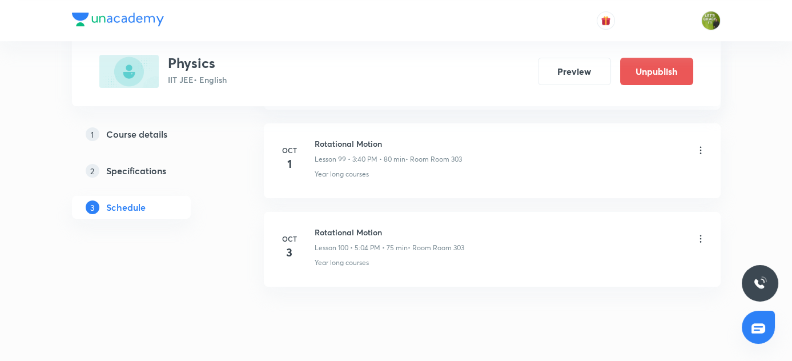
click at [316, 226] on h6 "Rotational Motion" at bounding box center [390, 232] width 150 height 12
copy h6 "Rotational Motion"
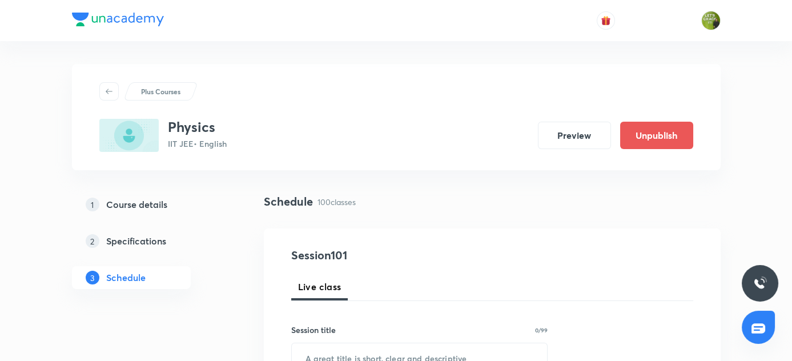
scroll to position [167, 0]
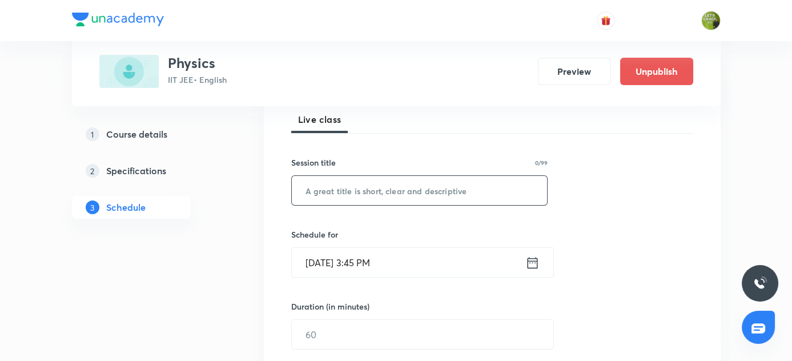
click at [370, 190] on input "text" at bounding box center [420, 190] width 256 height 29
paste input "Rotational Motion"
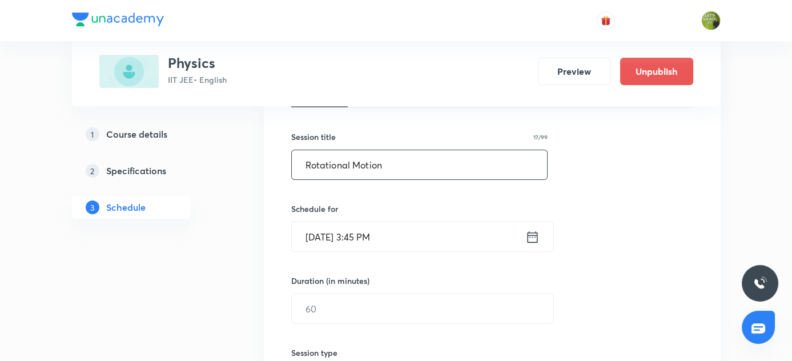
scroll to position [204, 0]
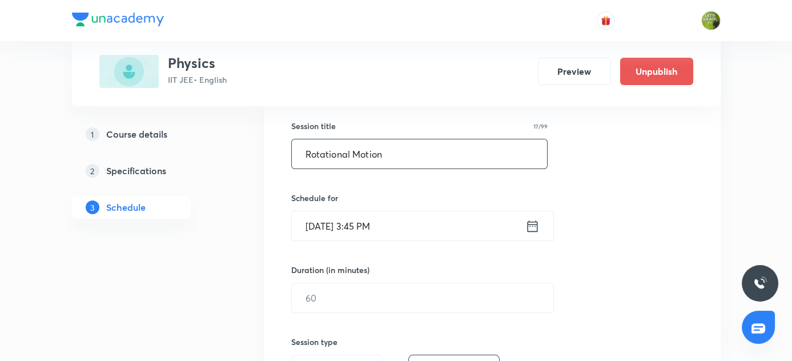
type input "Rotational Motion"
click at [532, 225] on icon at bounding box center [532, 225] width 10 height 11
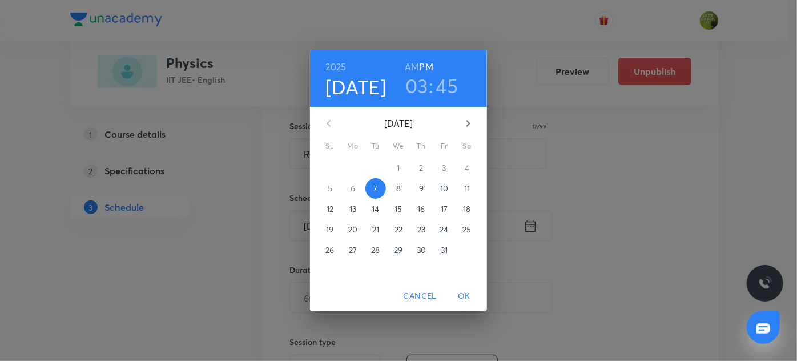
click at [420, 86] on h3 "03" at bounding box center [416, 86] width 23 height 24
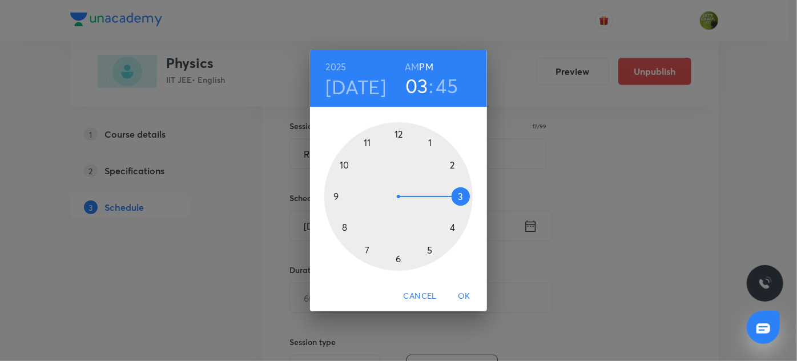
click at [454, 229] on div at bounding box center [398, 196] width 148 height 148
click at [451, 164] on div at bounding box center [398, 196] width 148 height 148
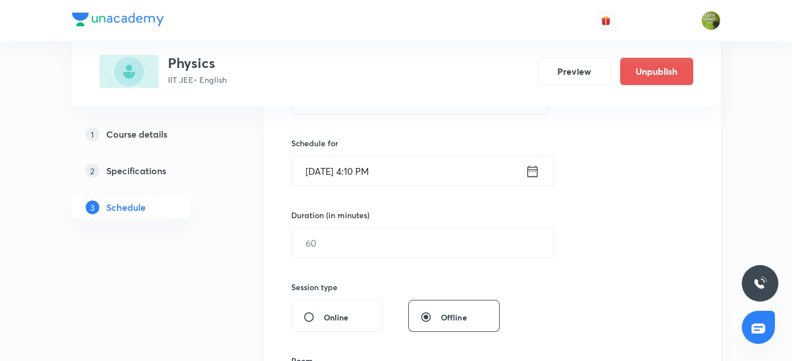
scroll to position [262, 0]
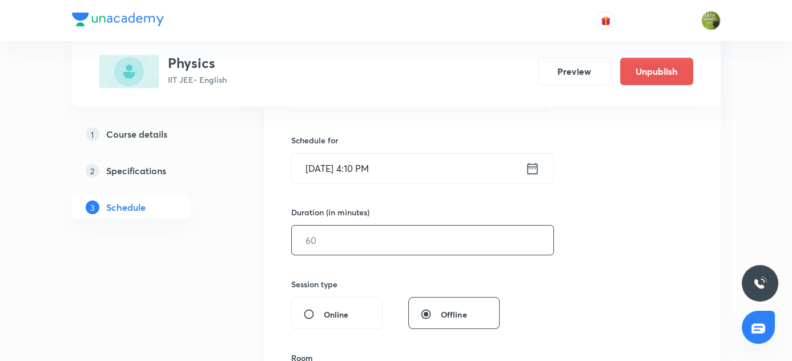
click at [314, 241] on input "text" at bounding box center [423, 240] width 262 height 29
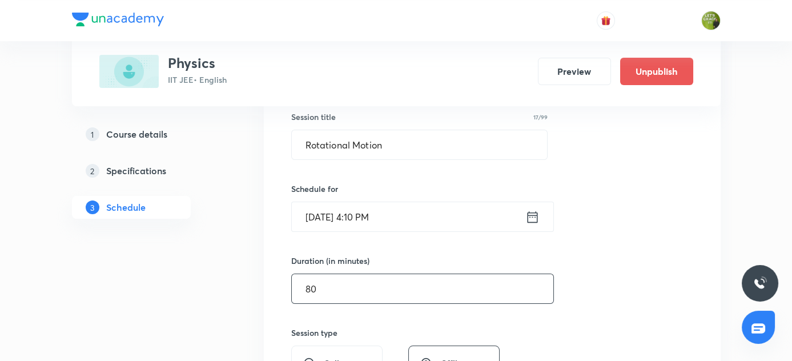
scroll to position [224, 0]
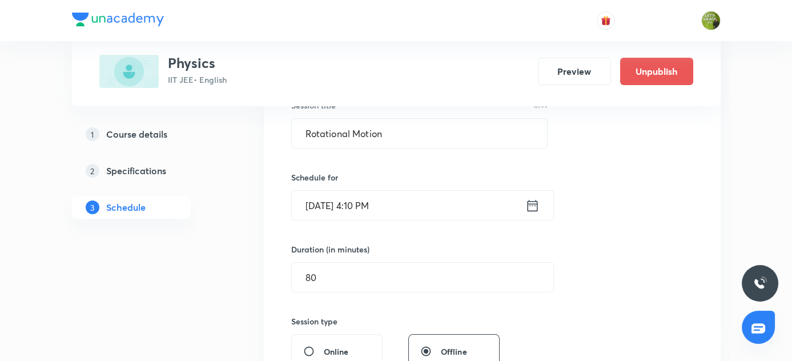
click at [457, 251] on div "Duration (in minutes)" at bounding box center [395, 249] width 208 height 12
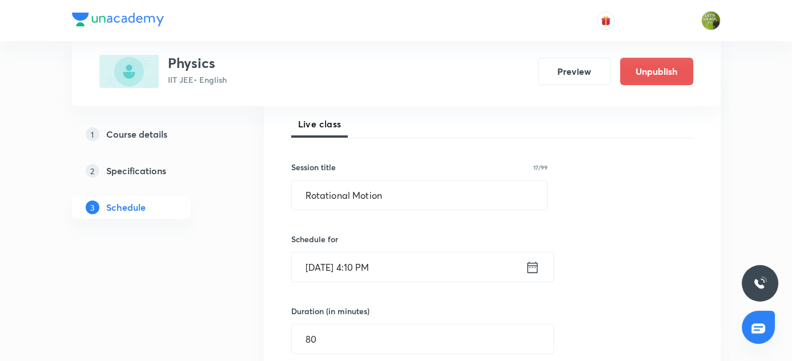
scroll to position [219, 0]
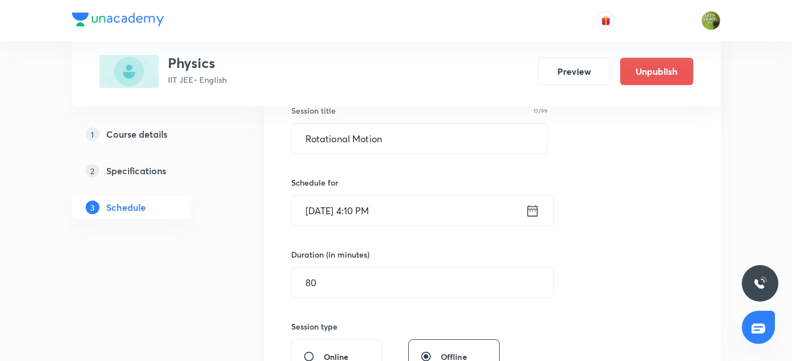
click at [536, 209] on icon at bounding box center [532, 211] width 14 height 16
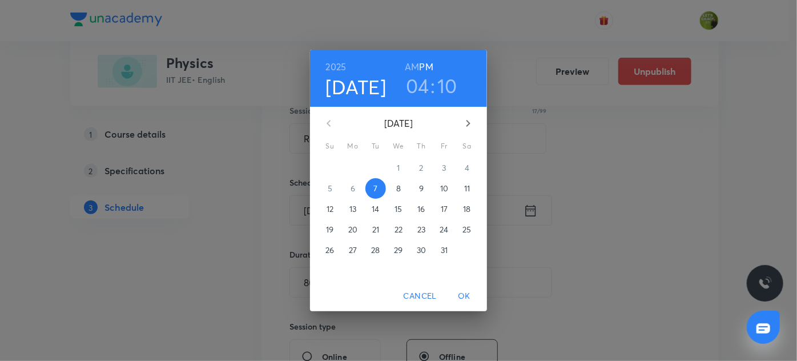
click at [423, 85] on h3 "04" at bounding box center [417, 86] width 23 height 24
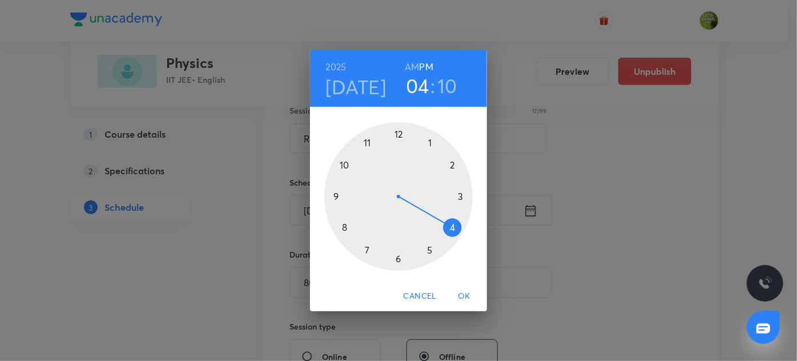
click at [463, 195] on div at bounding box center [398, 196] width 148 height 148
click at [347, 162] on div at bounding box center [398, 196] width 148 height 148
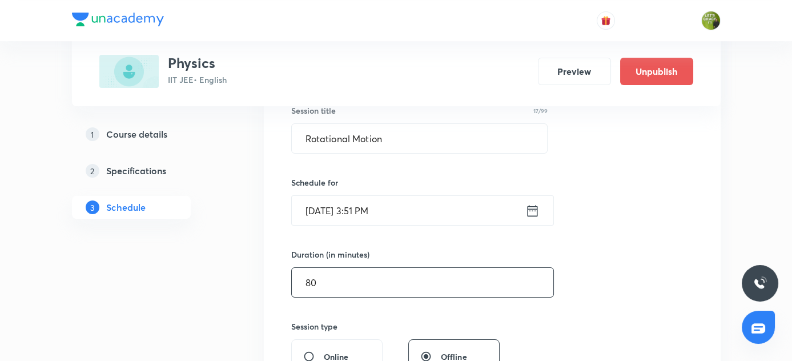
click at [326, 279] on input "80" at bounding box center [423, 282] width 262 height 29
type input "8"
type input "0"
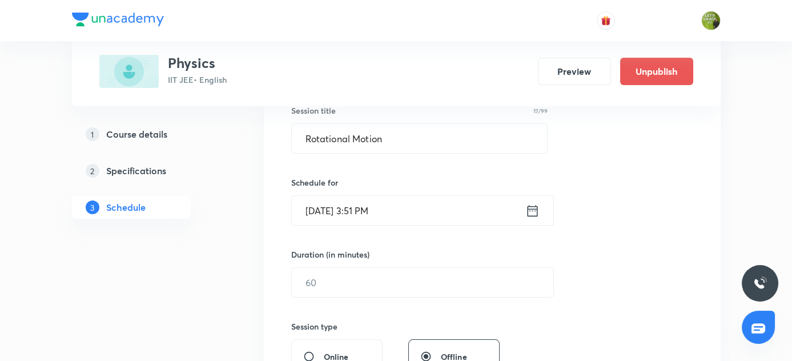
click at [535, 211] on icon at bounding box center [532, 211] width 14 height 16
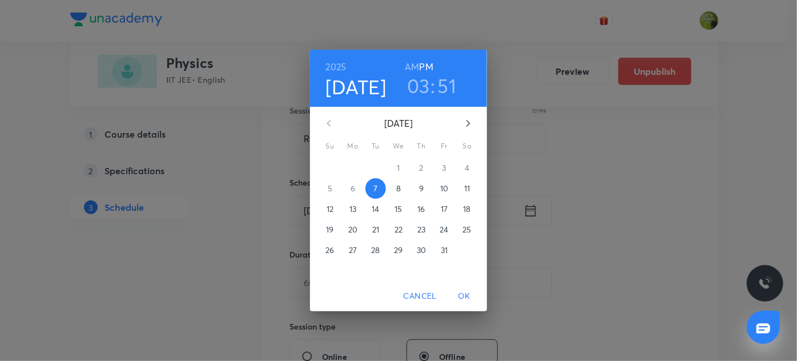
click at [447, 85] on h3 "51" at bounding box center [447, 86] width 19 height 24
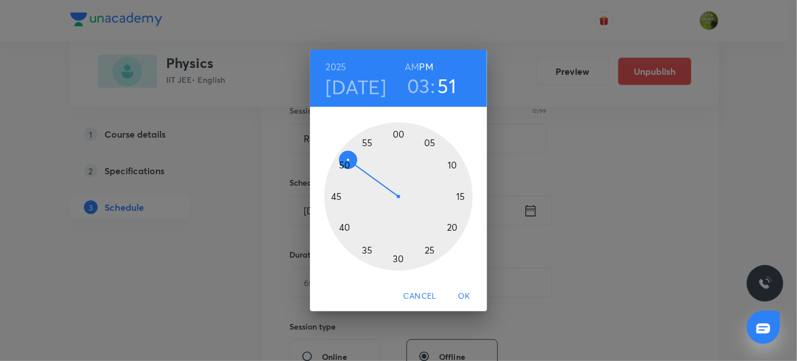
click at [344, 164] on div at bounding box center [398, 196] width 148 height 148
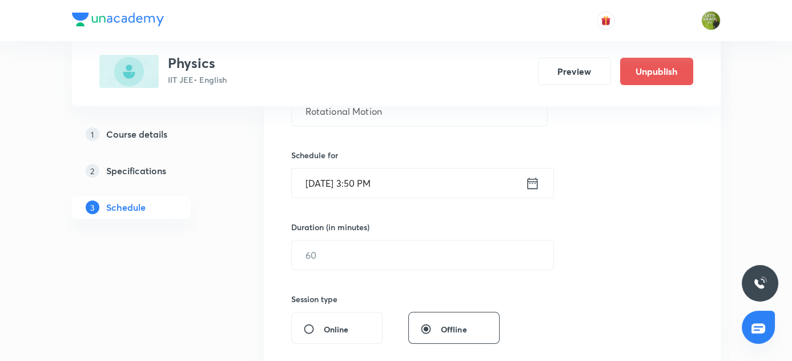
scroll to position [248, 0]
click at [333, 254] on input "text" at bounding box center [423, 253] width 262 height 29
type input "6"
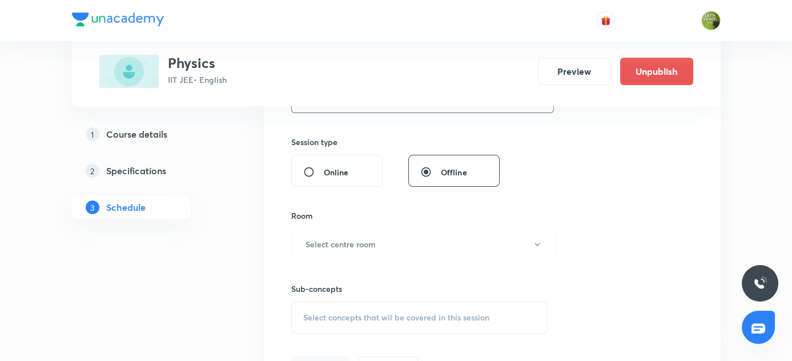
scroll to position [412, 0]
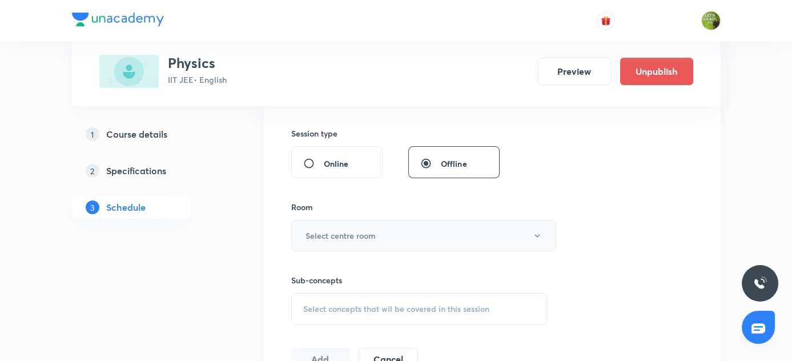
type input "80"
click at [343, 235] on h6 "Select centre room" at bounding box center [341, 236] width 70 height 12
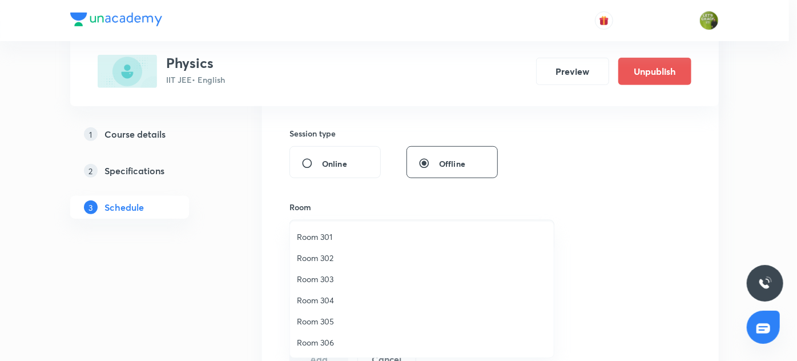
click at [326, 279] on span "Room 303" at bounding box center [422, 279] width 250 height 12
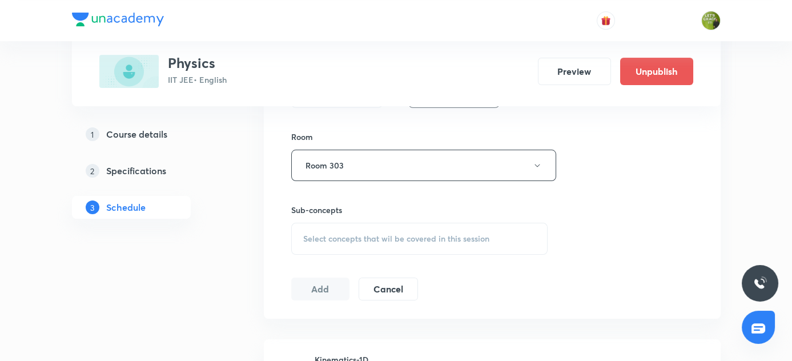
scroll to position [484, 0]
click at [334, 239] on span "Select concepts that wil be covered in this session" at bounding box center [396, 236] width 186 height 9
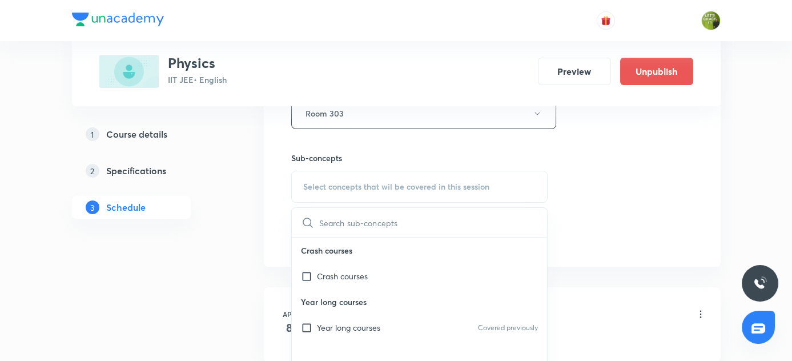
scroll to position [552, 0]
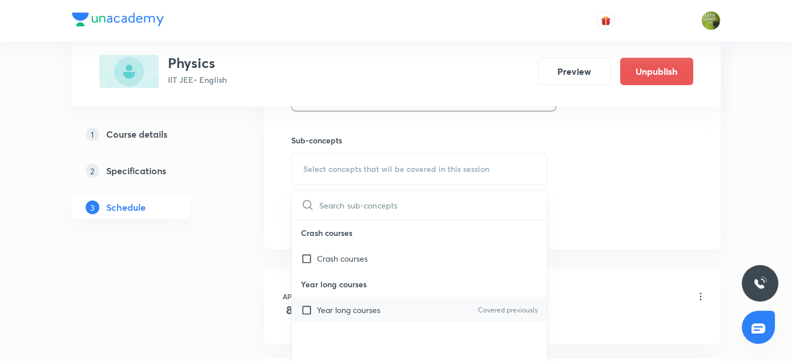
click at [302, 311] on input "checkbox" at bounding box center [309, 310] width 16 height 12
checkbox input "true"
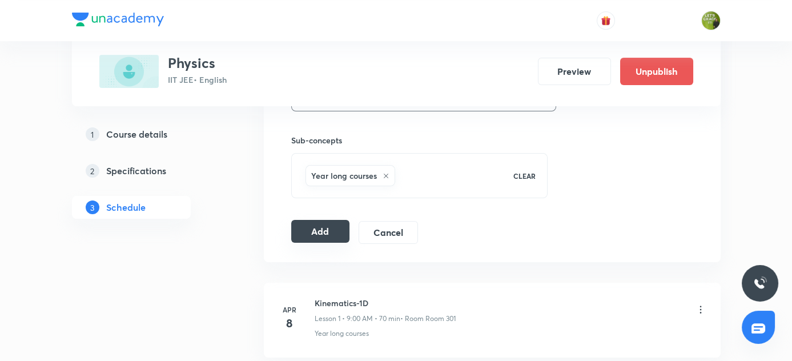
click at [337, 231] on button "Add" at bounding box center [320, 231] width 59 height 23
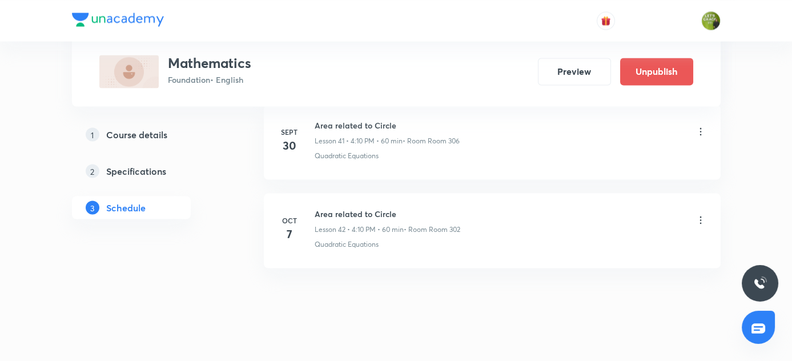
scroll to position [4258, 0]
click at [700, 214] on icon at bounding box center [700, 219] width 11 height 11
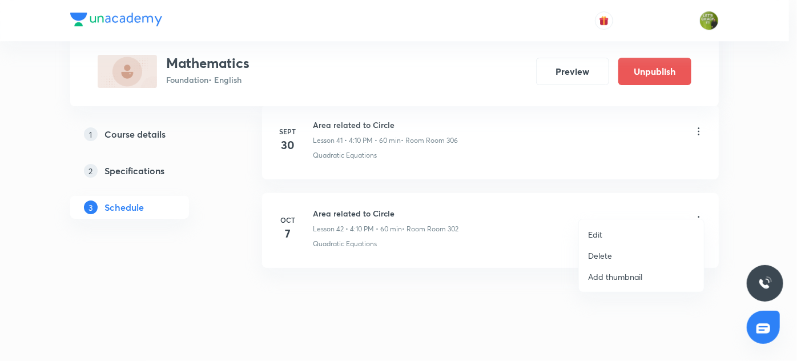
click at [597, 232] on p "Edit" at bounding box center [595, 234] width 14 height 12
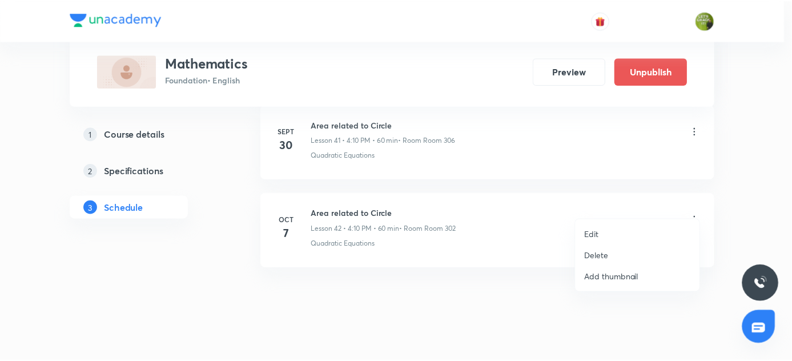
scroll to position [4171, 0]
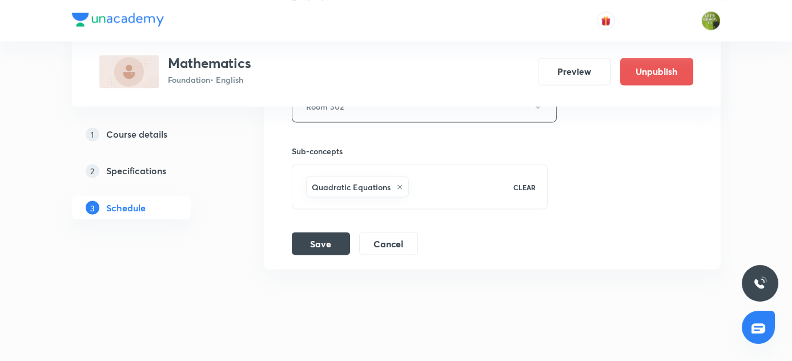
click at [396, 183] on icon at bounding box center [399, 186] width 7 height 7
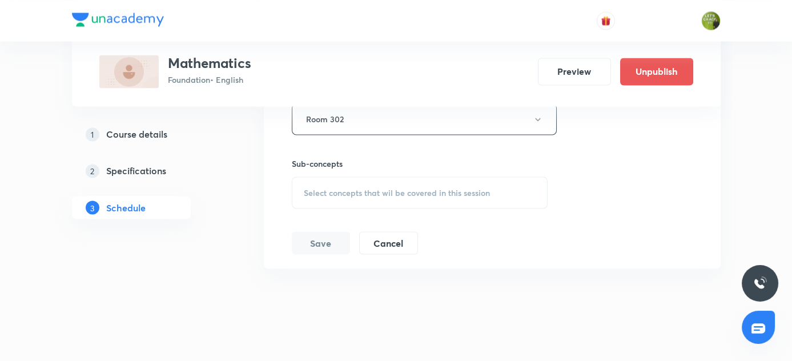
click at [365, 176] on div "Select concepts that wil be covered in this session" at bounding box center [420, 192] width 256 height 32
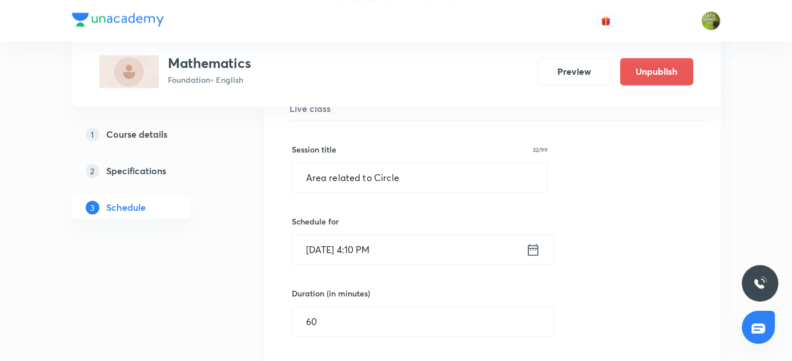
scroll to position [3806, 0]
click at [400, 164] on input "Area related to Circle" at bounding box center [419, 178] width 255 height 29
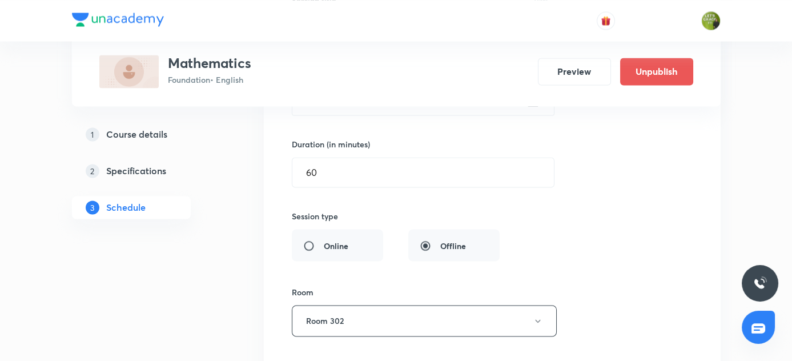
scroll to position [3957, 0]
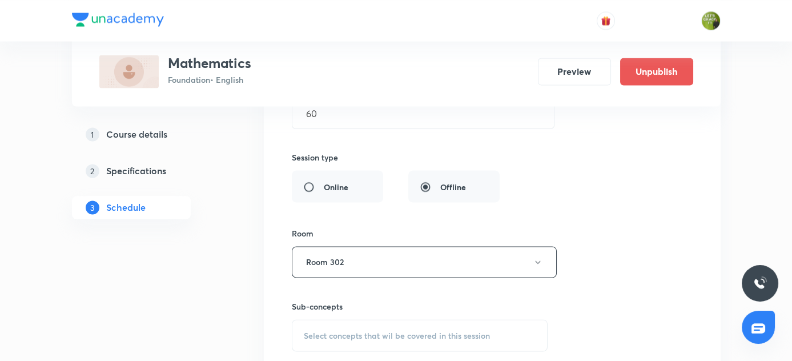
type input "Surface Area and Volume"
click at [372, 331] on span "Select concepts that wil be covered in this session" at bounding box center [397, 335] width 186 height 9
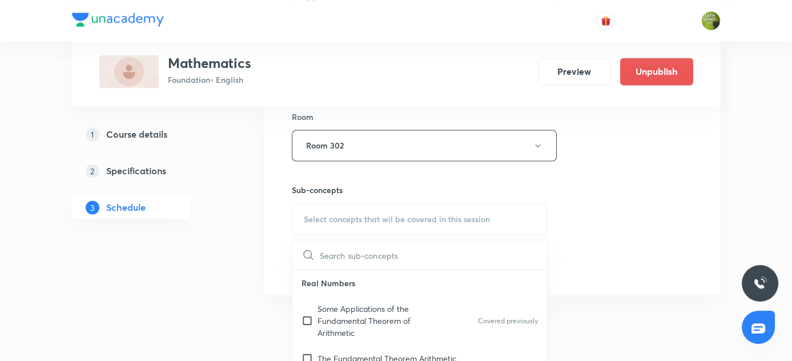
scroll to position [4135, 0]
click at [331, 300] on p "Some Applications of the Fundamental Theorem of Arithmetic" at bounding box center [375, 318] width 115 height 36
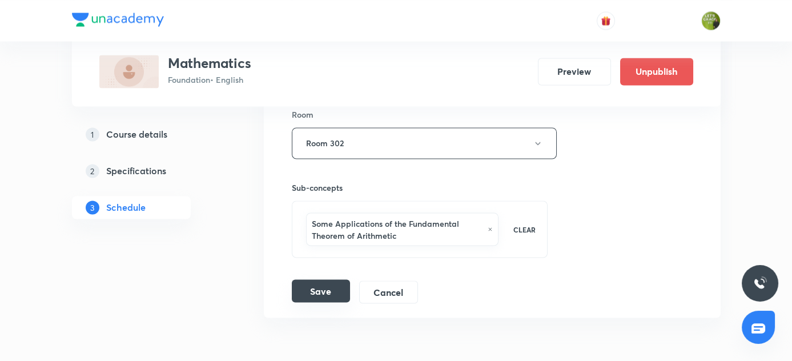
click at [312, 279] on button "Save" at bounding box center [321, 290] width 58 height 23
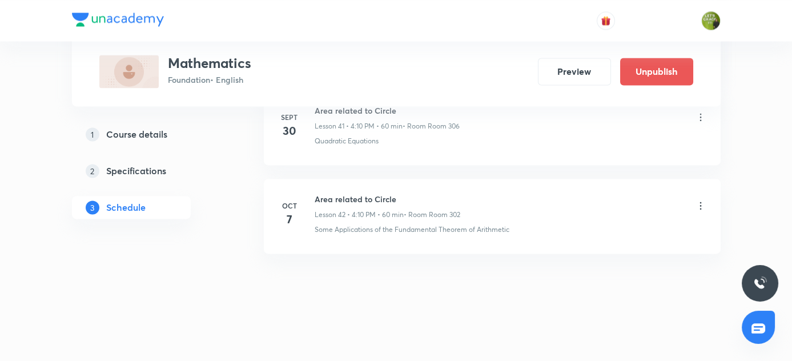
scroll to position [3734, 0]
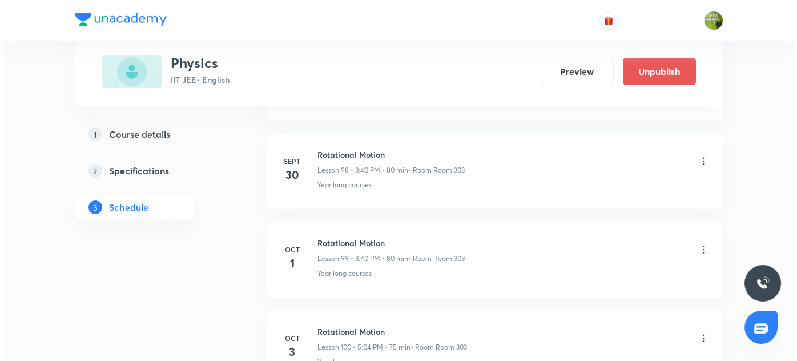
scroll to position [9461, 0]
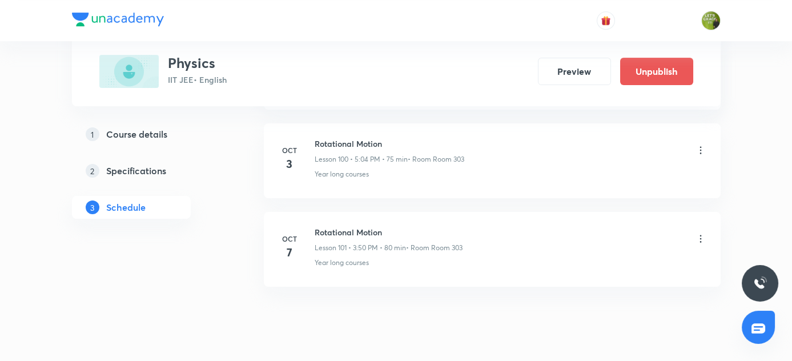
click at [702, 233] on icon at bounding box center [700, 238] width 11 height 11
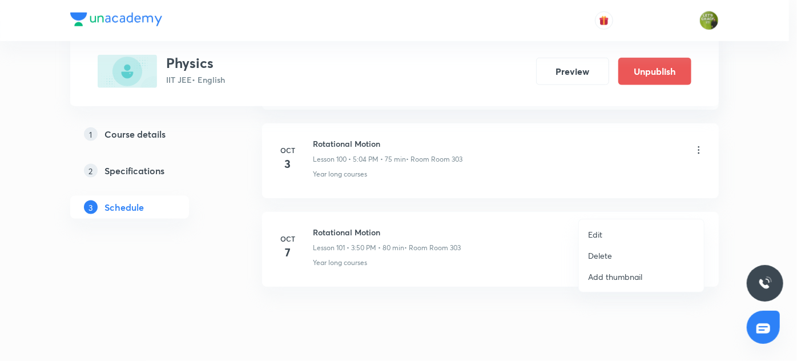
click at [598, 233] on p "Edit" at bounding box center [595, 234] width 14 height 12
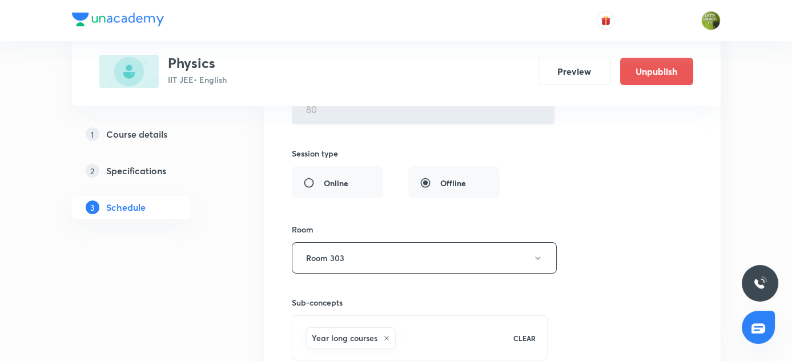
scroll to position [9375, 0]
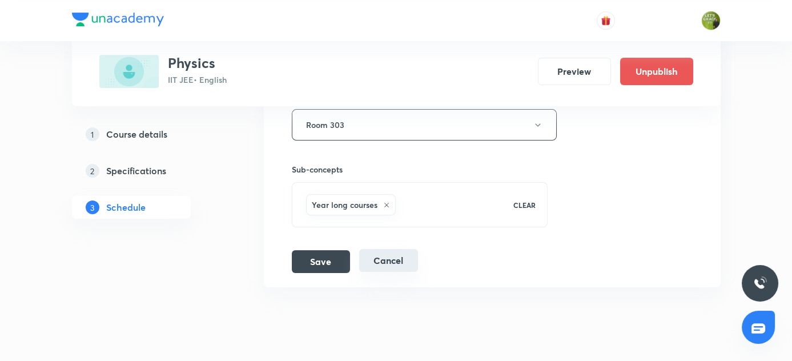
click at [385, 249] on button "Cancel" at bounding box center [388, 260] width 59 height 23
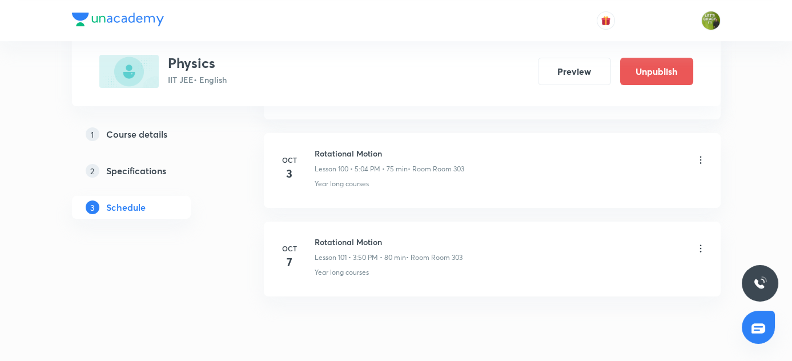
scroll to position [8938, 0]
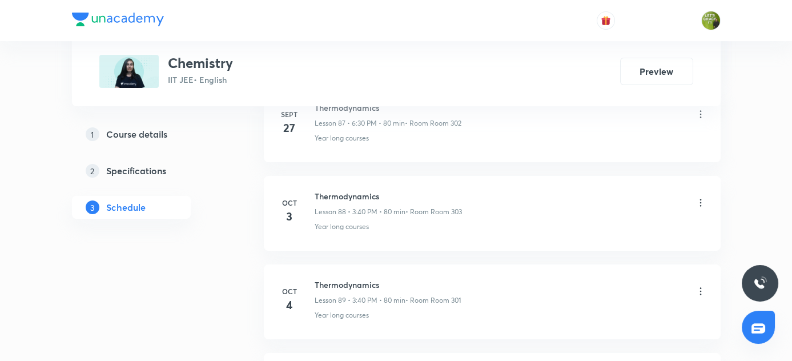
scroll to position [8491, 0]
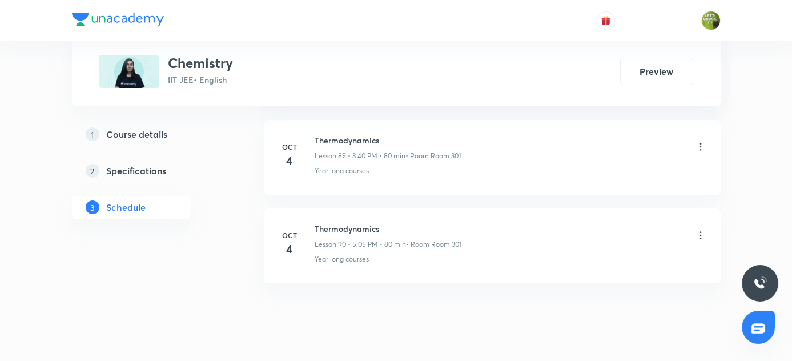
click at [315, 223] on h6 "Thermodynamics" at bounding box center [388, 229] width 147 height 12
copy h6 "Thermodynamics"
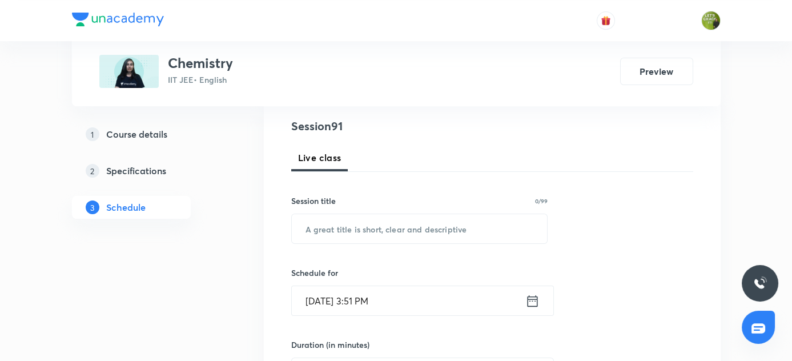
scroll to position [137, 0]
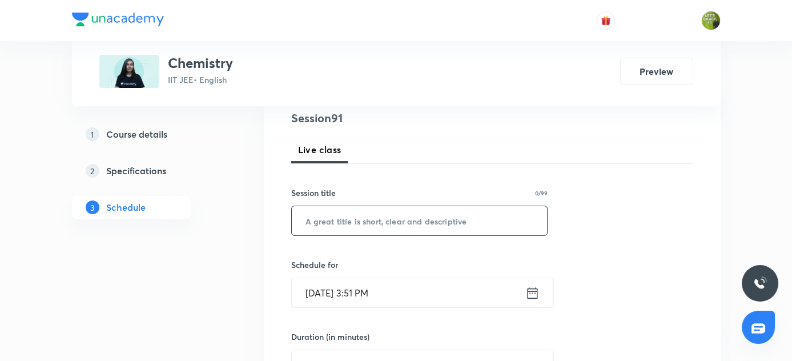
click at [369, 229] on input "text" at bounding box center [420, 220] width 256 height 29
paste input "Thermodynamics"
type input "Thermodynamics"
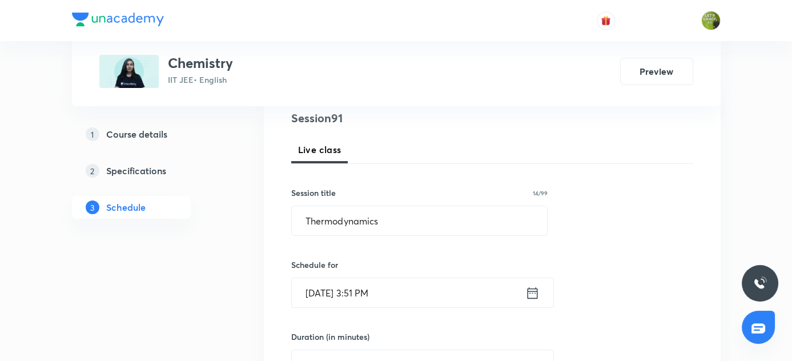
click at [535, 295] on icon at bounding box center [532, 293] width 14 height 16
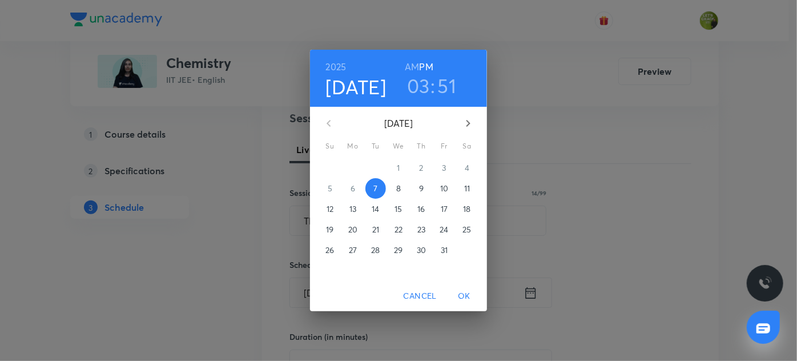
click at [423, 86] on h3 "03" at bounding box center [418, 86] width 23 height 24
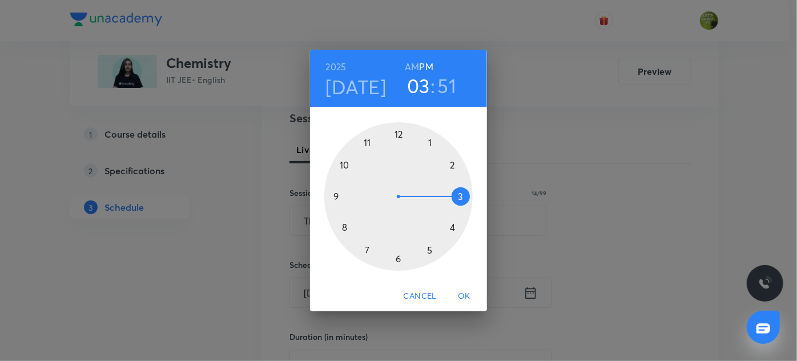
click at [397, 258] on div at bounding box center [398, 196] width 148 height 148
click at [451, 226] on div at bounding box center [398, 196] width 148 height 148
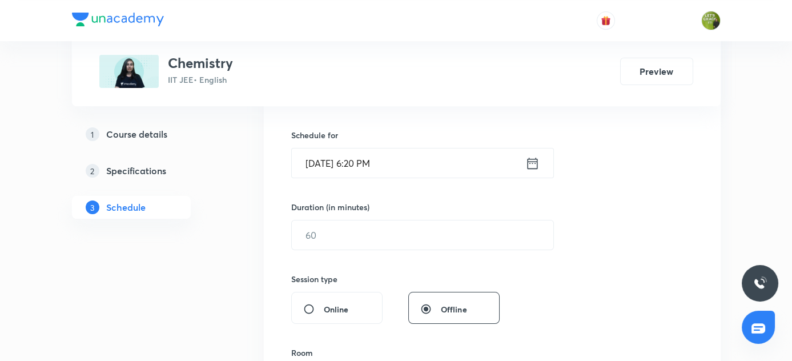
scroll to position [268, 0]
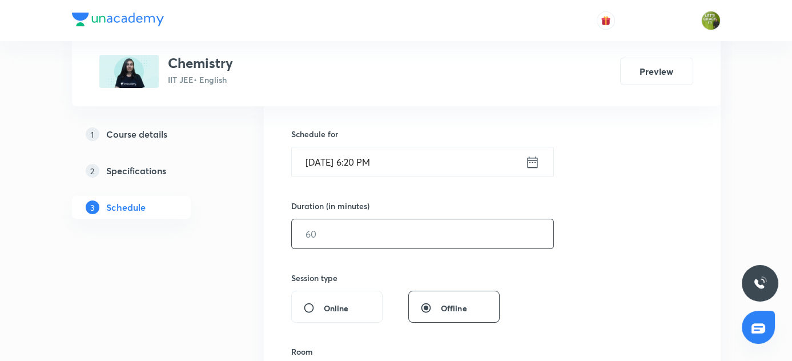
click at [359, 232] on input "text" at bounding box center [423, 233] width 262 height 29
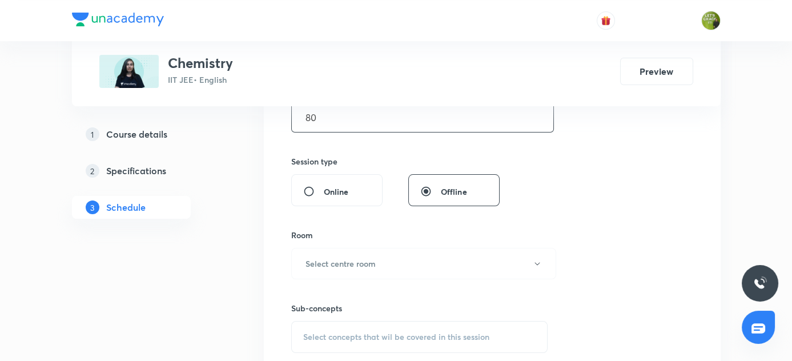
scroll to position [385, 0]
type input "80"
click at [326, 263] on h6 "Select centre room" at bounding box center [341, 263] width 70 height 12
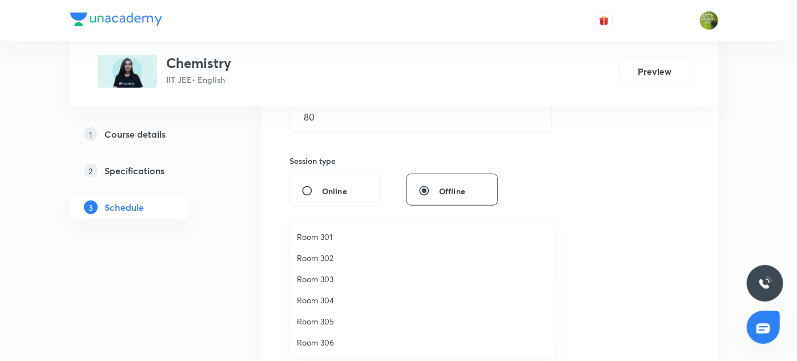
click at [330, 279] on span "Room 303" at bounding box center [422, 279] width 250 height 12
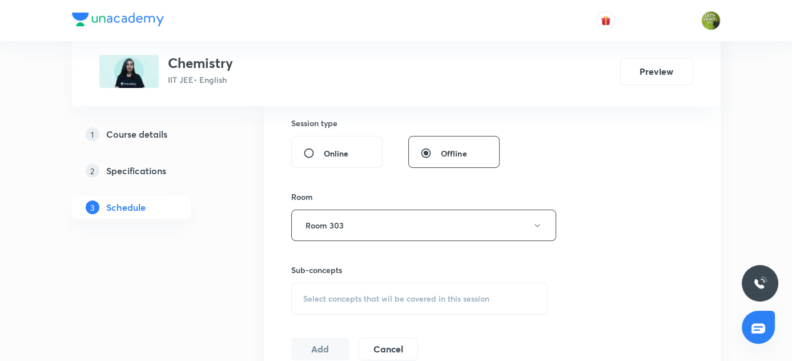
scroll to position [426, 0]
click at [374, 291] on span "Select concepts that wil be covered in this session" at bounding box center [396, 295] width 186 height 9
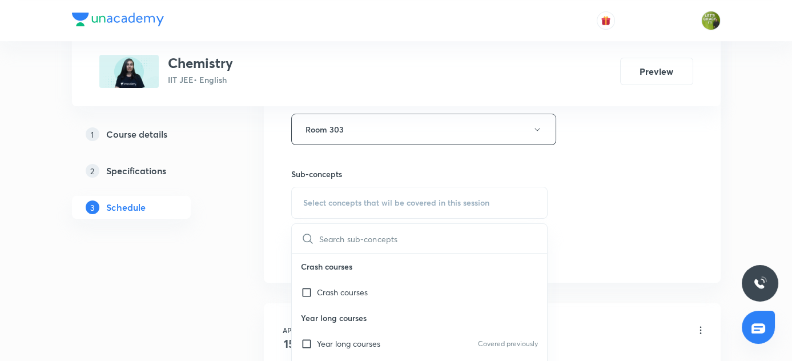
scroll to position [519, 0]
click at [403, 348] on div "Year long courses Covered previously" at bounding box center [420, 343] width 256 height 26
checkbox input "true"
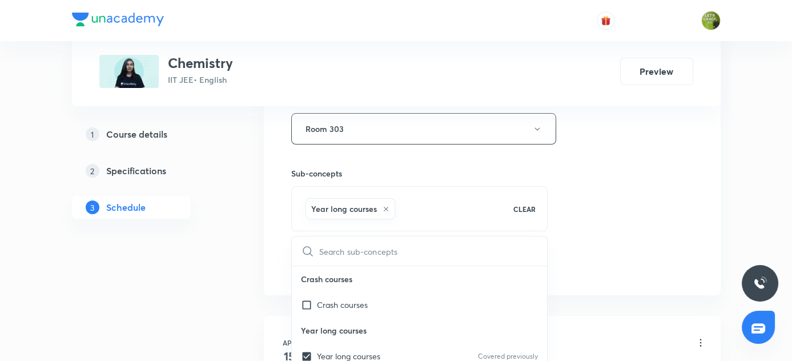
click at [587, 219] on div "Session 91 Live class Session title 14/99 Thermodynamics ​ Schedule for Oct 7, …" at bounding box center [492, 2] width 402 height 549
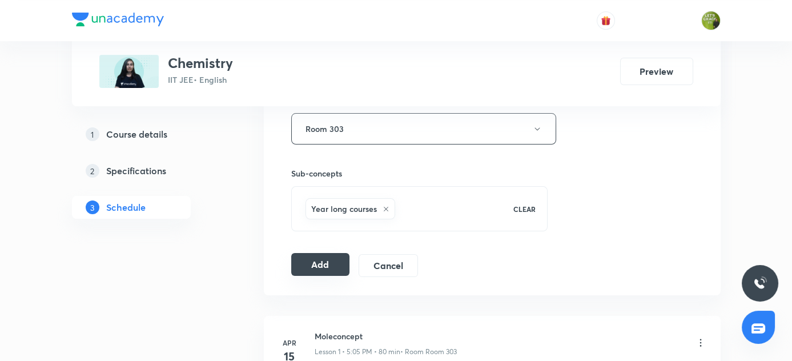
click at [330, 264] on button "Add" at bounding box center [320, 264] width 59 height 23
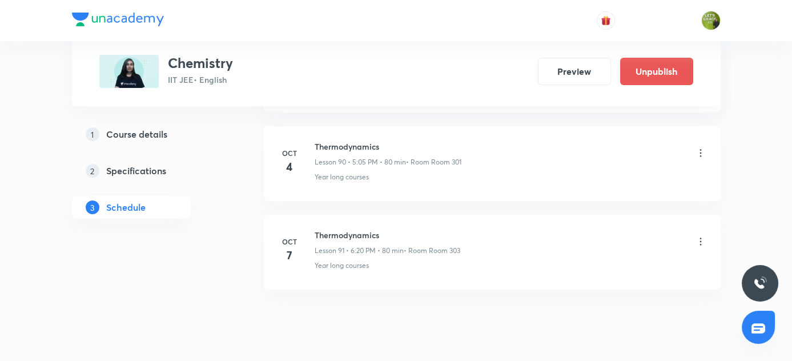
scroll to position [8056, 0]
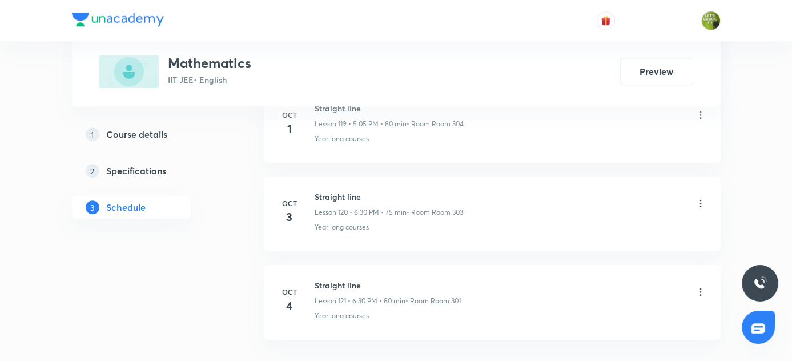
scroll to position [11225, 0]
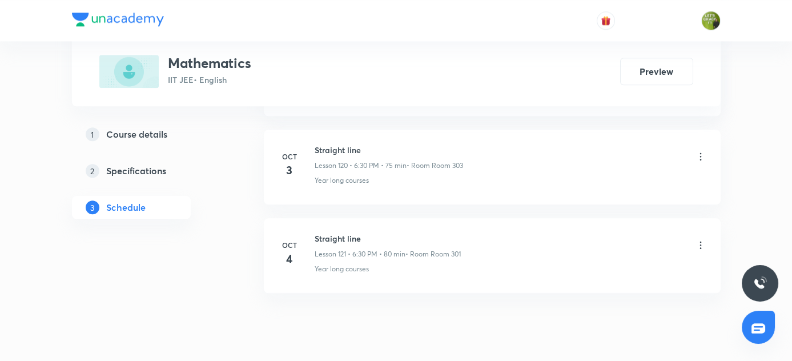
click at [316, 232] on h6 "Straight line" at bounding box center [388, 238] width 146 height 12
copy h6 "Straight line"
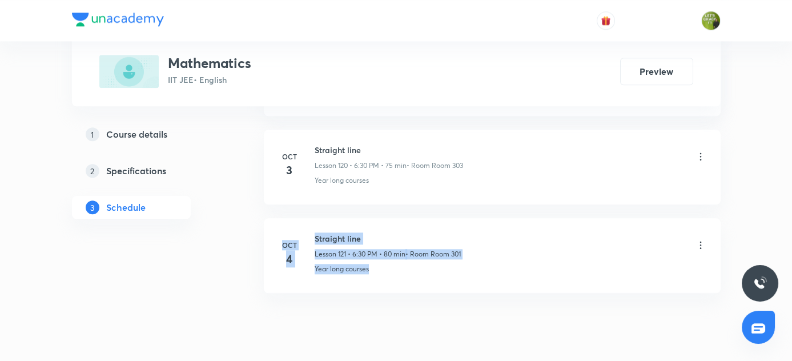
drag, startPoint x: 257, startPoint y: 197, endPoint x: 227, endPoint y: 343, distance: 149.3
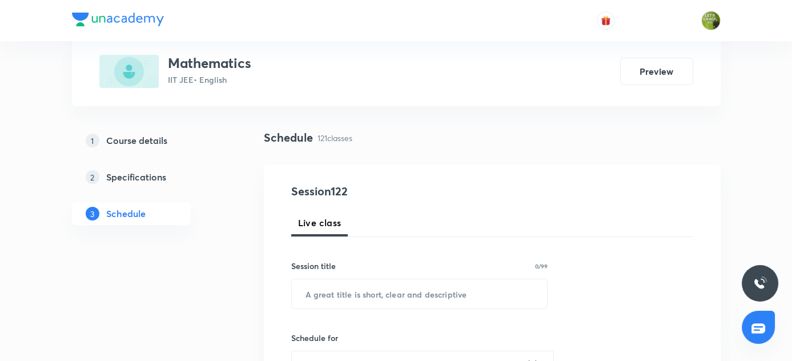
scroll to position [66, 0]
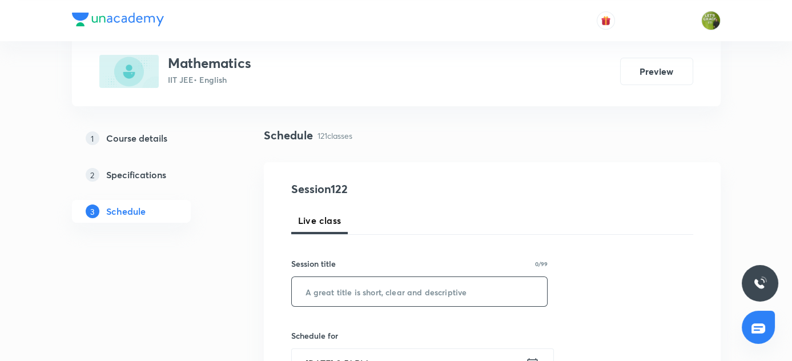
click at [357, 286] on input "text" at bounding box center [420, 291] width 256 height 29
paste input "Straight line"
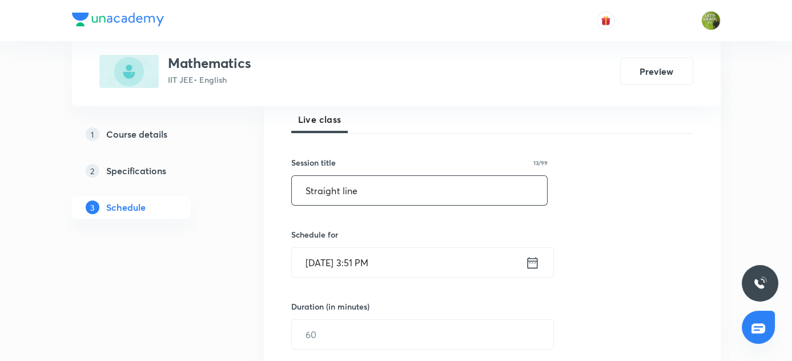
scroll to position [166, 0]
type input "Straight line"
click at [533, 260] on icon at bounding box center [532, 263] width 10 height 11
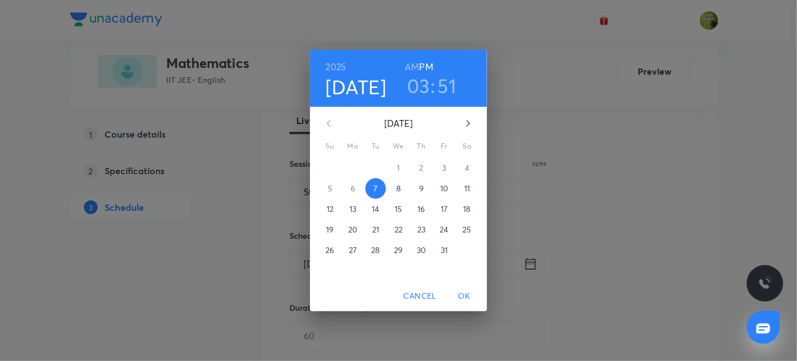
click at [426, 81] on h3 "03" at bounding box center [418, 86] width 23 height 24
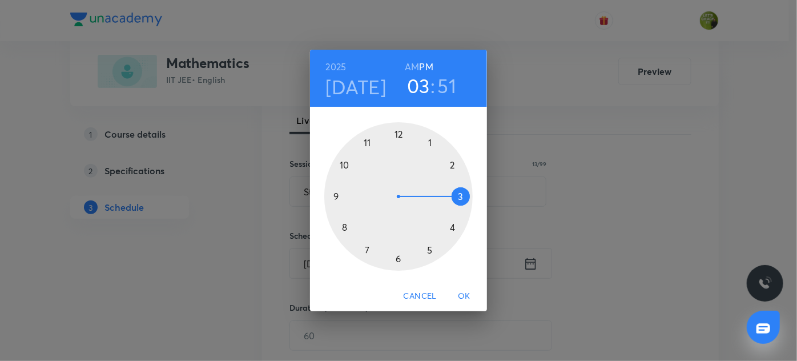
click at [428, 250] on div at bounding box center [398, 196] width 148 height 148
click at [431, 139] on div at bounding box center [398, 196] width 148 height 148
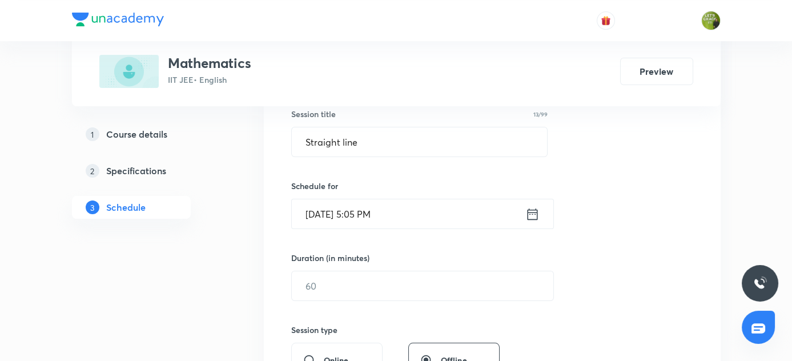
scroll to position [222, 0]
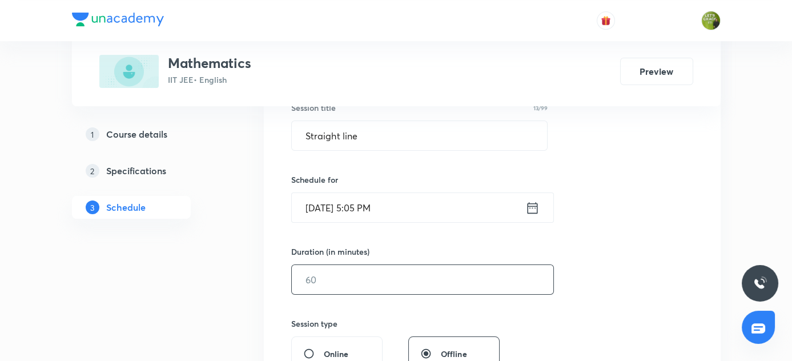
click at [320, 268] on input "text" at bounding box center [423, 279] width 262 height 29
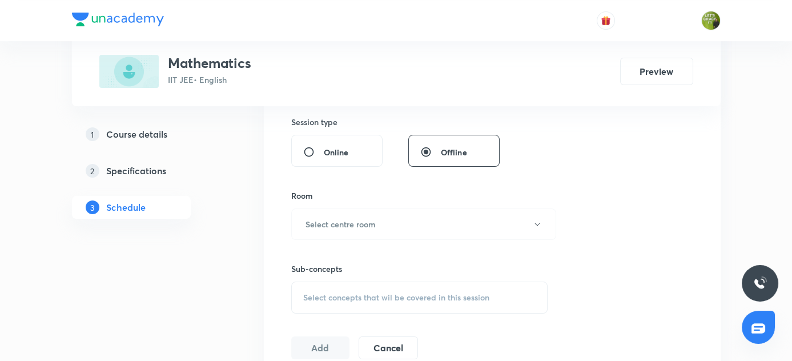
scroll to position [425, 0]
type input "80"
click at [357, 225] on h6 "Select centre room" at bounding box center [341, 223] width 70 height 12
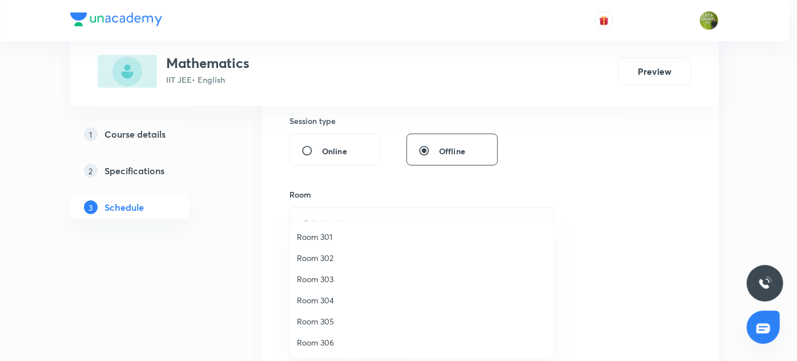
click at [326, 278] on span "Room 303" at bounding box center [422, 279] width 250 height 12
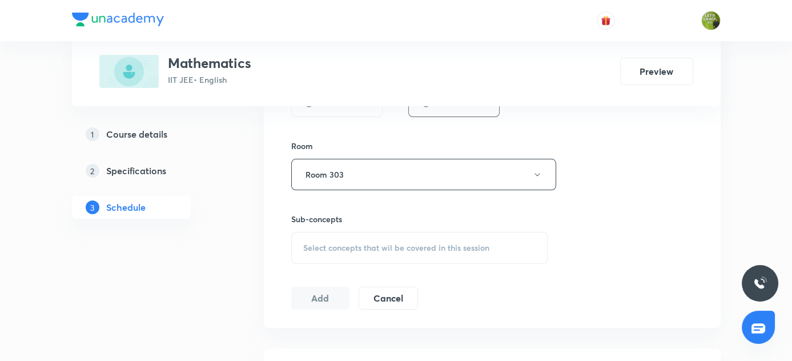
scroll to position [473, 0]
click at [477, 246] on span "Select concepts that wil be covered in this session" at bounding box center [396, 247] width 186 height 9
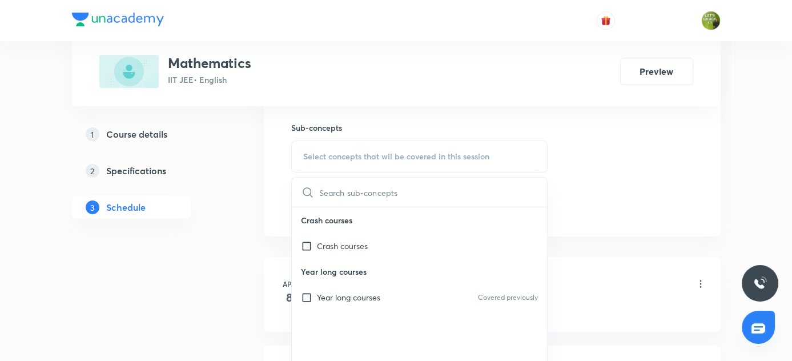
scroll to position [566, 0]
click at [403, 299] on div "Year long courses Covered previously" at bounding box center [420, 296] width 256 height 26
checkbox input "true"
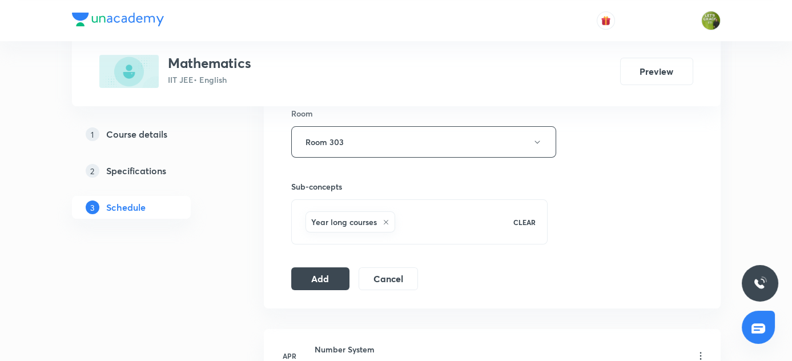
scroll to position [507, 0]
click at [338, 276] on button "Add" at bounding box center [320, 277] width 59 height 23
click at [327, 271] on button "Add" at bounding box center [320, 277] width 59 height 23
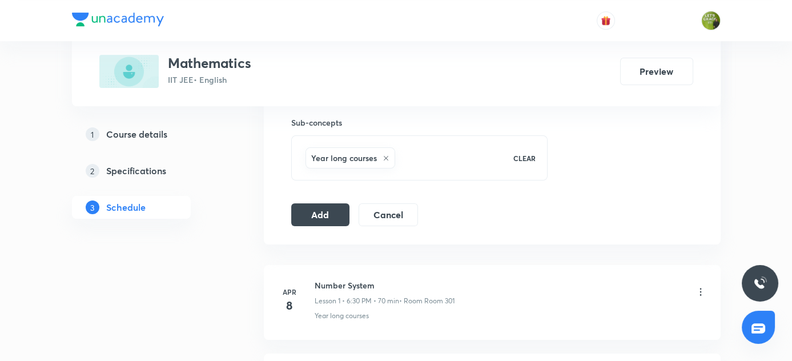
scroll to position [570, 0]
click at [328, 208] on button "Add" at bounding box center [320, 213] width 59 height 23
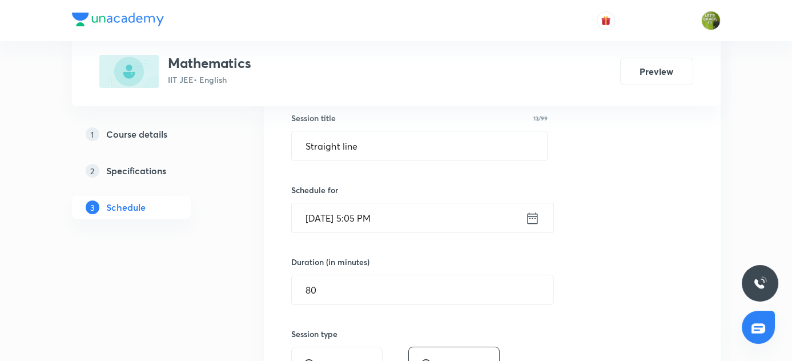
scroll to position [213, 0]
click at [534, 215] on icon at bounding box center [532, 217] width 14 height 16
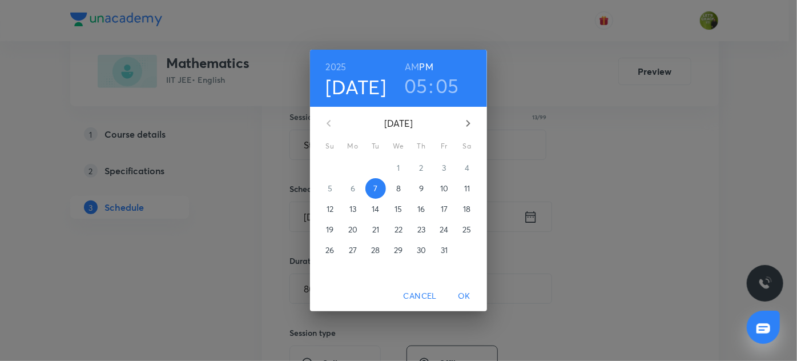
click at [412, 295] on span "Cancel" at bounding box center [420, 296] width 33 height 14
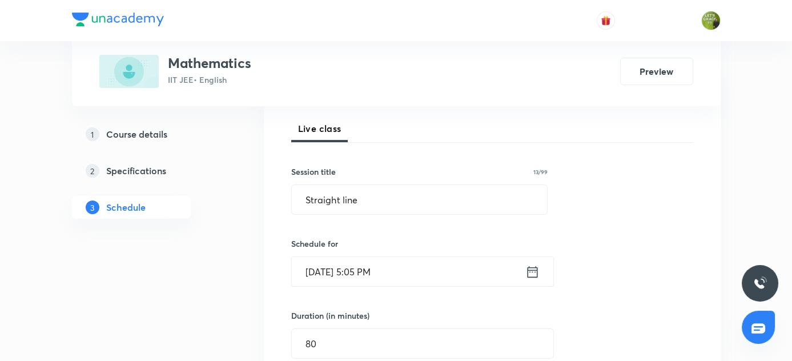
scroll to position [0, 0]
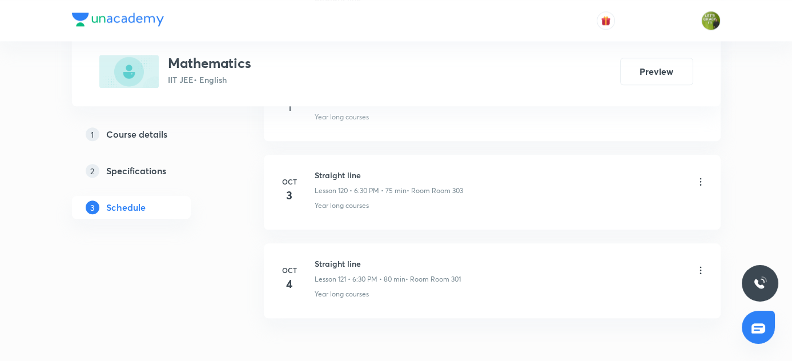
scroll to position [11225, 0]
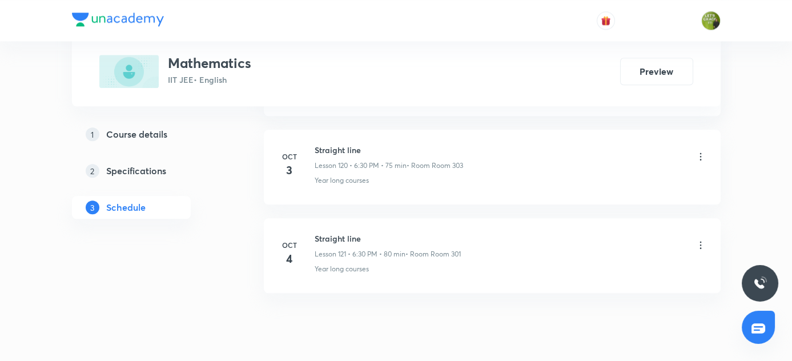
click at [316, 232] on h6 "Straight line" at bounding box center [388, 238] width 146 height 12
copy h6 "Straight line"
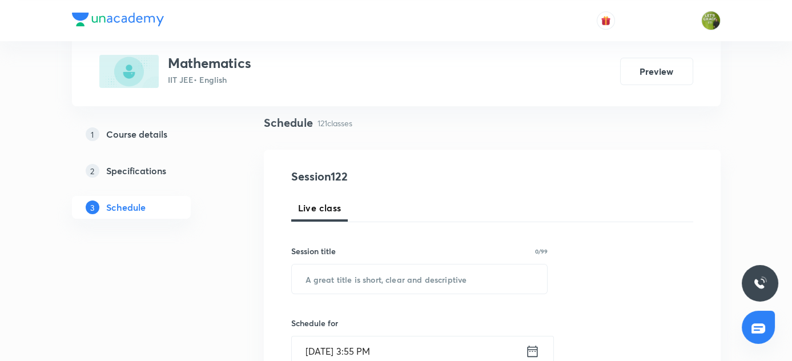
scroll to position [82, 0]
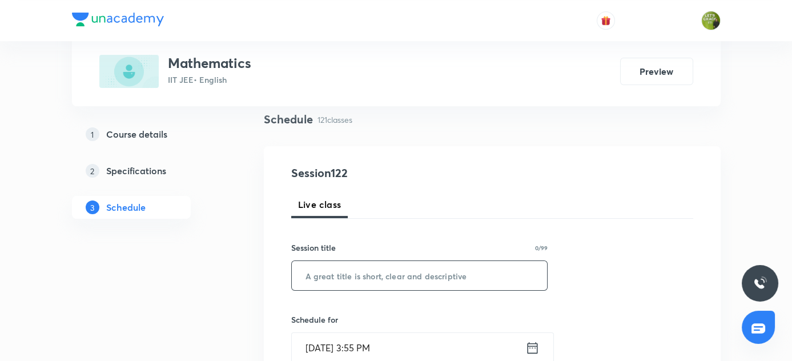
click at [321, 271] on input "text" at bounding box center [420, 275] width 256 height 29
paste input "Straight line"
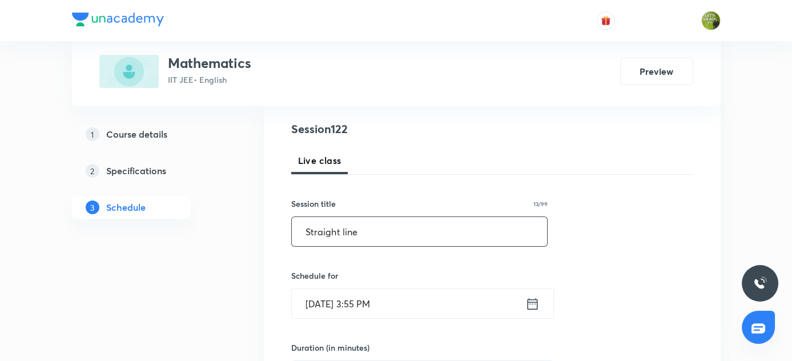
scroll to position [130, 0]
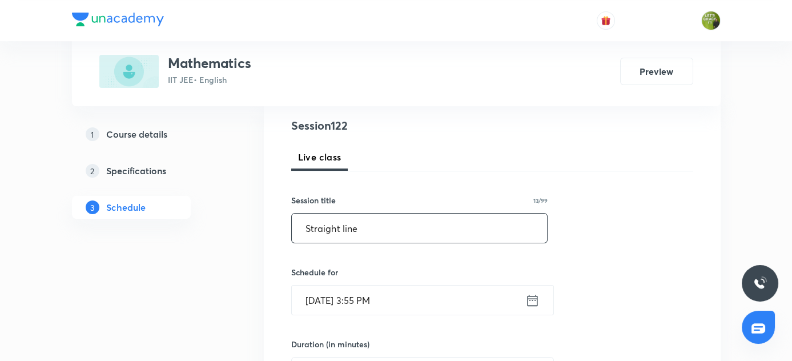
type input "Straight line"
click at [531, 305] on icon at bounding box center [532, 300] width 14 height 16
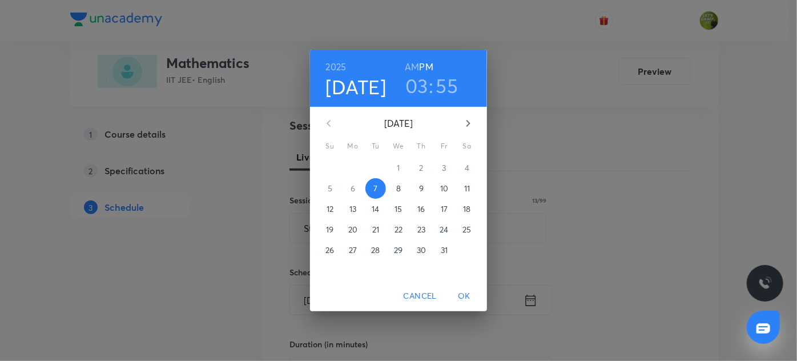
click at [416, 86] on h3 "03" at bounding box center [416, 86] width 23 height 24
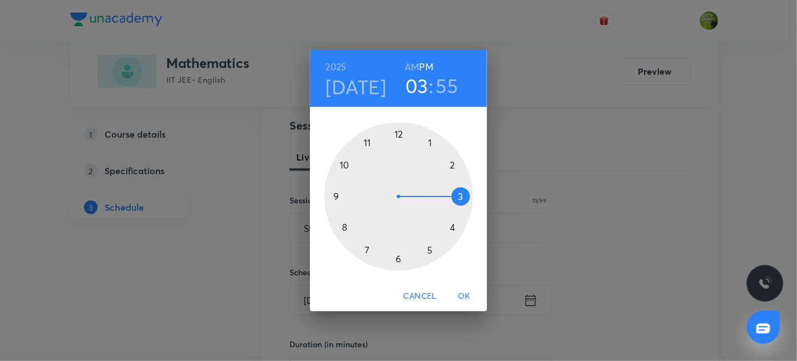
click at [431, 251] on div at bounding box center [398, 196] width 148 height 148
click at [453, 166] on div at bounding box center [398, 196] width 148 height 148
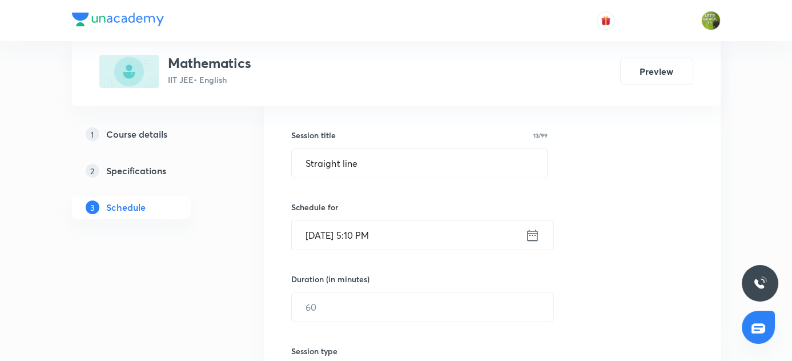
scroll to position [196, 0]
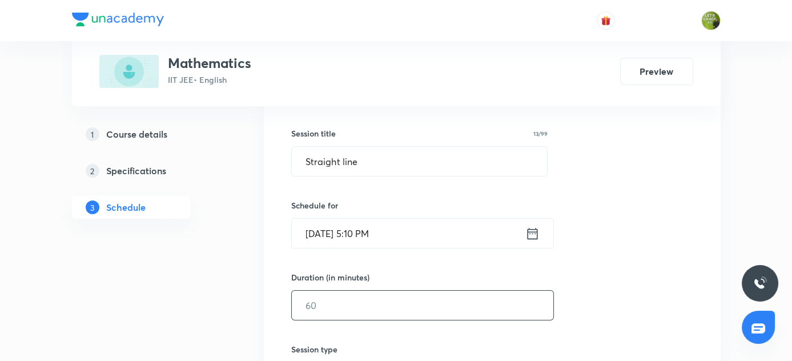
click at [317, 295] on input "text" at bounding box center [423, 305] width 262 height 29
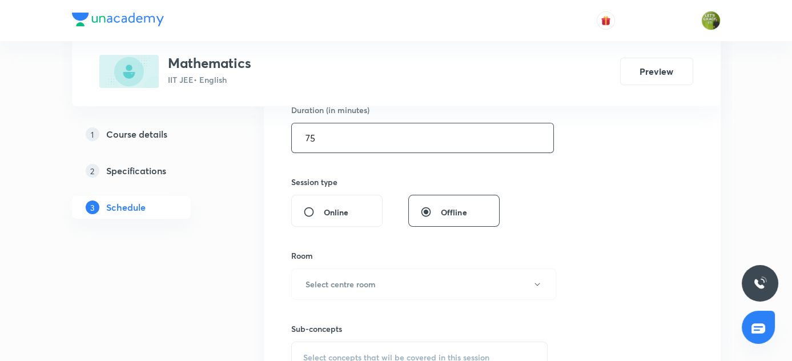
scroll to position [373, 0]
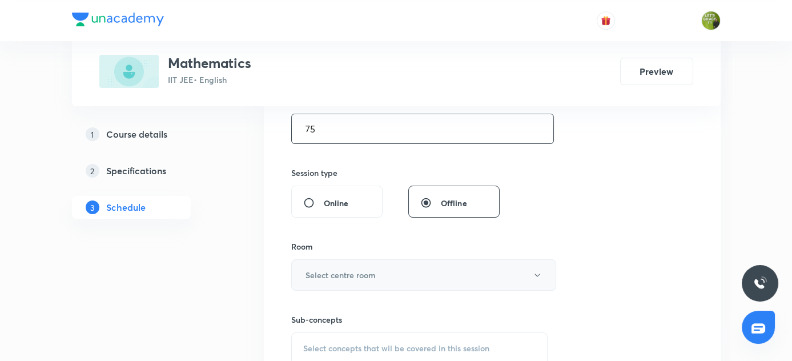
type input "75"
click at [316, 270] on h6 "Select centre room" at bounding box center [341, 275] width 70 height 12
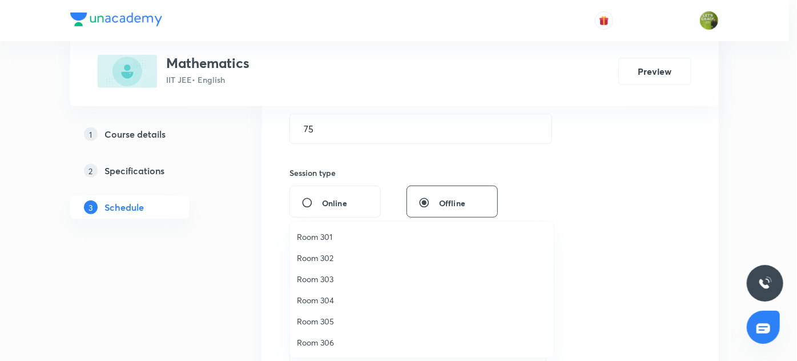
click at [319, 278] on span "Room 303" at bounding box center [422, 279] width 250 height 12
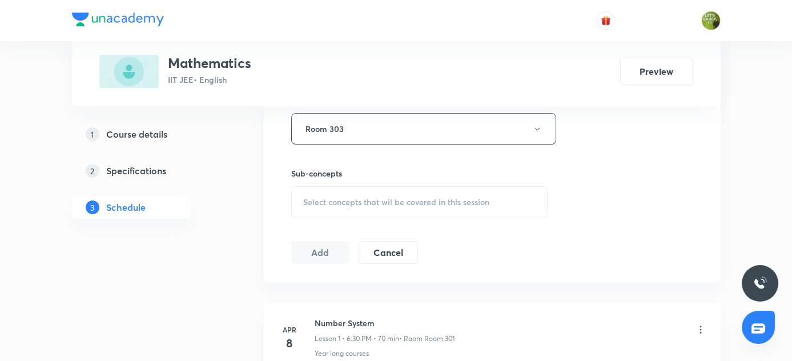
scroll to position [521, 0]
click at [443, 196] on span "Select concepts that wil be covered in this session" at bounding box center [396, 200] width 186 height 9
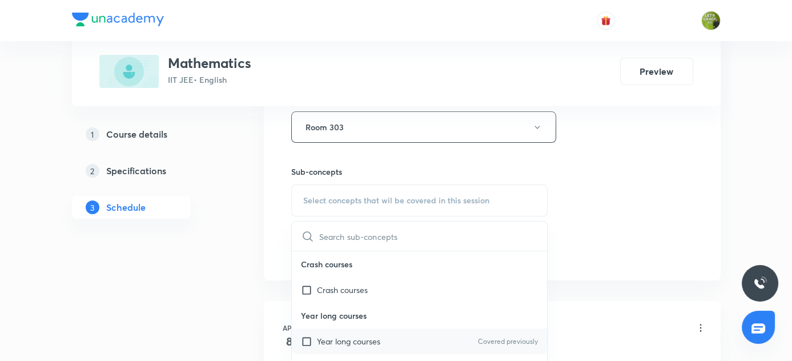
click at [349, 335] on p "Year long courses" at bounding box center [348, 341] width 63 height 12
checkbox input "true"
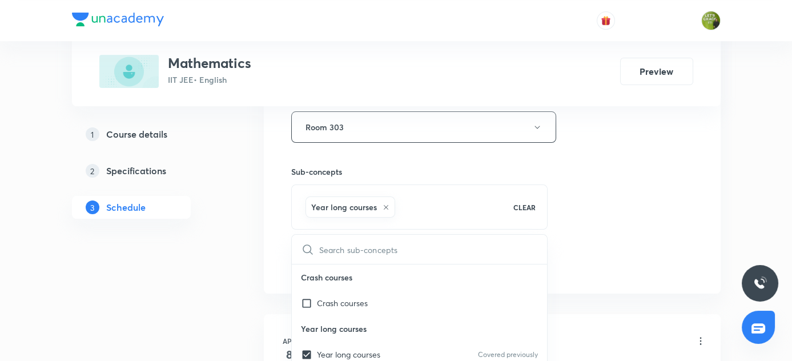
click at [635, 227] on div "Session 122 Live class Session title 13/99 Straight line ​ Schedule for Oct 7, …" at bounding box center [492, 0] width 402 height 549
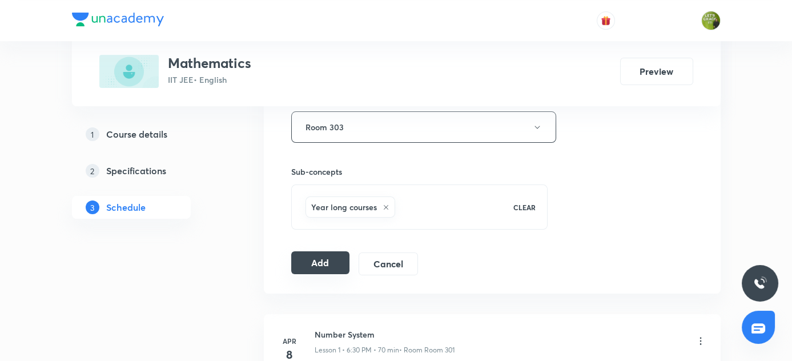
click at [319, 259] on button "Add" at bounding box center [320, 262] width 59 height 23
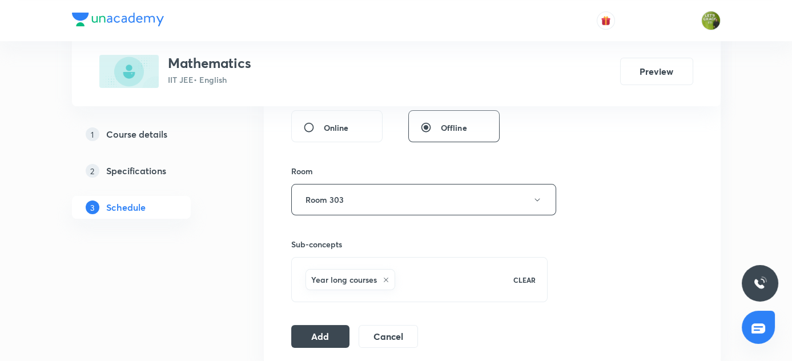
scroll to position [452, 0]
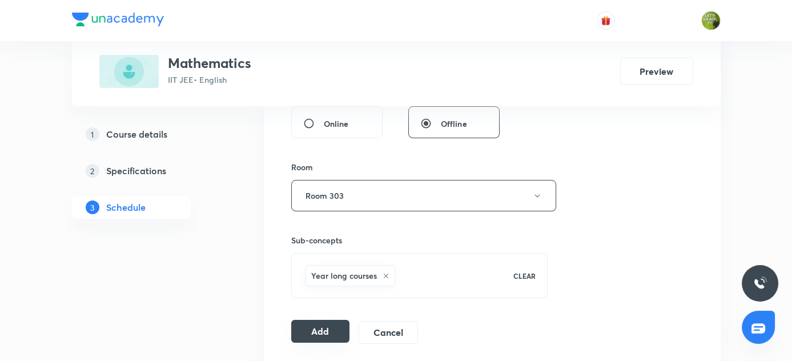
click at [332, 326] on button "Add" at bounding box center [320, 331] width 59 height 23
click at [327, 326] on button "Add" at bounding box center [320, 331] width 59 height 23
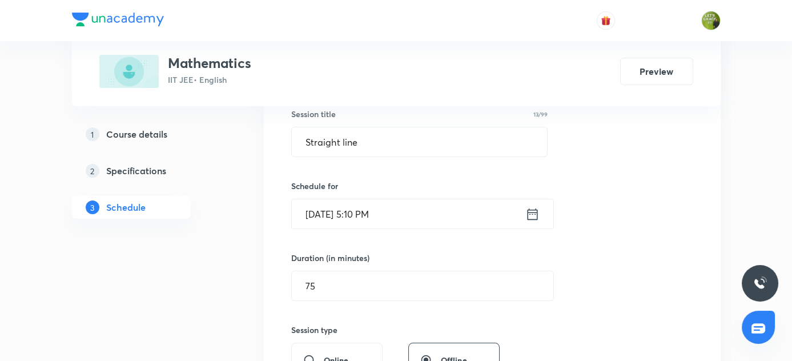
scroll to position [215, 0]
click at [131, 133] on h5 "Course details" at bounding box center [136, 134] width 61 height 14
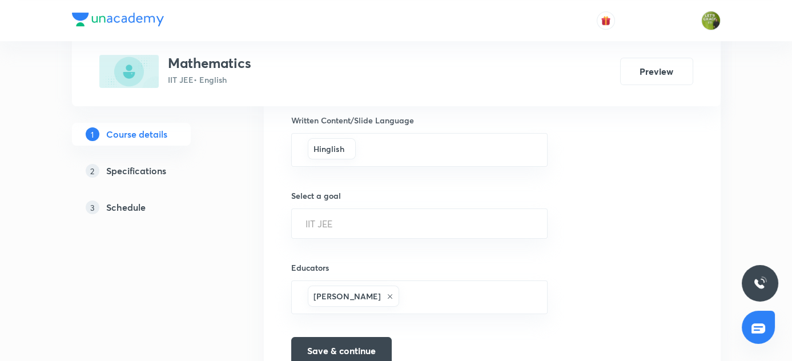
scroll to position [729, 0]
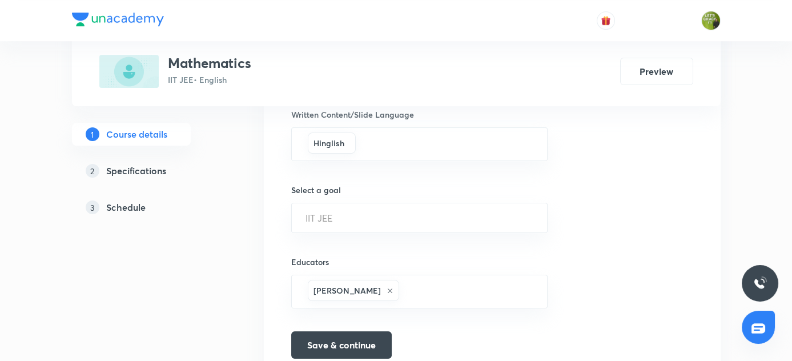
click at [130, 207] on h5 "Schedule" at bounding box center [125, 207] width 39 height 14
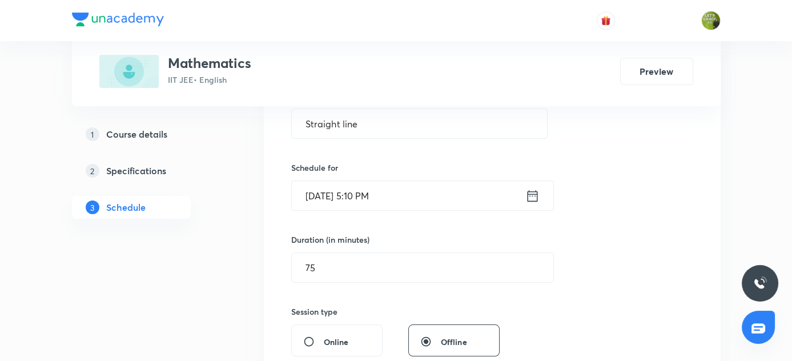
scroll to position [238, 0]
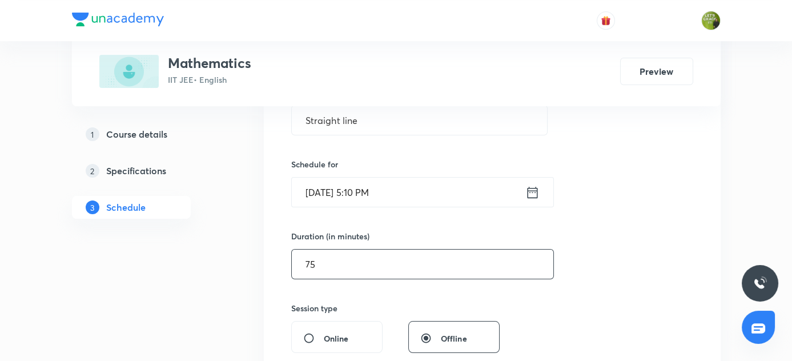
click at [324, 269] on input "75" at bounding box center [423, 264] width 262 height 29
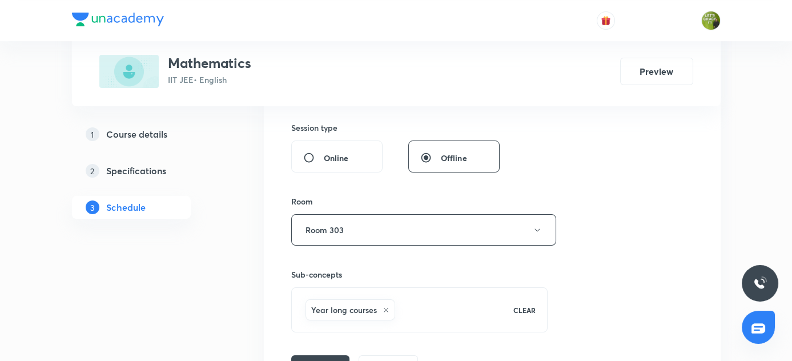
scroll to position [445, 0]
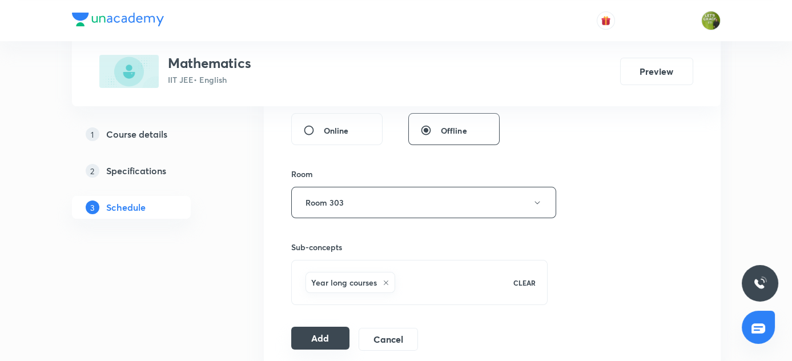
type input "70"
click at [314, 340] on button "Add" at bounding box center [320, 338] width 59 height 23
click at [533, 202] on icon "button" at bounding box center [537, 202] width 9 height 9
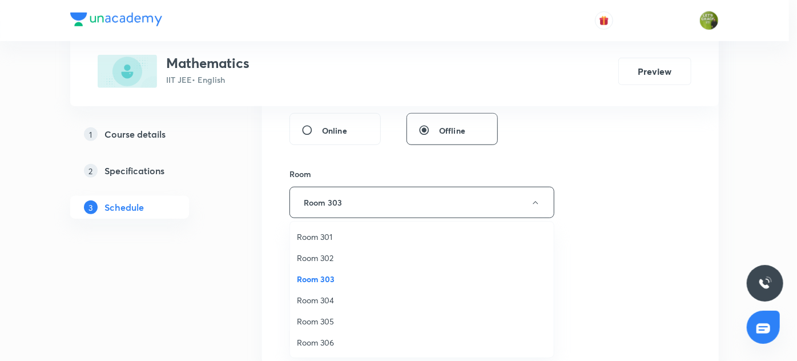
click at [334, 301] on span "Room 304" at bounding box center [422, 300] width 250 height 12
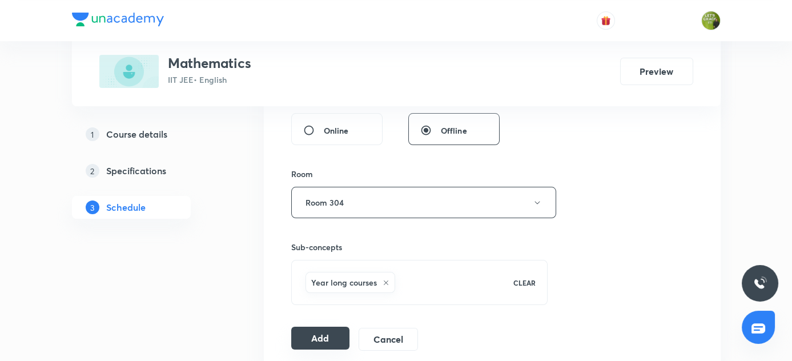
click at [320, 339] on button "Add" at bounding box center [320, 338] width 59 height 23
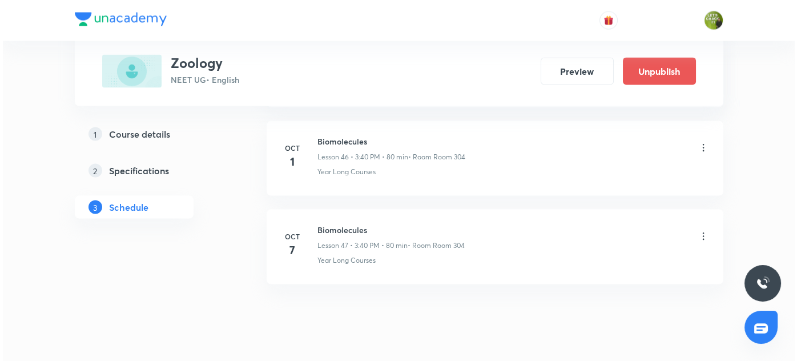
scroll to position [4698, 0]
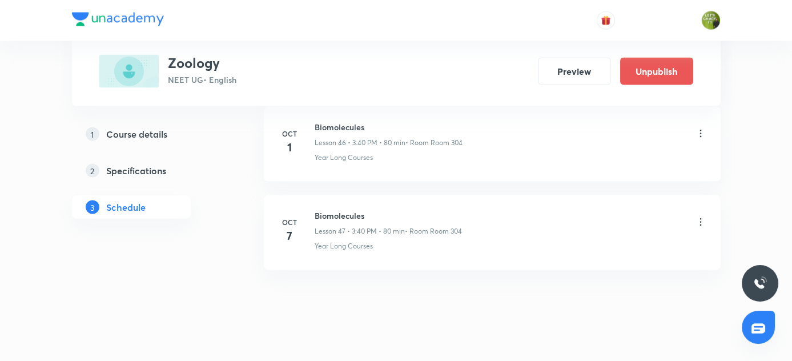
click at [700, 216] on icon at bounding box center [700, 221] width 11 height 11
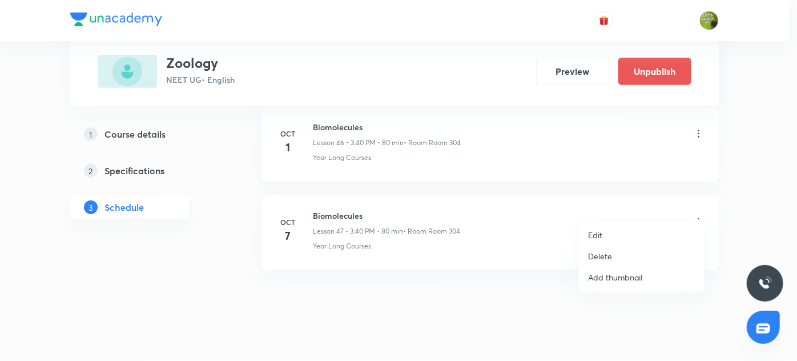
click at [594, 232] on p "Edit" at bounding box center [595, 235] width 14 height 12
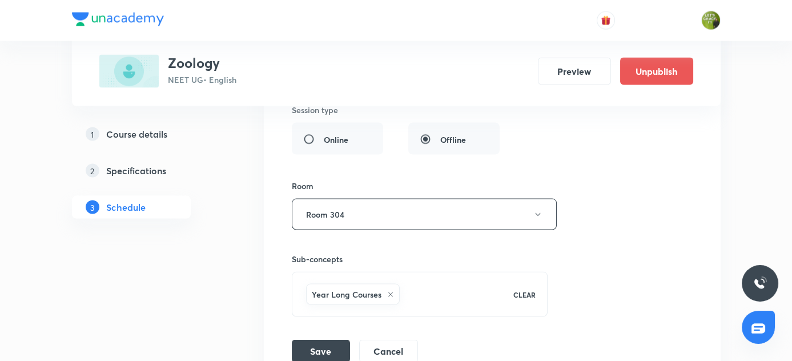
scroll to position [4510, 0]
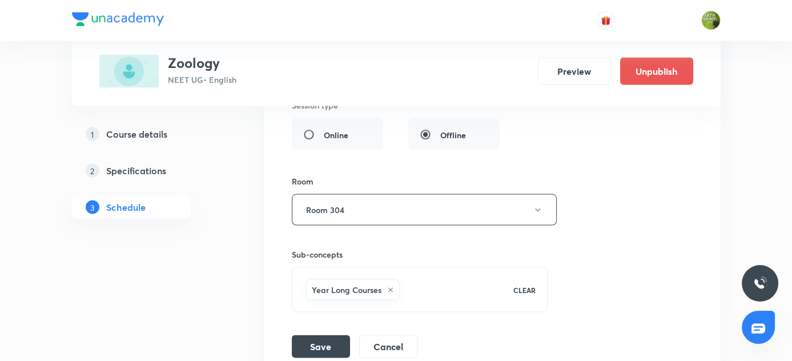
click at [379, 341] on li "Biomolecules Lesson 47 • Room Room 304 Year Long Courses Session 47 Live class …" at bounding box center [492, 83] width 457 height 578
click at [391, 334] on button "Cancel" at bounding box center [388, 345] width 59 height 23
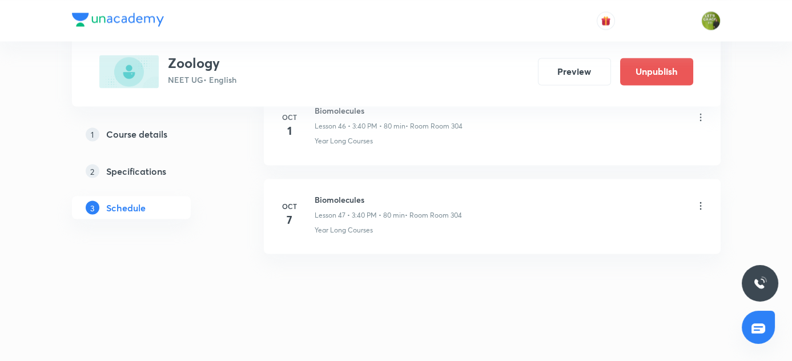
scroll to position [4175, 0]
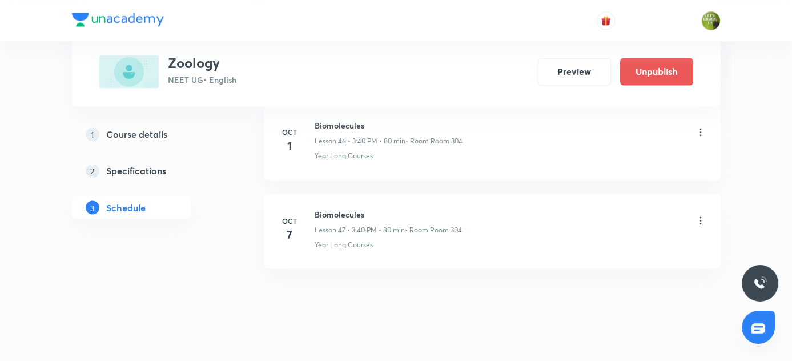
click at [701, 215] on icon at bounding box center [700, 220] width 11 height 11
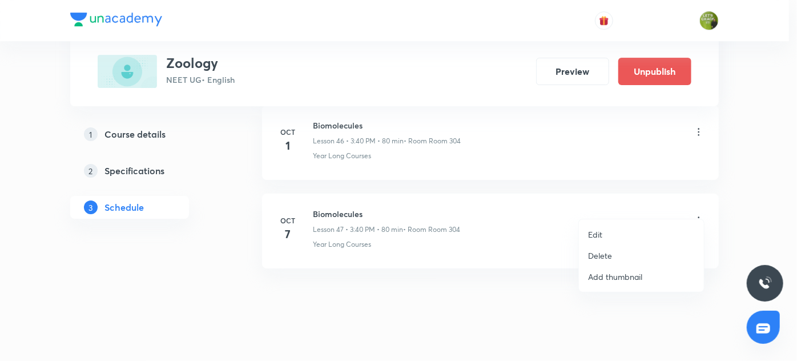
click at [499, 324] on div at bounding box center [398, 180] width 797 height 361
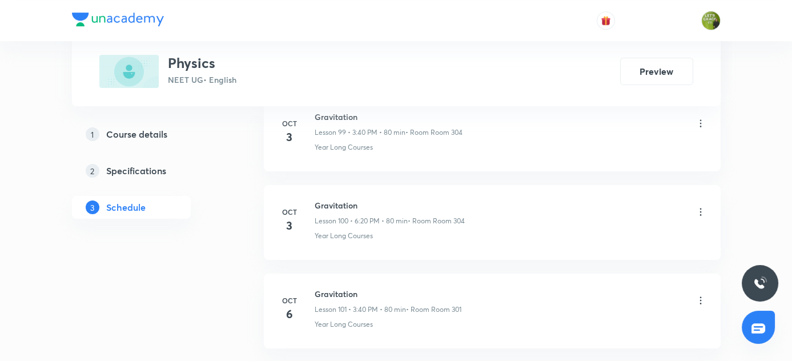
scroll to position [9461, 0]
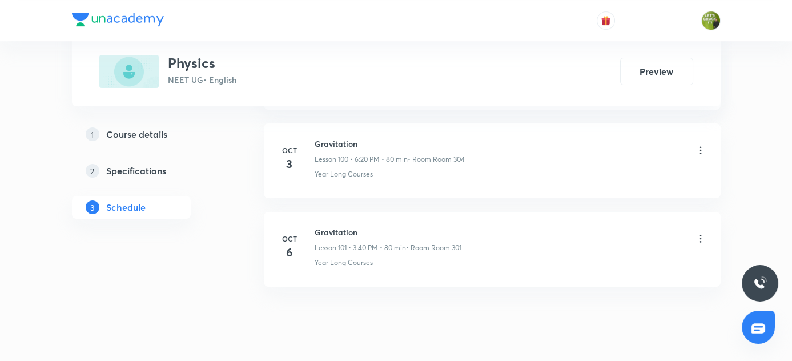
click at [318, 226] on h6 "Gravitation" at bounding box center [388, 232] width 147 height 12
copy h6 "Gravitation"
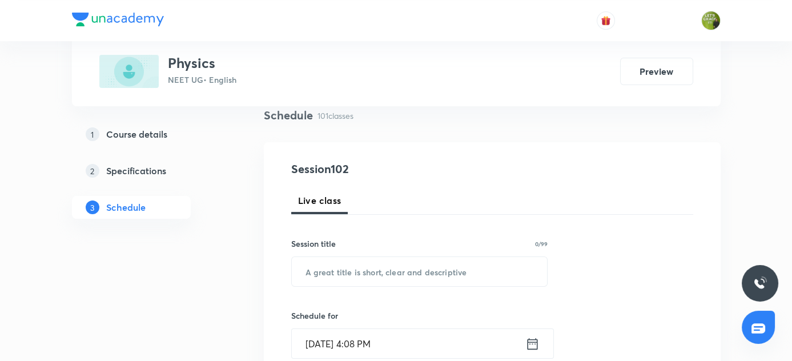
scroll to position [89, 0]
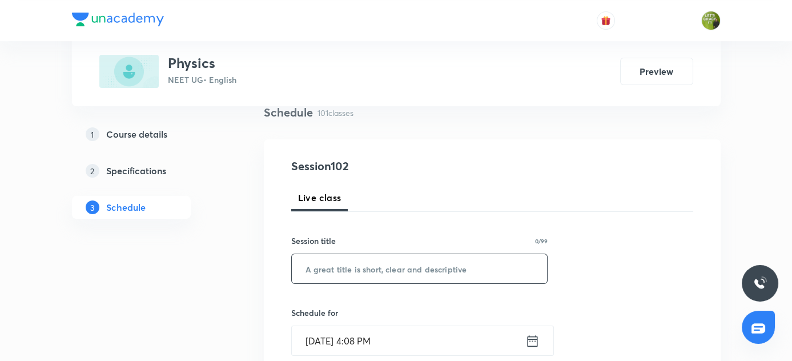
click at [419, 278] on input "text" at bounding box center [420, 268] width 256 height 29
paste input "Gravitation"
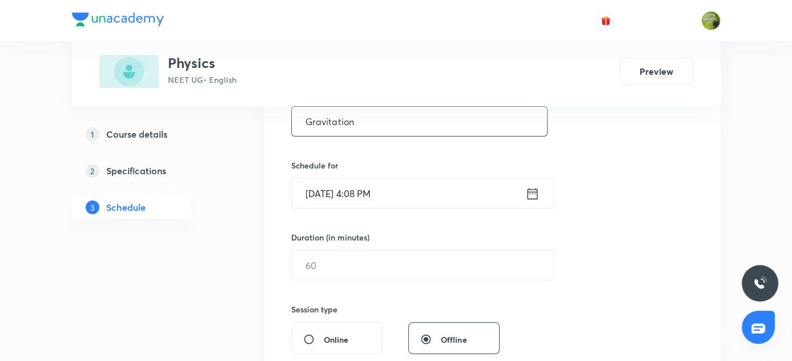
scroll to position [243, 0]
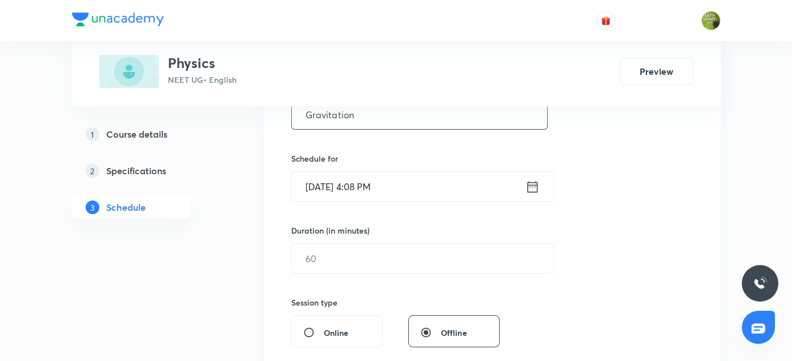
type input "Gravitation"
click at [531, 187] on icon at bounding box center [532, 187] width 14 height 16
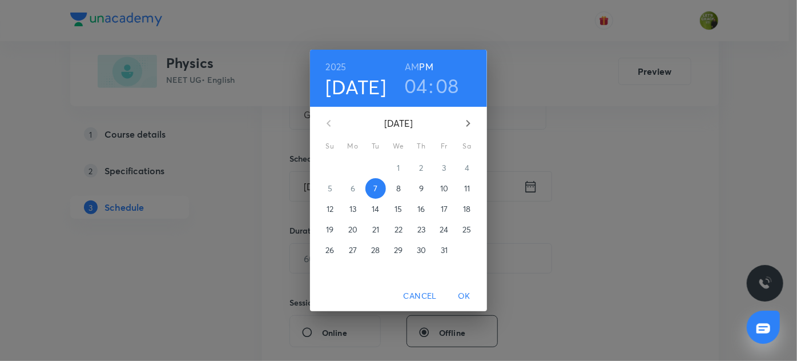
click at [419, 83] on h3 "04" at bounding box center [415, 86] width 23 height 24
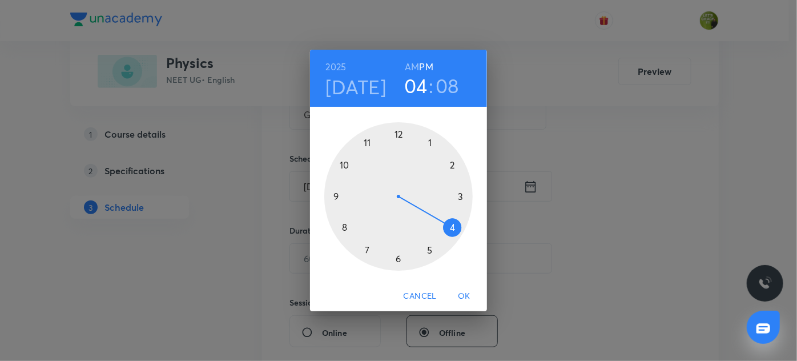
click at [429, 250] on div at bounding box center [398, 196] width 148 height 148
click at [431, 139] on div at bounding box center [398, 196] width 148 height 148
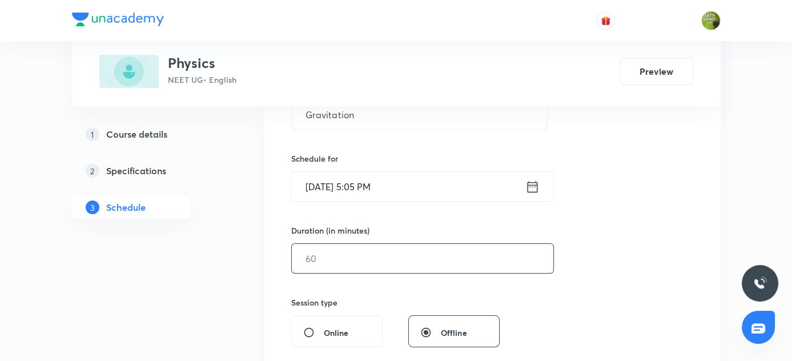
click at [352, 252] on input "text" at bounding box center [423, 258] width 262 height 29
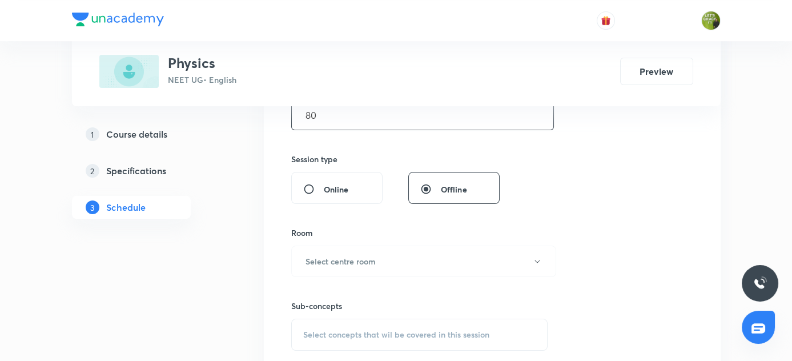
scroll to position [396, 0]
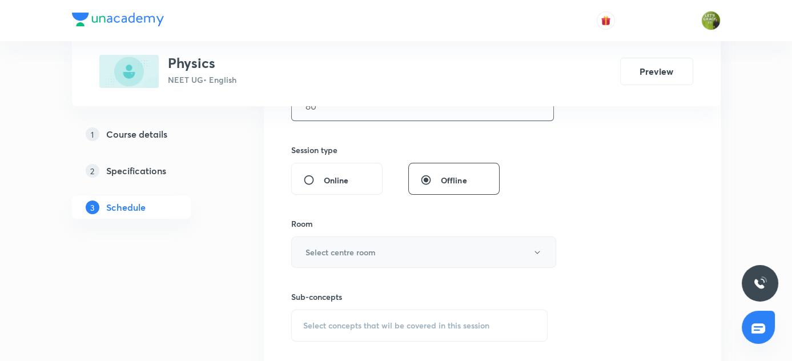
type input "80"
click at [334, 251] on h6 "Select centre room" at bounding box center [341, 252] width 70 height 12
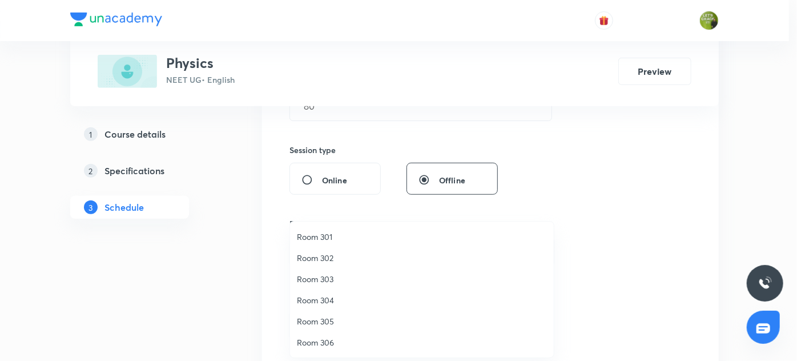
click at [320, 298] on span "Room 304" at bounding box center [422, 300] width 250 height 12
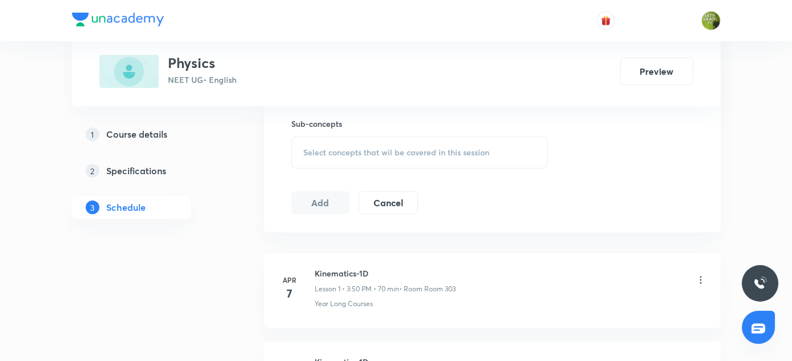
scroll to position [569, 0]
click at [334, 163] on div "Select concepts that wil be covered in this session" at bounding box center [419, 152] width 257 height 32
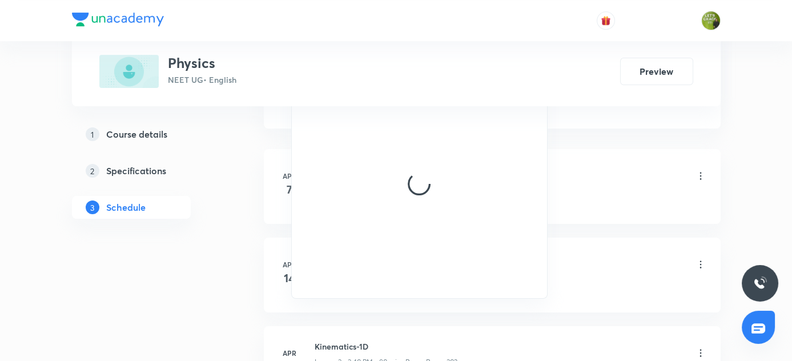
scroll to position [674, 0]
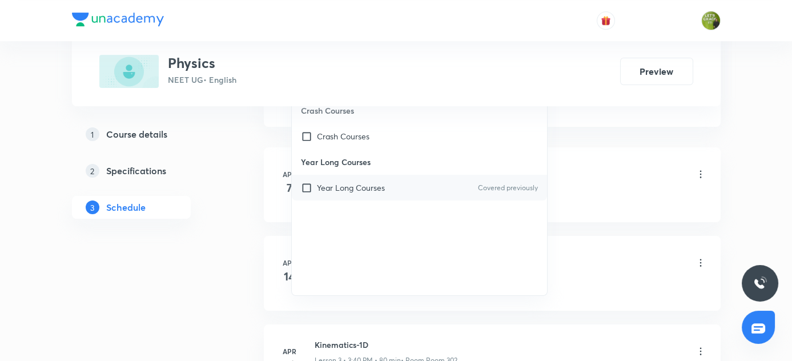
click at [324, 189] on p "Year Long Courses" at bounding box center [351, 188] width 68 height 12
checkbox input "true"
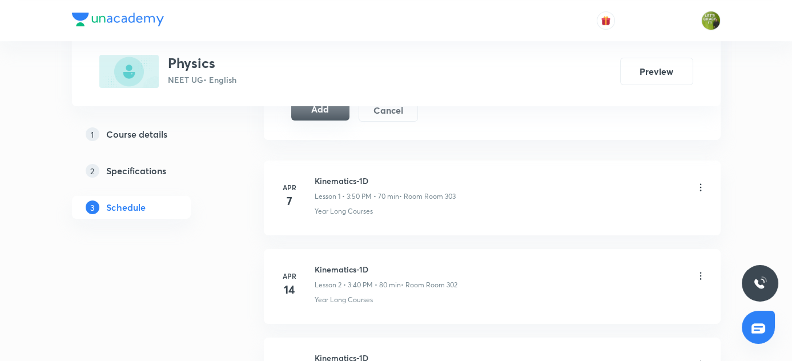
click at [323, 115] on button "Add" at bounding box center [320, 109] width 59 height 23
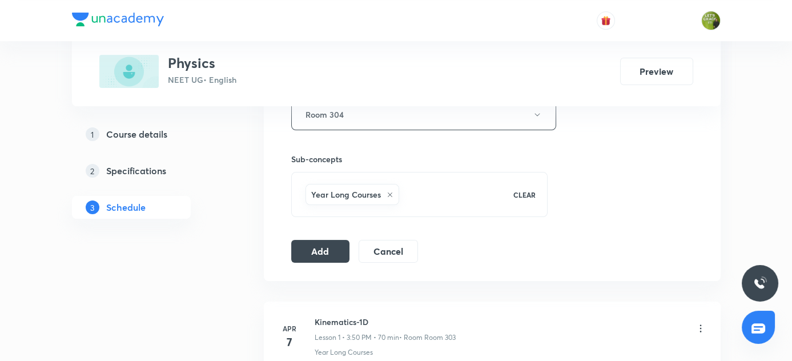
scroll to position [544, 0]
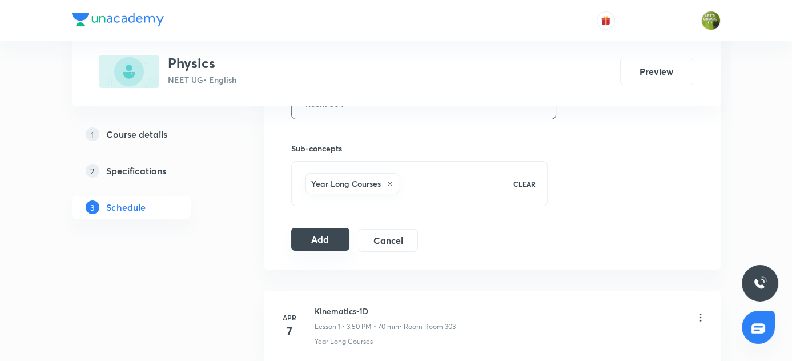
click at [323, 235] on button "Add" at bounding box center [320, 239] width 59 height 23
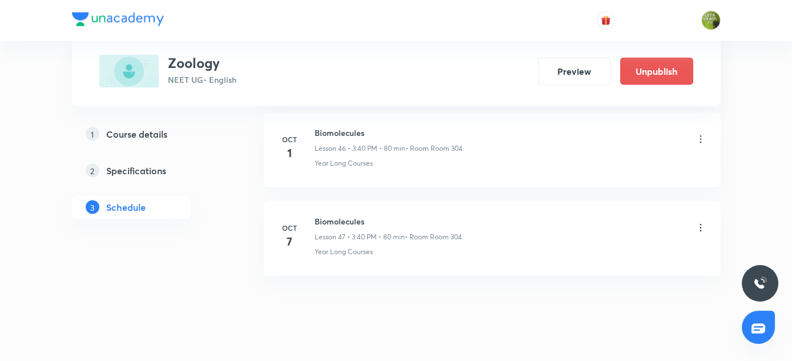
scroll to position [4698, 0]
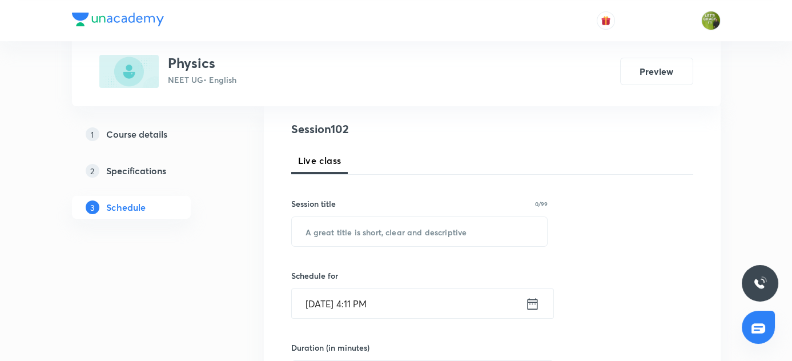
scroll to position [127, 0]
click at [440, 230] on input "text" at bounding box center [420, 230] width 256 height 29
paste input "Gravitation"
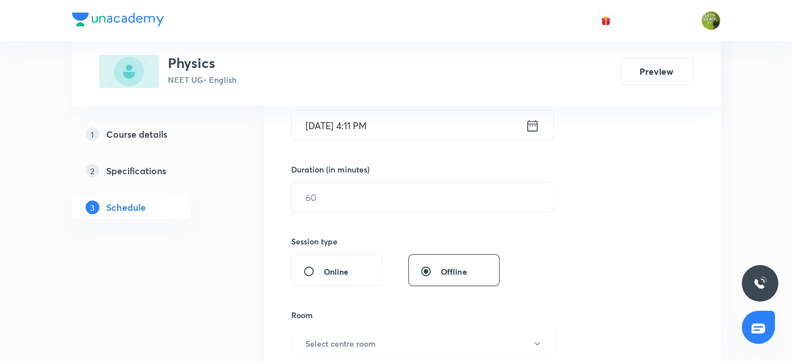
scroll to position [326, 0]
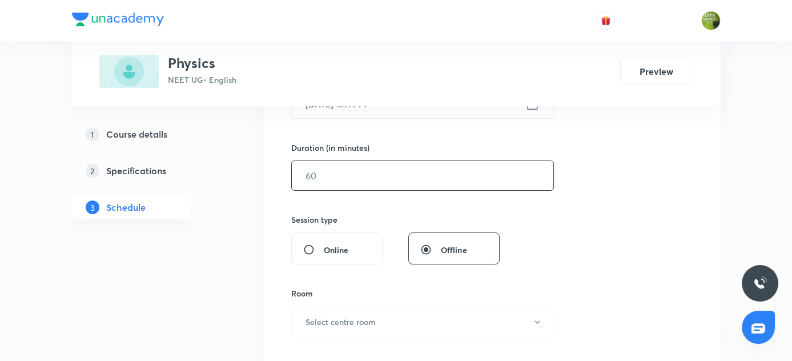
type input "Gravitation"
click at [367, 180] on input "text" at bounding box center [423, 175] width 262 height 29
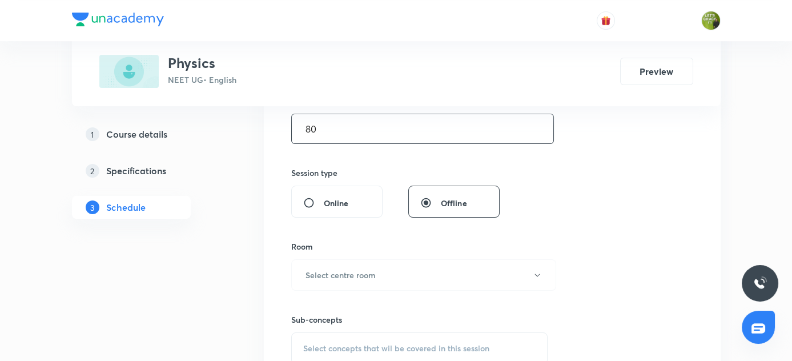
scroll to position [374, 0]
type input "80"
click at [365, 275] on h6 "Select centre room" at bounding box center [341, 274] width 70 height 12
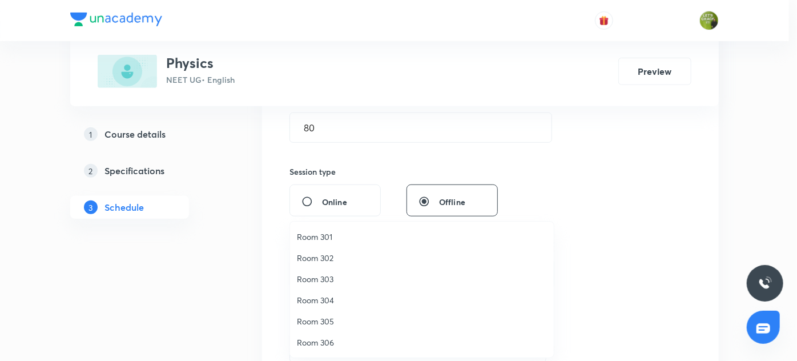
click at [316, 303] on span "Room 304" at bounding box center [422, 300] width 250 height 12
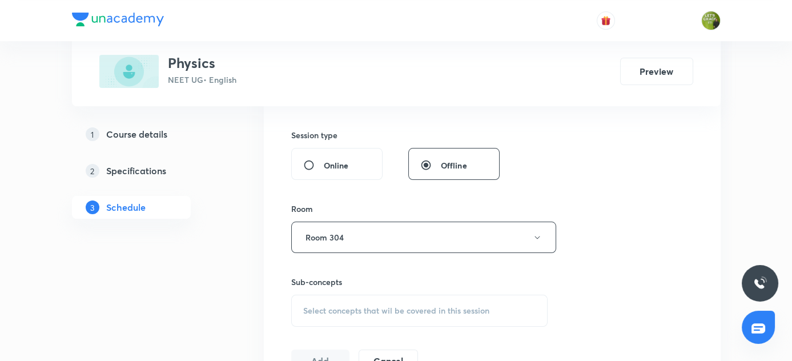
scroll to position [420, 0]
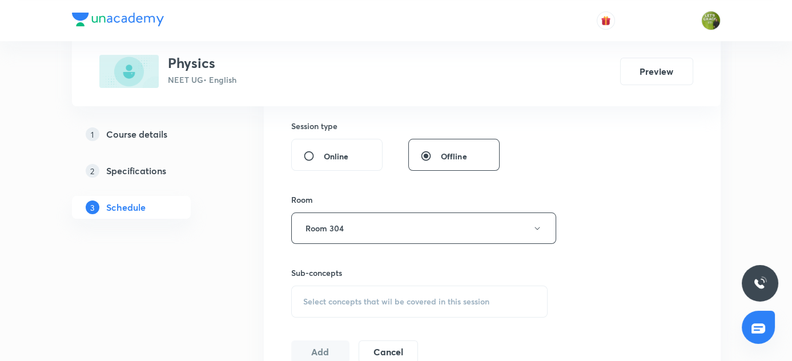
click at [347, 286] on div "Select concepts that wil be covered in this session" at bounding box center [419, 302] width 257 height 32
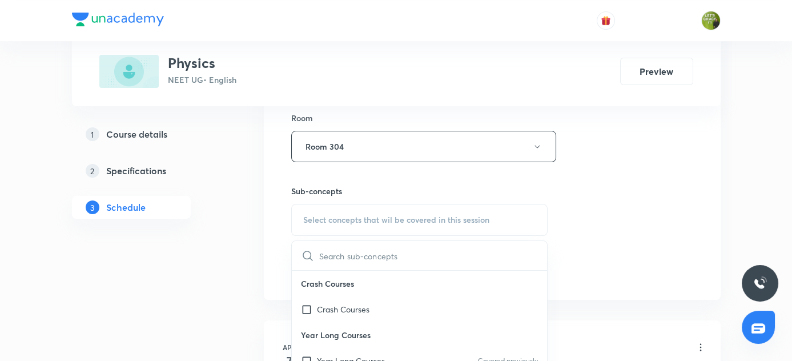
scroll to position [504, 0]
click at [372, 347] on div "Year Long Courses Covered previously" at bounding box center [420, 358] width 256 height 26
checkbox input "true"
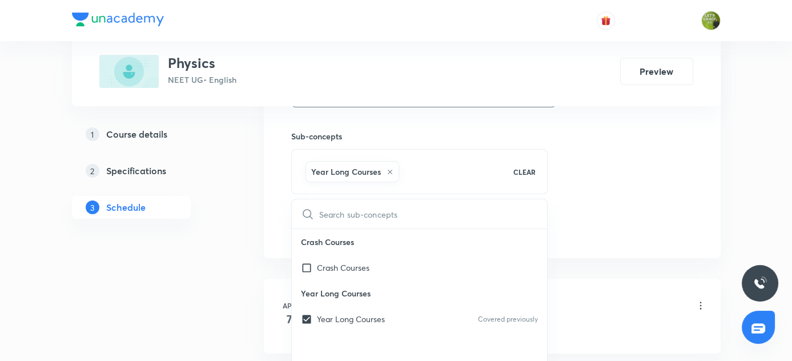
scroll to position [568, 0]
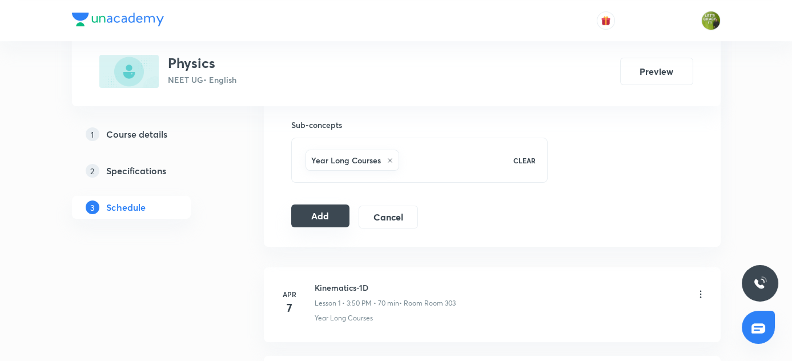
click at [343, 214] on button "Add" at bounding box center [320, 215] width 59 height 23
click at [307, 210] on button "Add" at bounding box center [320, 215] width 59 height 23
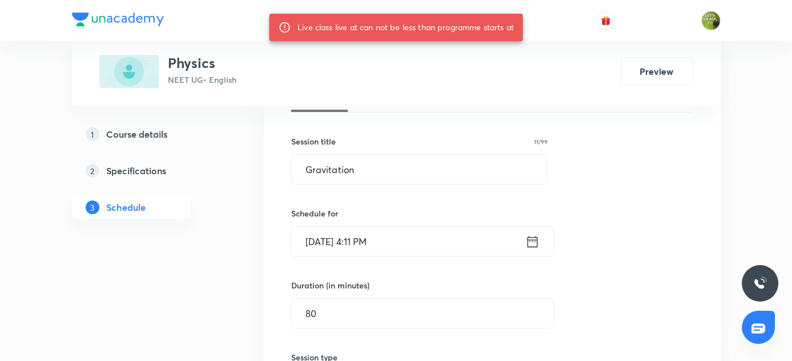
scroll to position [186, 0]
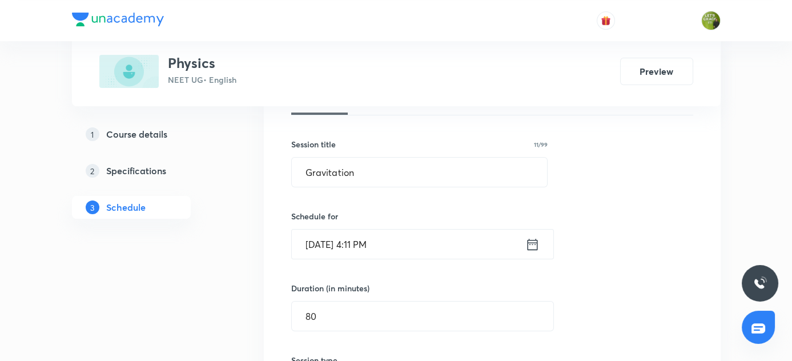
click at [537, 243] on icon at bounding box center [532, 243] width 10 height 11
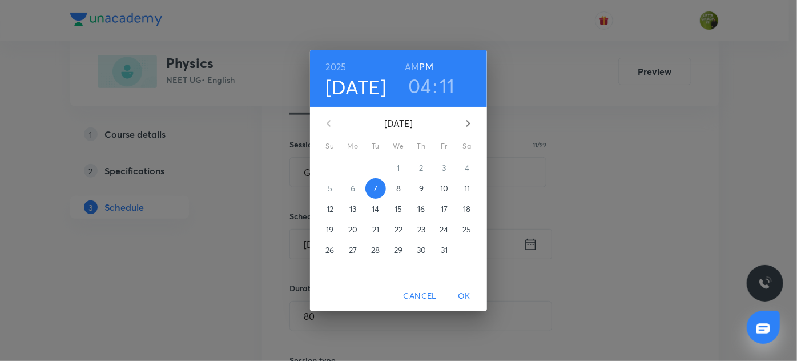
click at [424, 85] on h3 "04" at bounding box center [419, 86] width 23 height 24
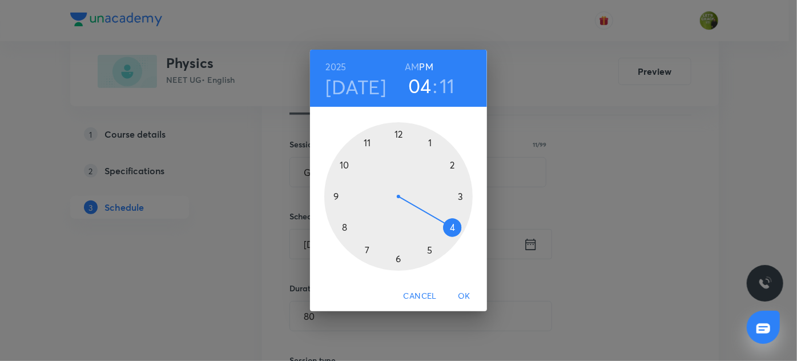
click at [429, 250] on div at bounding box center [398, 196] width 148 height 148
click at [431, 141] on div at bounding box center [398, 196] width 148 height 148
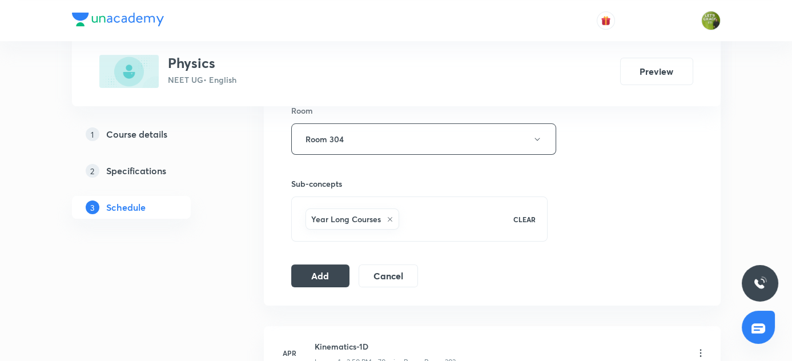
scroll to position [510, 0]
click at [326, 282] on button "Add" at bounding box center [320, 273] width 59 height 23
click at [327, 268] on button "Add" at bounding box center [320, 273] width 59 height 23
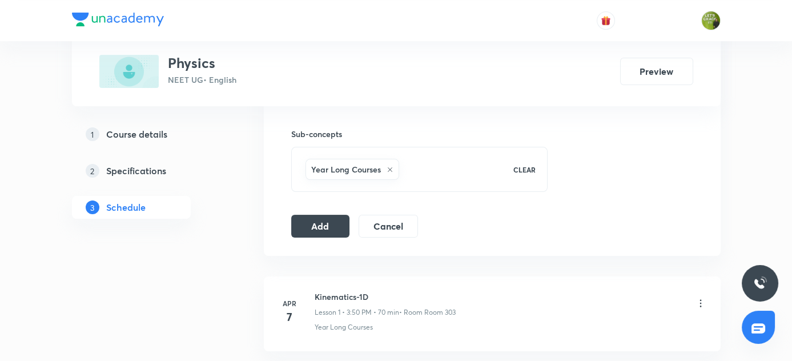
scroll to position [568, 0]
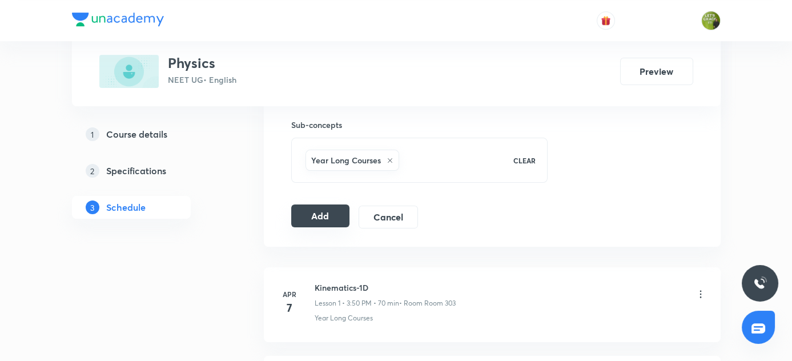
click at [329, 212] on button "Add" at bounding box center [320, 215] width 59 height 23
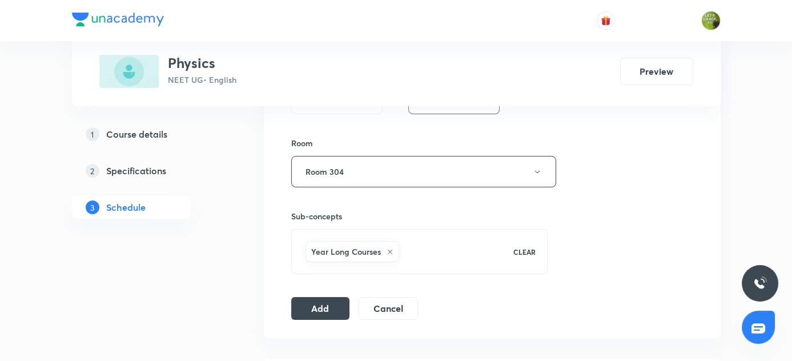
scroll to position [500, 0]
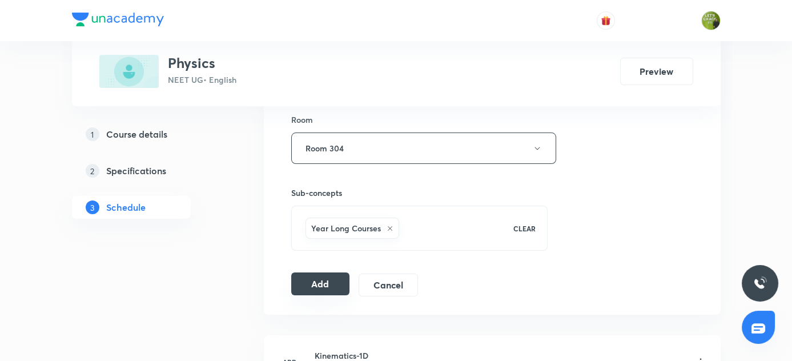
click at [325, 279] on button "Add" at bounding box center [320, 283] width 59 height 23
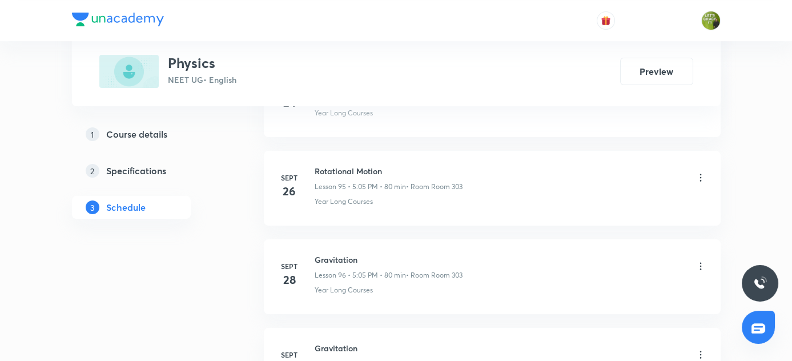
scroll to position [9461, 0]
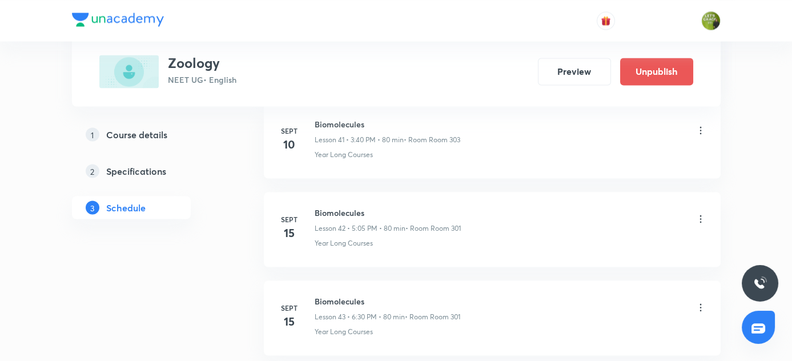
scroll to position [4698, 0]
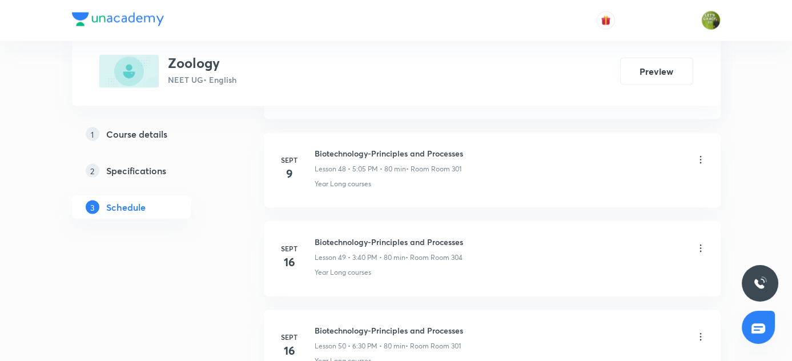
scroll to position [5140, 0]
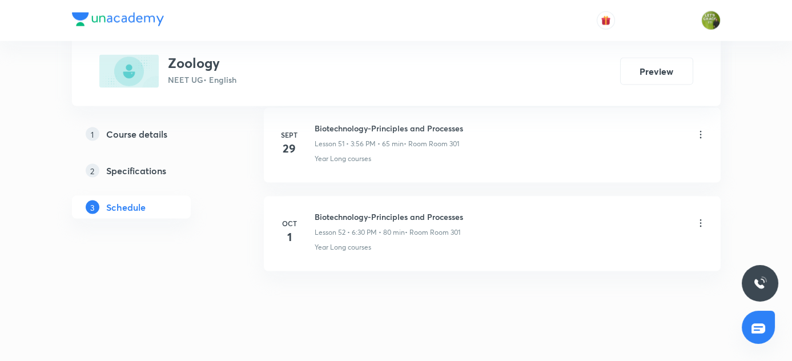
click at [315, 211] on h6 "Biotechnology-Principles and Processes" at bounding box center [389, 217] width 148 height 12
copy h6 "Biotechnology-Principles and Processes"
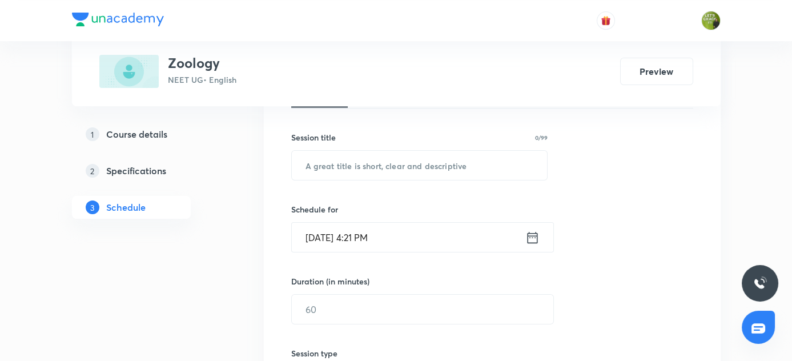
scroll to position [198, 0]
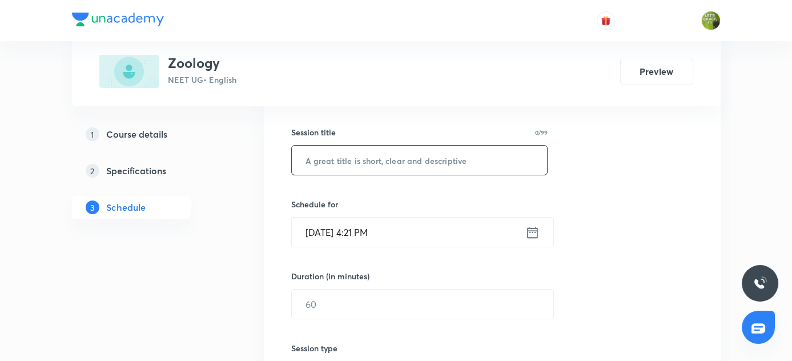
click at [379, 161] on input "text" at bounding box center [420, 160] width 256 height 29
paste input "Biotechnology-Principles and Processes"
type input "Biotechnology-Principles and Processes"
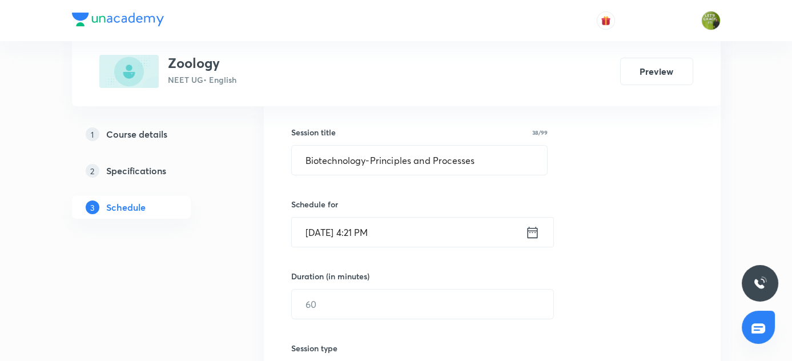
click at [528, 234] on icon at bounding box center [532, 232] width 14 height 16
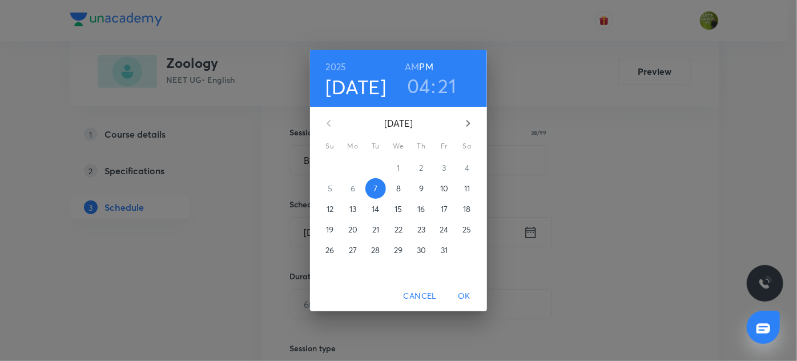
click at [419, 85] on h3 "04" at bounding box center [418, 86] width 23 height 24
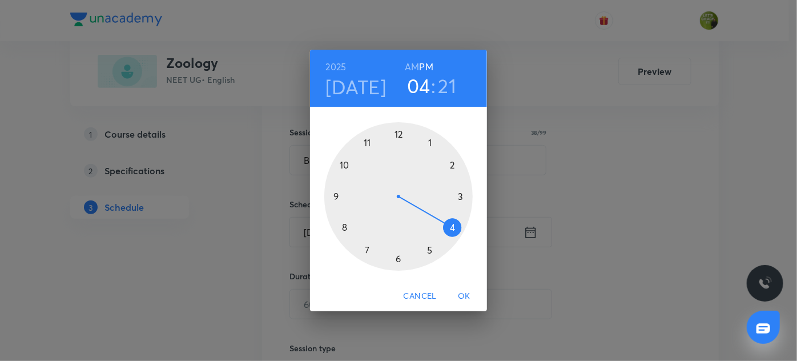
click at [431, 251] on div at bounding box center [398, 196] width 148 height 148
click at [430, 139] on div at bounding box center [398, 196] width 148 height 148
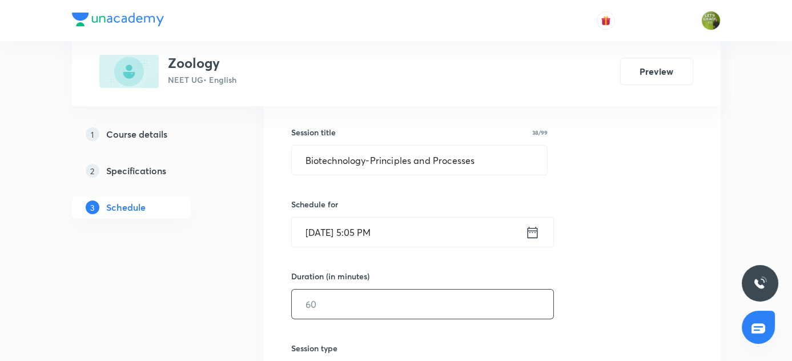
click at [349, 299] on input "text" at bounding box center [423, 304] width 262 height 29
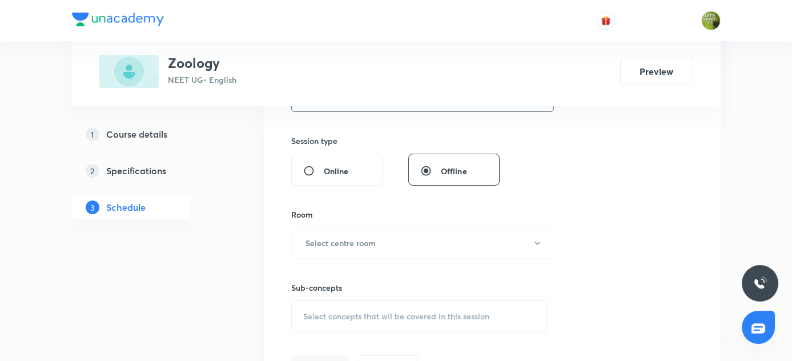
scroll to position [406, 0]
type input "80"
click at [343, 241] on h6 "Select centre room" at bounding box center [341, 242] width 70 height 12
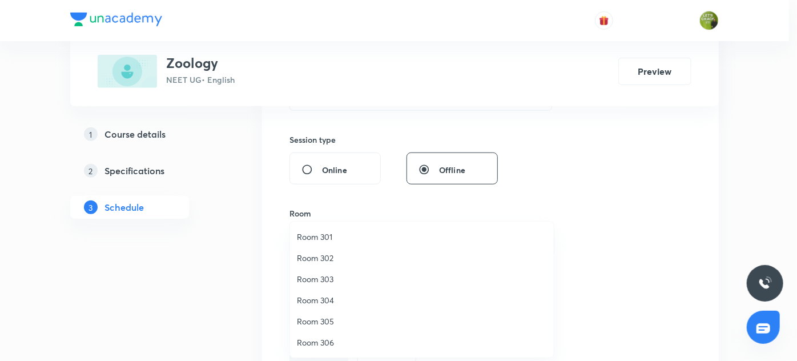
click at [318, 320] on span "Room 305" at bounding box center [422, 321] width 250 height 12
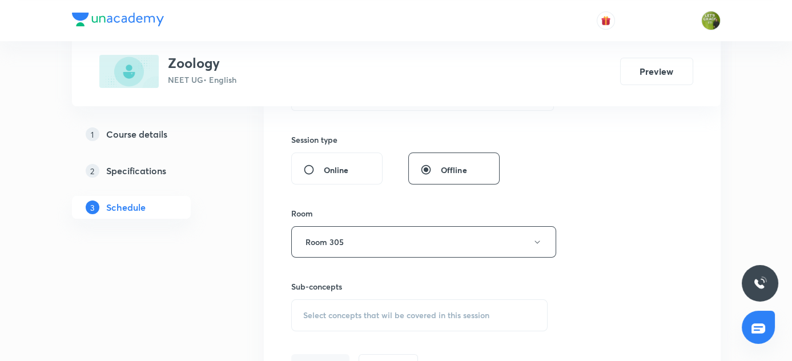
click at [339, 300] on div "Select concepts that wil be covered in this session" at bounding box center [419, 315] width 257 height 32
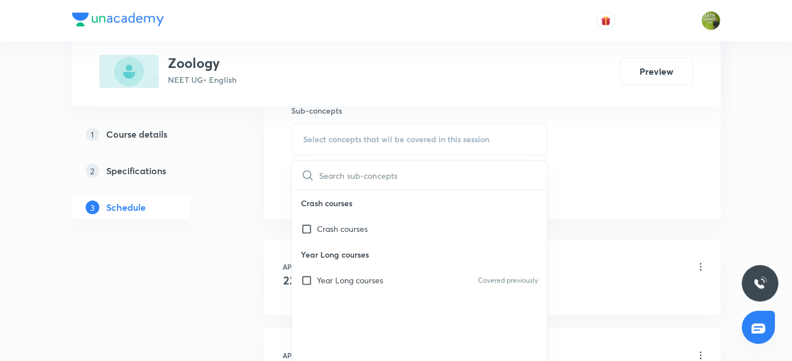
scroll to position [586, 0]
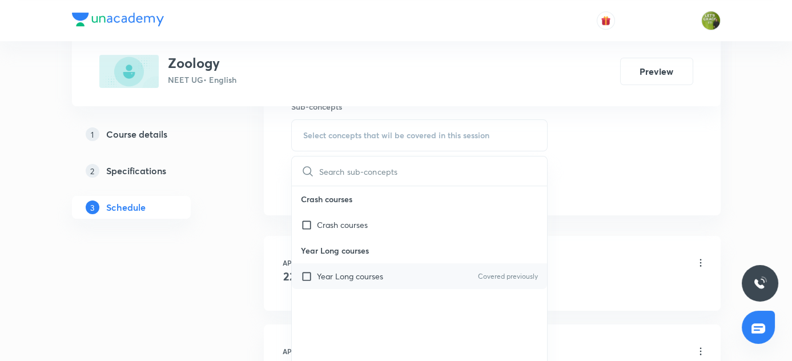
click at [446, 273] on div "Year Long courses Covered previously" at bounding box center [420, 276] width 256 height 26
checkbox input "true"
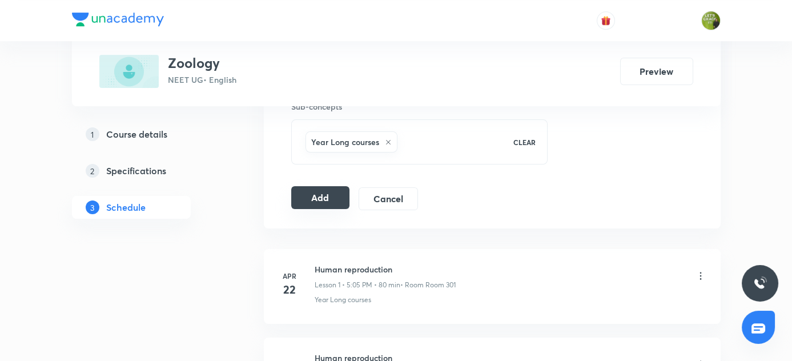
click at [340, 194] on button "Add" at bounding box center [320, 197] width 59 height 23
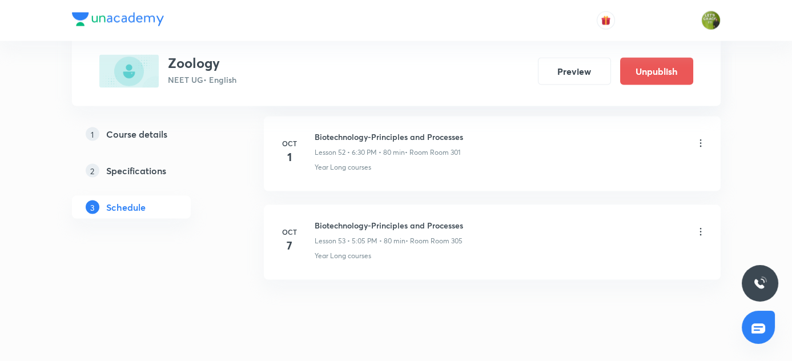
scroll to position [4704, 0]
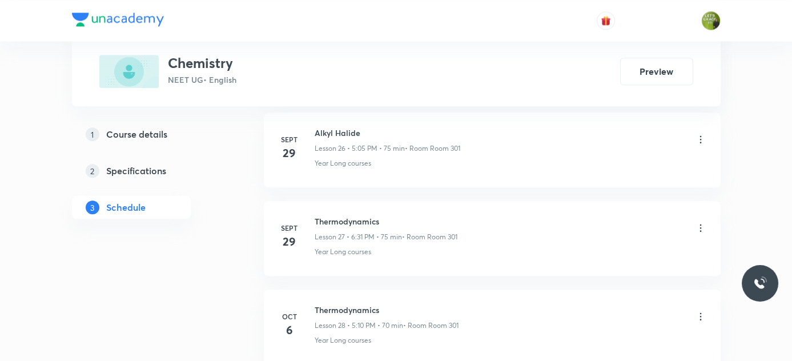
scroll to position [3111, 0]
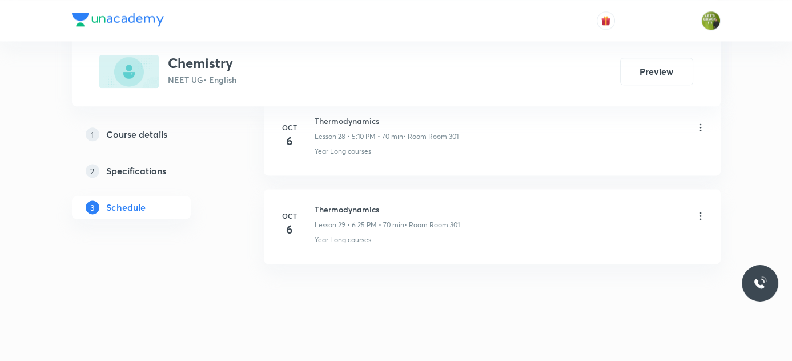
click at [318, 203] on h6 "Thermodynamics" at bounding box center [387, 209] width 145 height 12
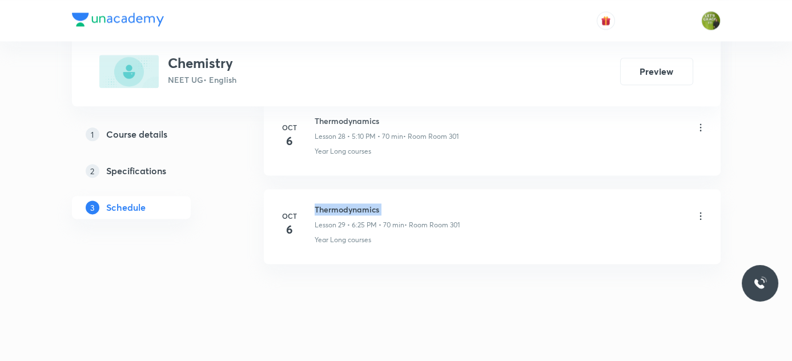
copy h6 "Thermodynamics"
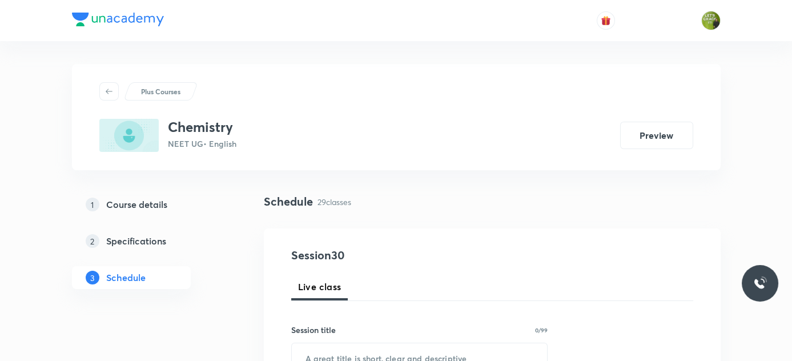
scroll to position [73, 0]
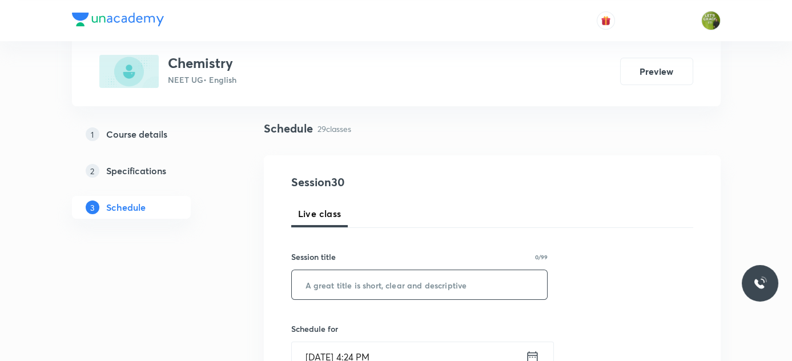
click at [396, 291] on input "text" at bounding box center [420, 284] width 256 height 29
paste input "Thermodynamics"
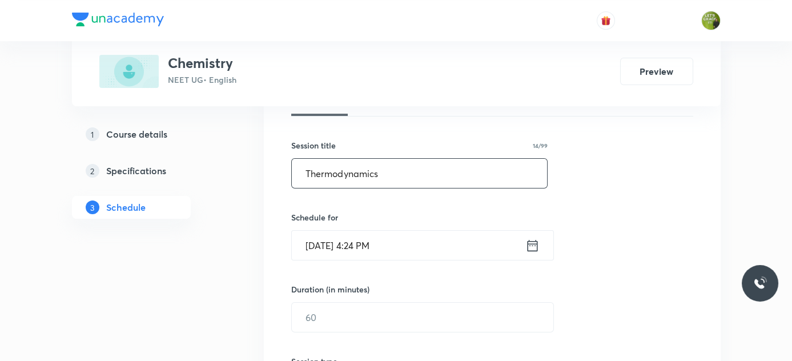
scroll to position [195, 0]
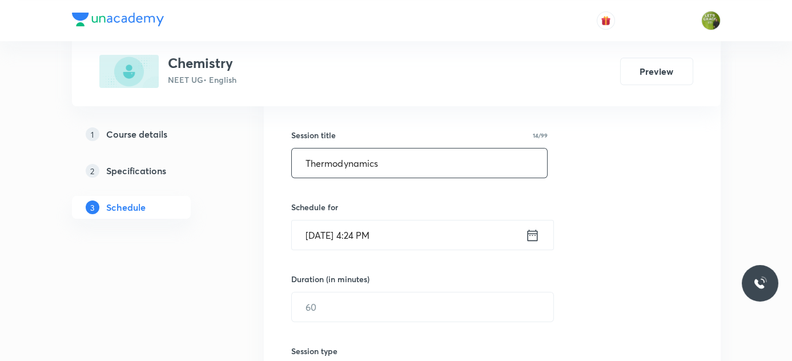
type input "Thermodynamics"
click at [532, 234] on icon at bounding box center [532, 234] width 10 height 11
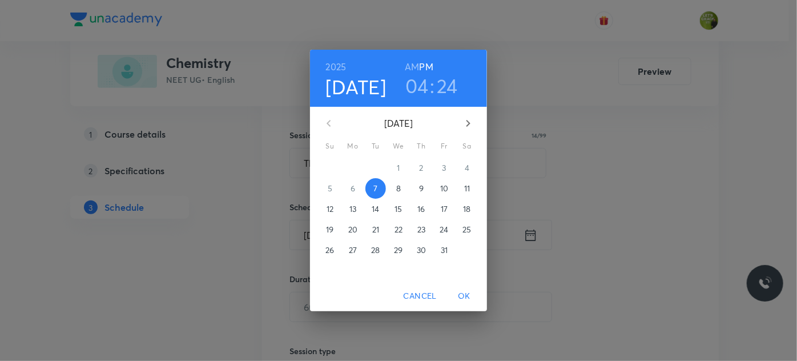
click at [420, 86] on h3 "04" at bounding box center [416, 86] width 23 height 24
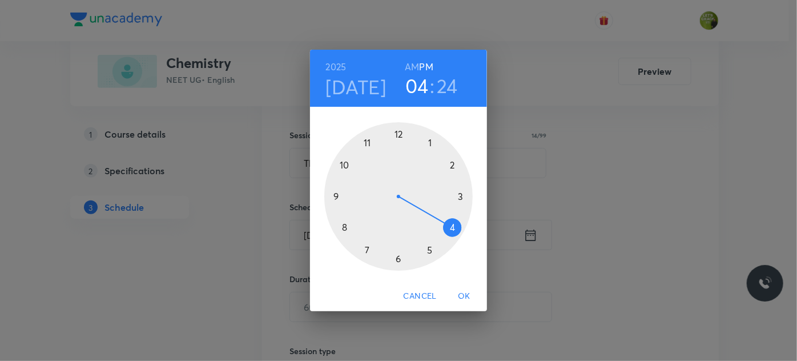
click at [397, 259] on div at bounding box center [398, 196] width 148 height 148
click at [397, 258] on div at bounding box center [398, 196] width 148 height 148
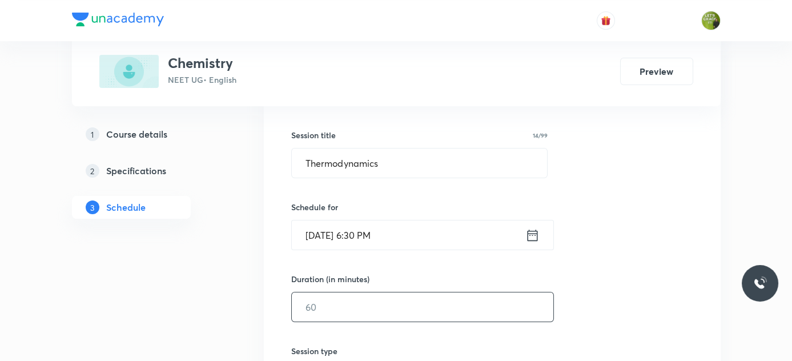
click at [339, 301] on input "text" at bounding box center [423, 306] width 262 height 29
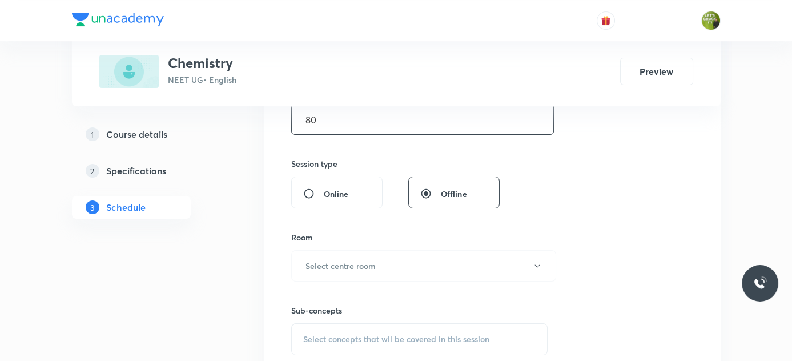
scroll to position [383, 0]
type input "80"
click at [387, 275] on button "Select centre room" at bounding box center [423, 264] width 265 height 31
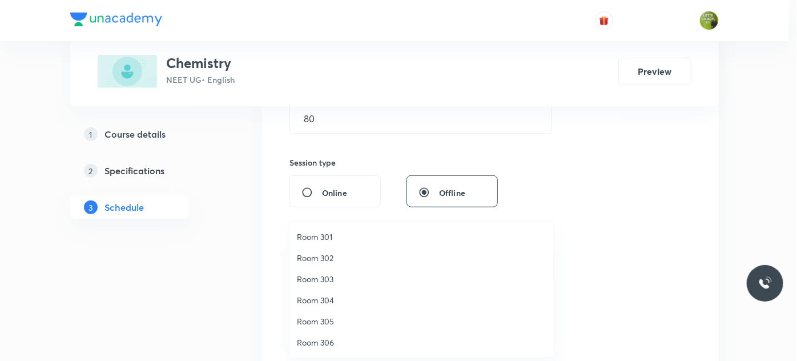
click at [332, 321] on span "Room 305" at bounding box center [422, 321] width 250 height 12
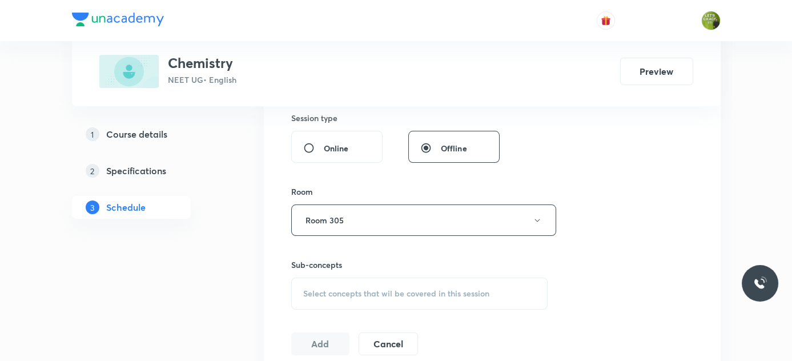
scroll to position [433, 0]
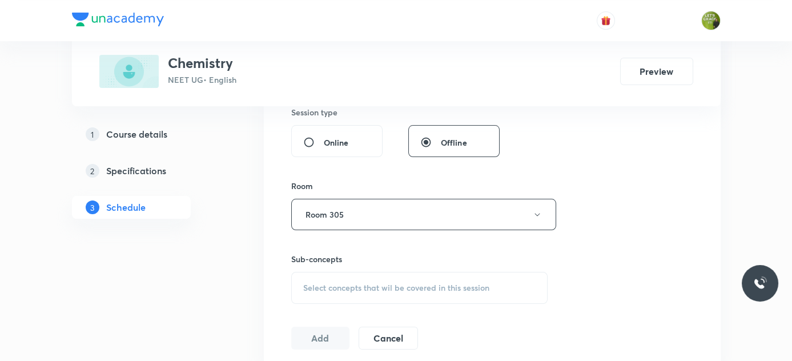
click at [346, 287] on span "Select concepts that wil be covered in this session" at bounding box center [396, 287] width 186 height 9
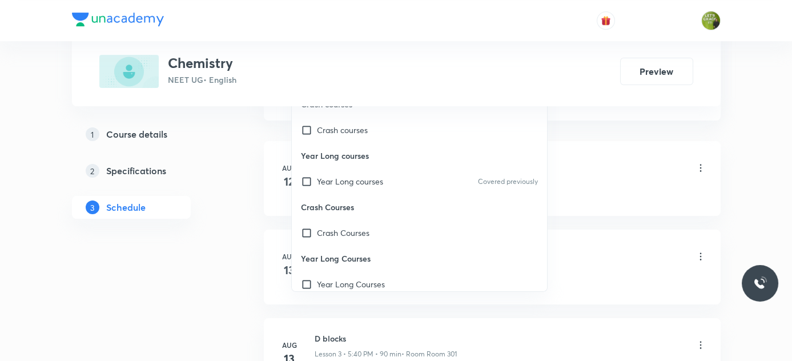
scroll to position [681, 0]
click at [469, 184] on div "Year Long courses Covered previously" at bounding box center [420, 181] width 256 height 26
checkbox input "true"
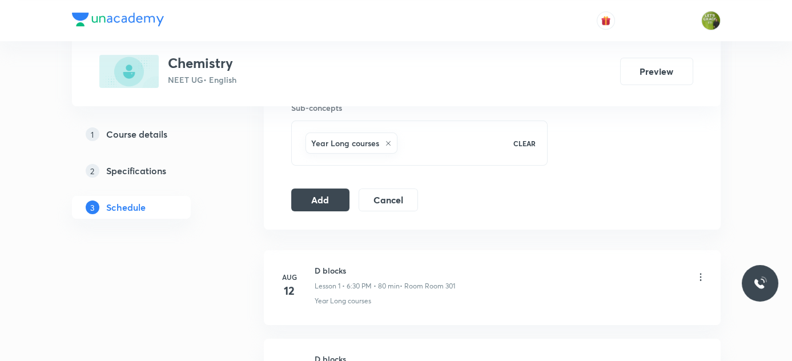
scroll to position [583, 0]
click at [318, 203] on button "Add" at bounding box center [320, 200] width 59 height 23
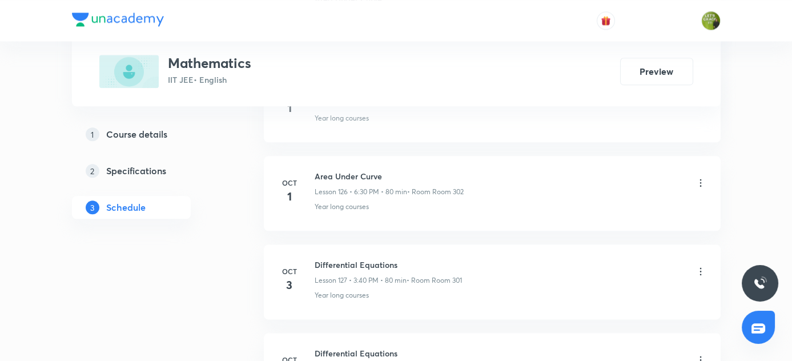
scroll to position [12020, 0]
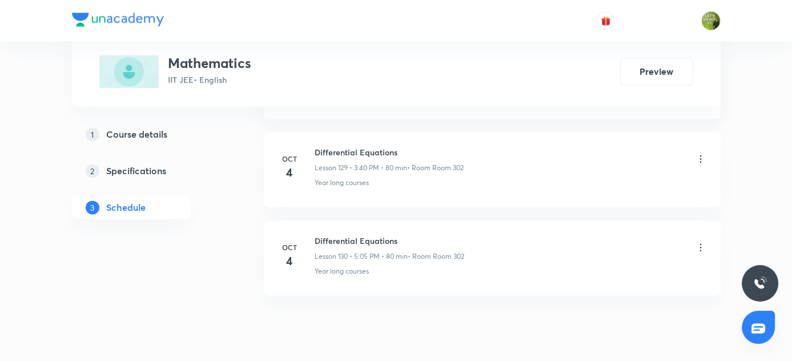
click at [319, 235] on h6 "Differential Equations" at bounding box center [390, 241] width 150 height 12
copy h6 "Differential Equations"
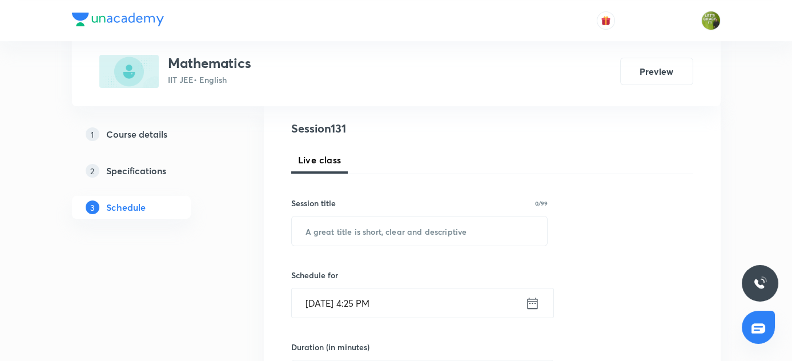
scroll to position [128, 0]
click at [355, 240] on input "text" at bounding box center [420, 229] width 256 height 29
paste input "Differential Equations"
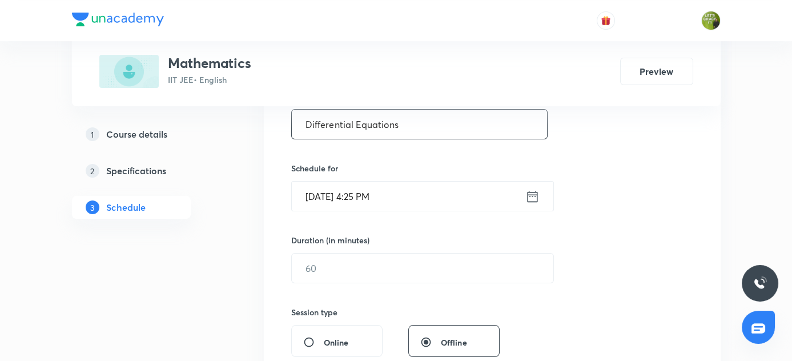
scroll to position [235, 0]
type input "Differential Equations"
click at [531, 192] on icon at bounding box center [532, 194] width 10 height 11
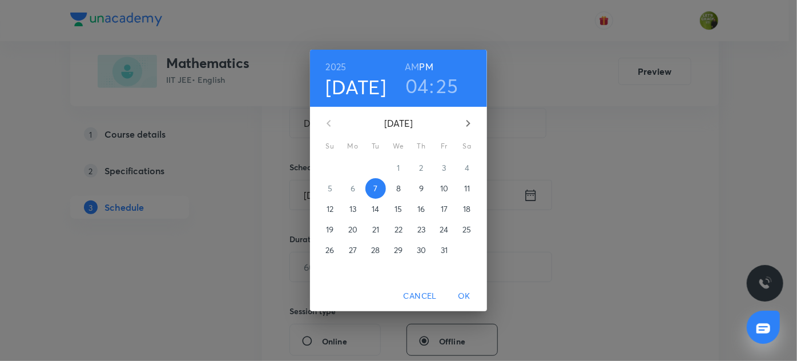
click at [420, 86] on h3 "04" at bounding box center [416, 86] width 23 height 24
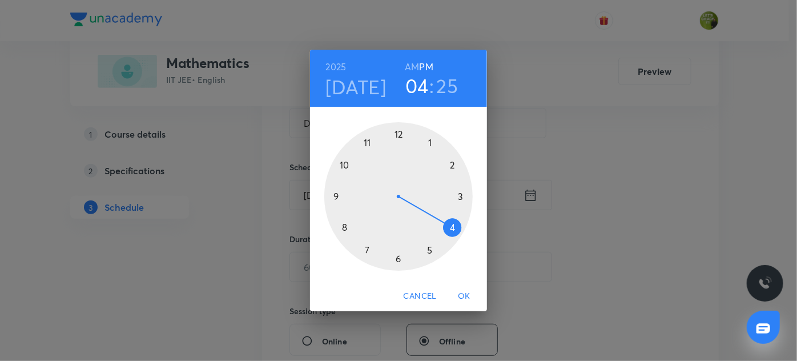
click at [400, 256] on div at bounding box center [398, 196] width 148 height 148
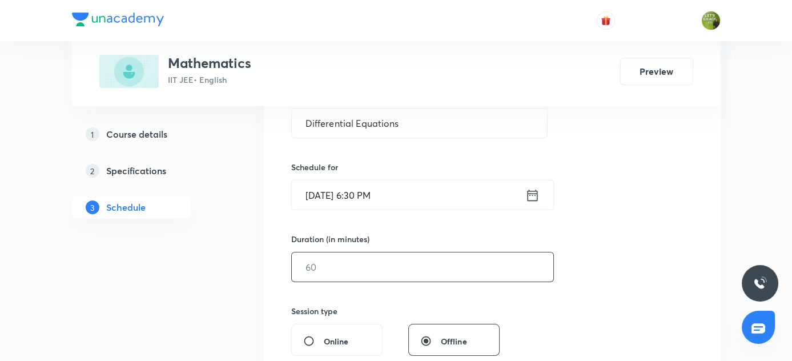
click at [341, 261] on input "text" at bounding box center [423, 266] width 262 height 29
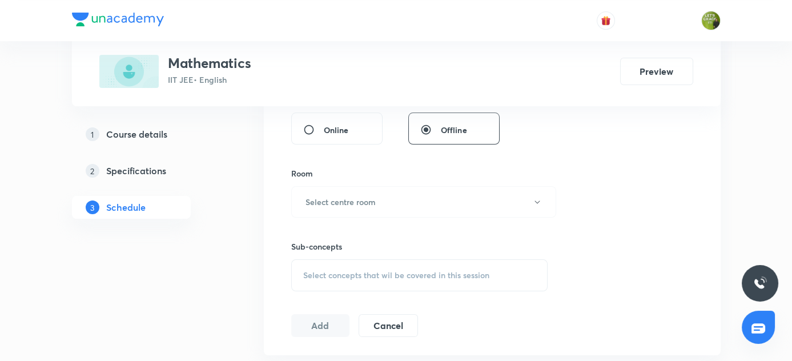
scroll to position [449, 0]
type input "80"
click at [403, 200] on button "Select centre room" at bounding box center [423, 198] width 265 height 31
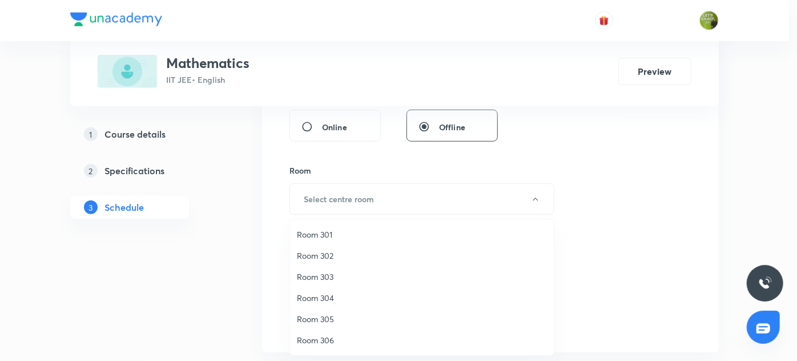
click at [314, 340] on span "Room 306" at bounding box center [422, 340] width 250 height 12
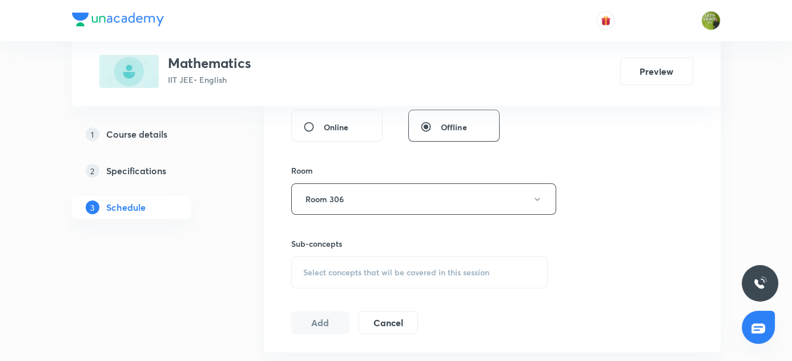
click at [337, 270] on span "Select concepts that wil be covered in this session" at bounding box center [396, 272] width 186 height 9
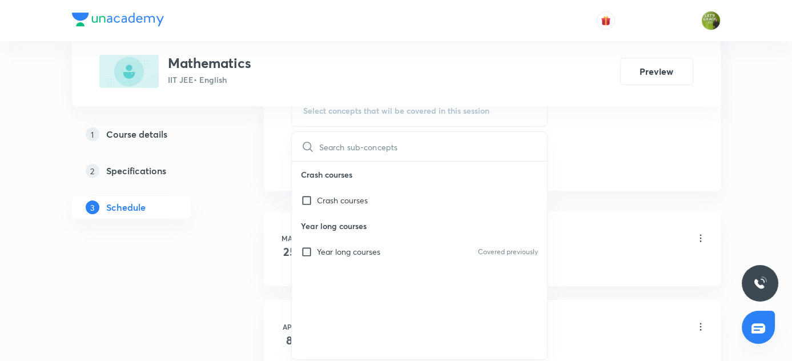
scroll to position [610, 0]
click at [451, 249] on div "Year long courses Covered previously" at bounding box center [420, 252] width 256 height 26
checkbox input "true"
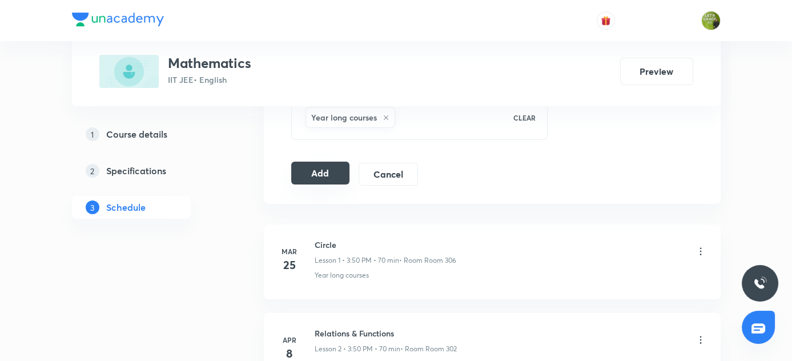
click at [321, 172] on button "Add" at bounding box center [320, 173] width 59 height 23
drag, startPoint x: 321, startPoint y: 172, endPoint x: 477, endPoint y: -11, distance: 241.0
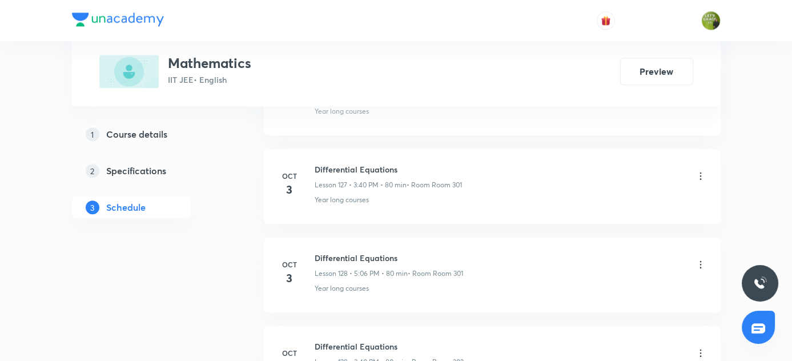
scroll to position [11496, 0]
